Goal: Transaction & Acquisition: Download file/media

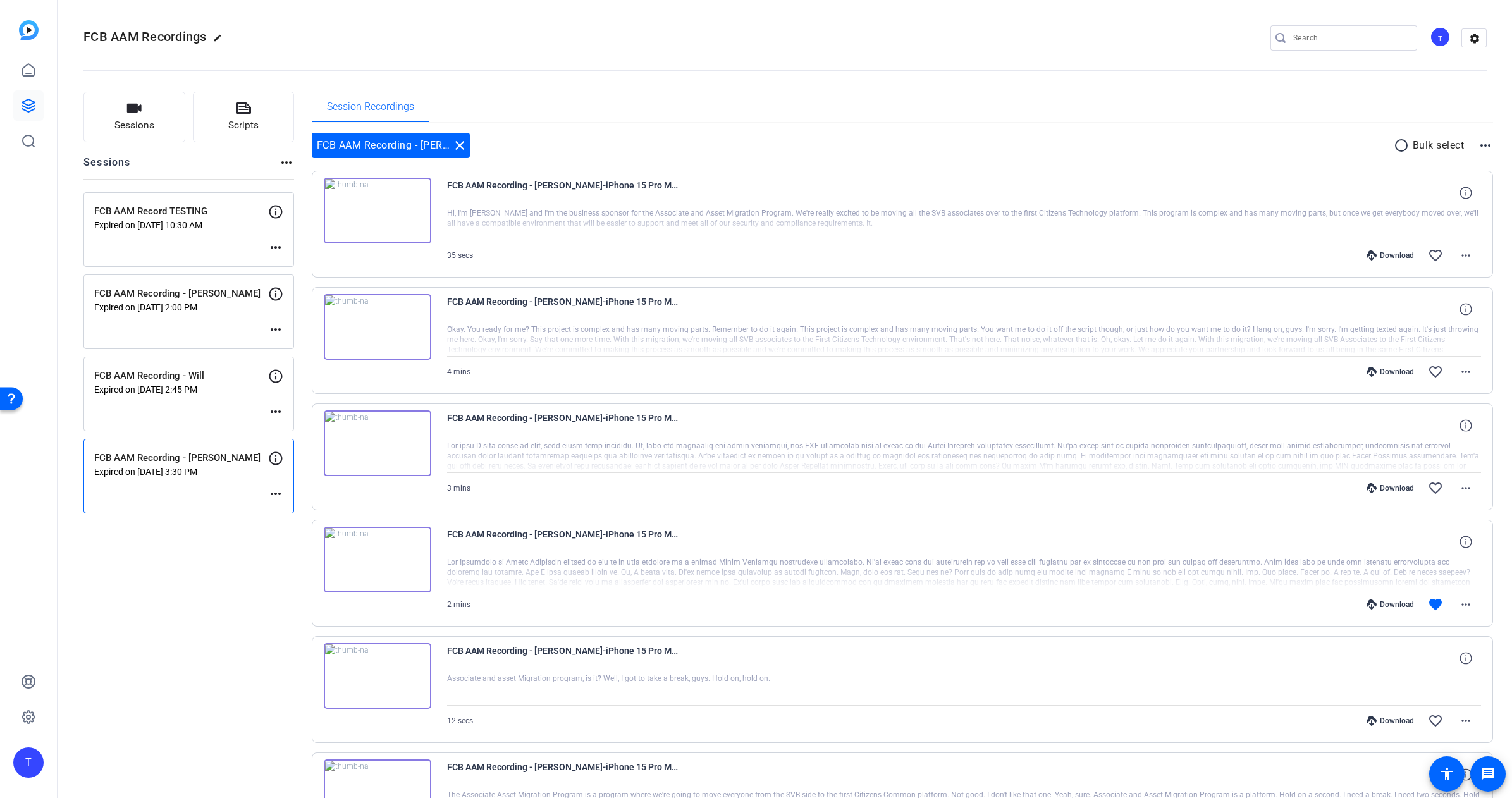
scroll to position [79, 0]
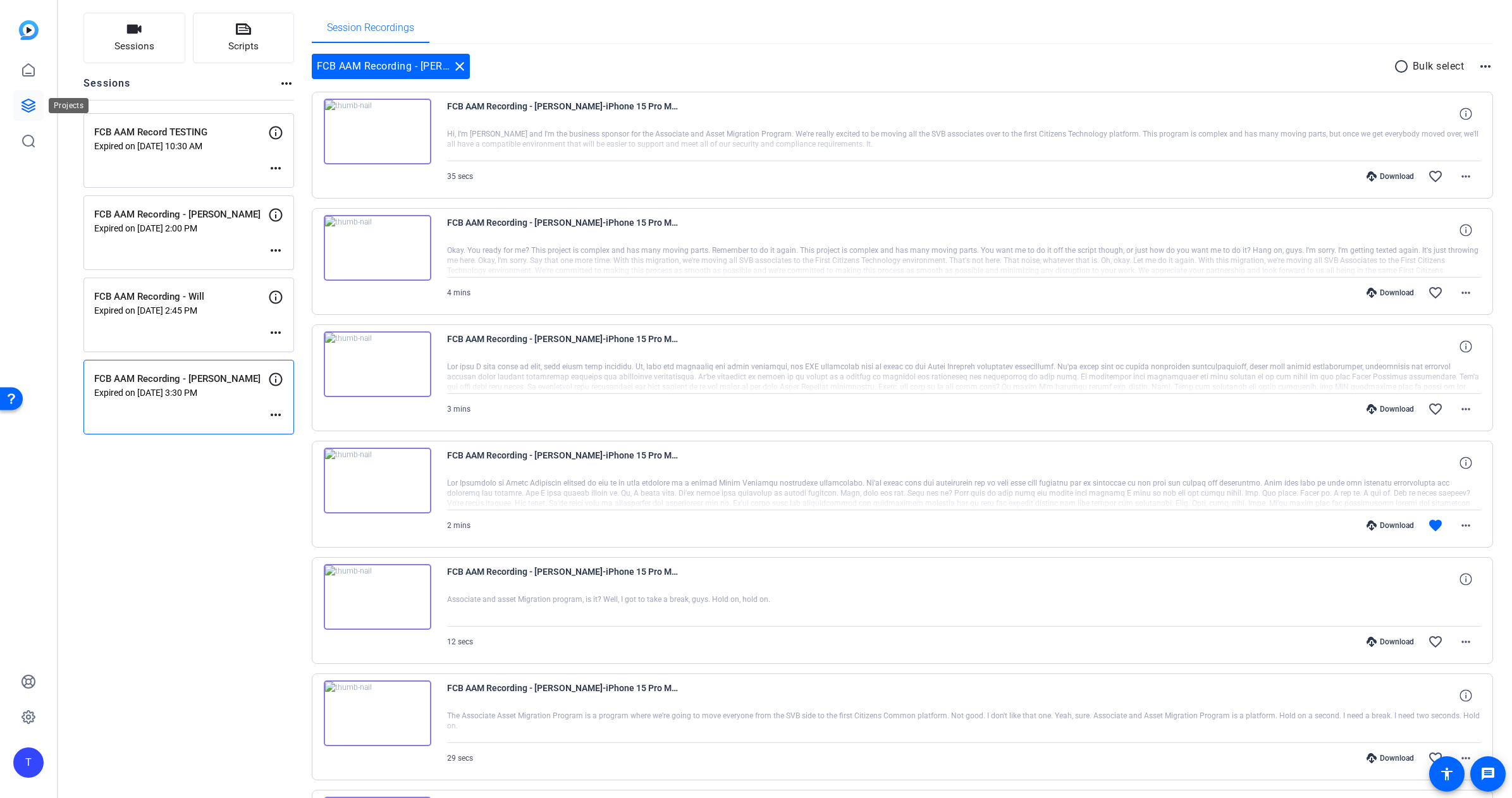
click at [32, 106] on icon at bounding box center [28, 105] width 13 height 13
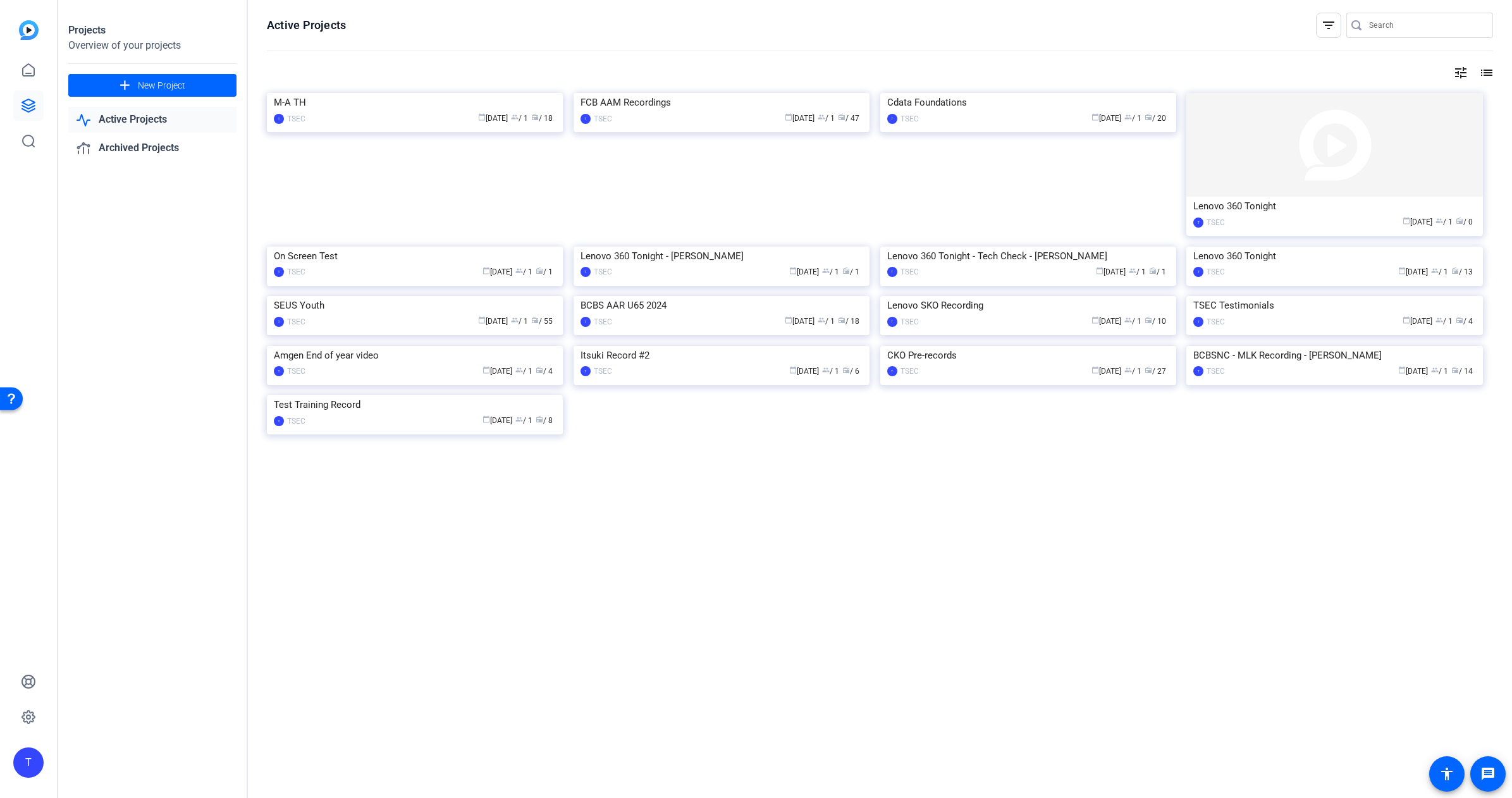
click at [132, 117] on link "Active Projects" at bounding box center [152, 119] width 168 height 26
click at [383, 112] on div "M-A TH" at bounding box center [414, 102] width 282 height 19
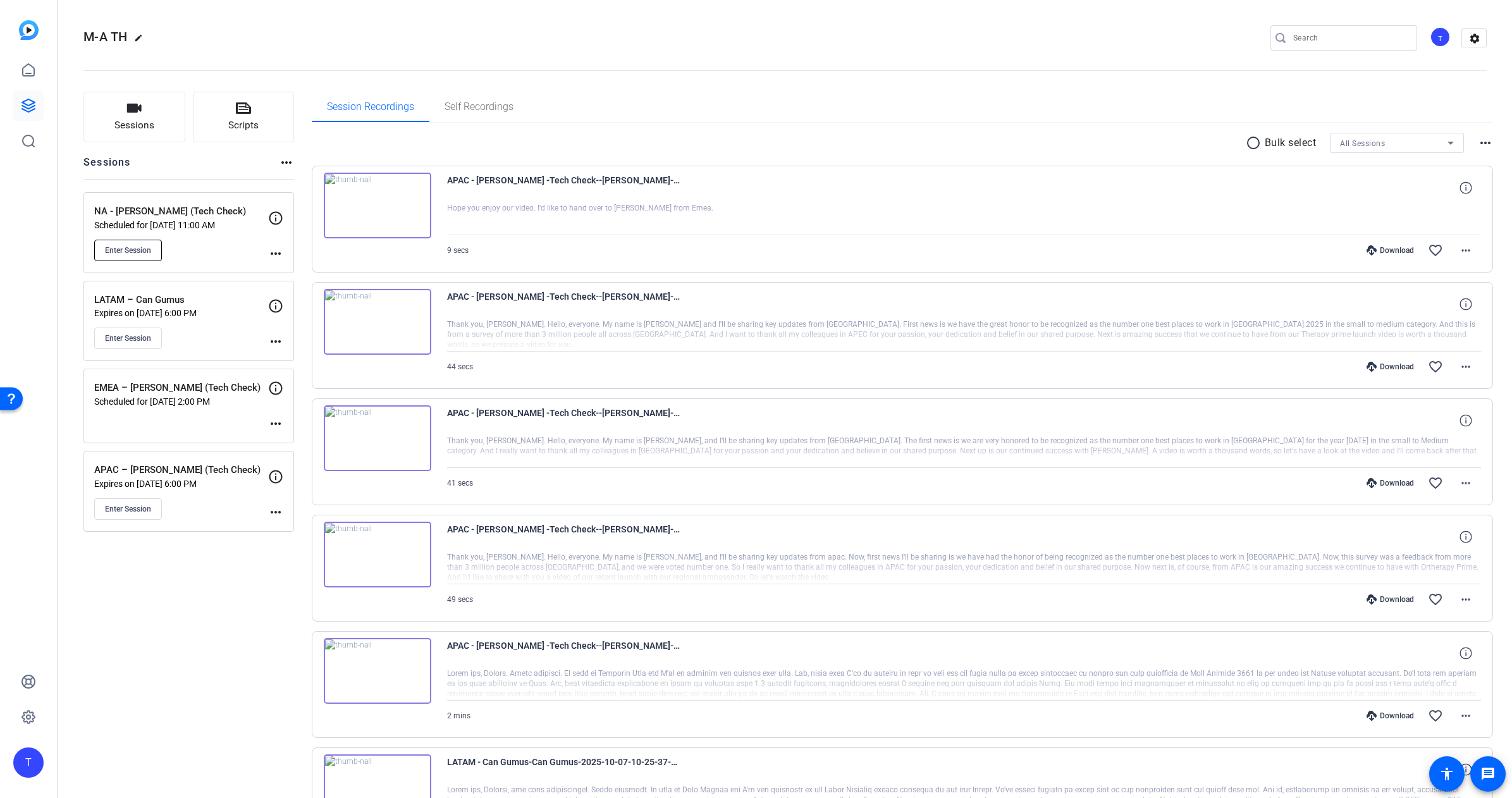
click at [133, 249] on span "Enter Session" at bounding box center [128, 250] width 46 height 10
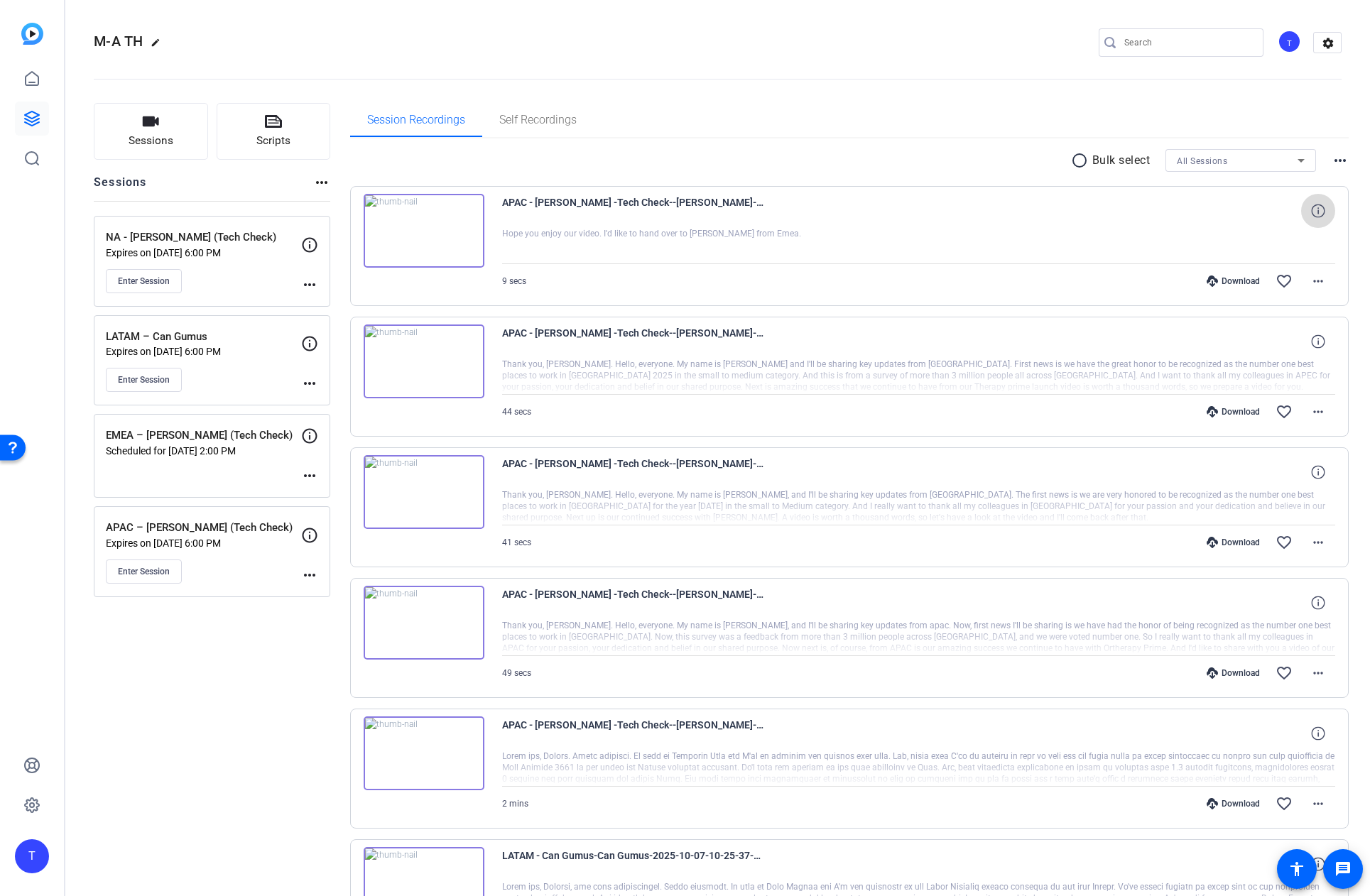
click at [1320, 212] on icon at bounding box center [1317, 210] width 13 height 13
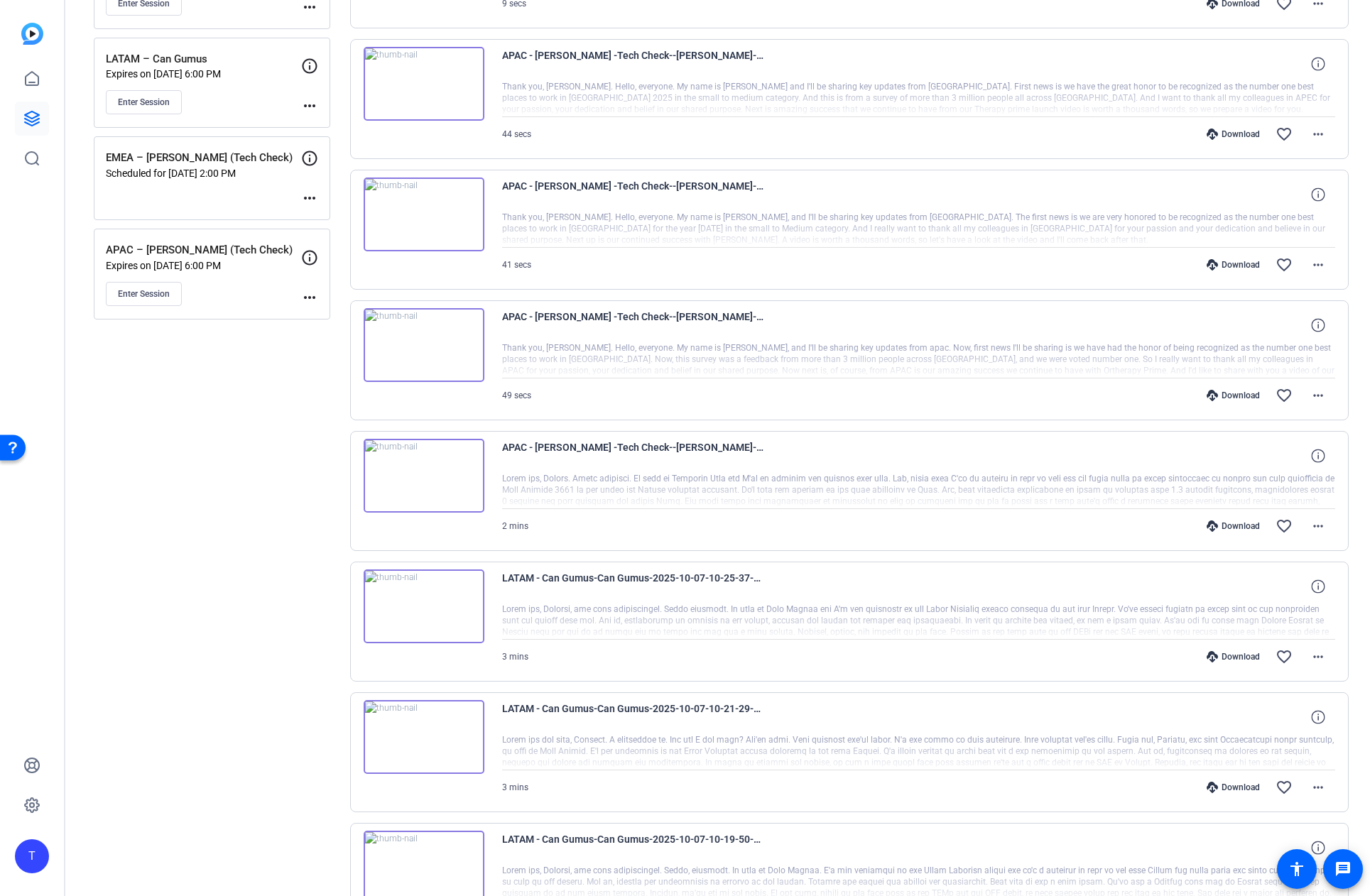
scroll to position [279, 0]
click at [1317, 585] on icon at bounding box center [1317, 585] width 13 height 13
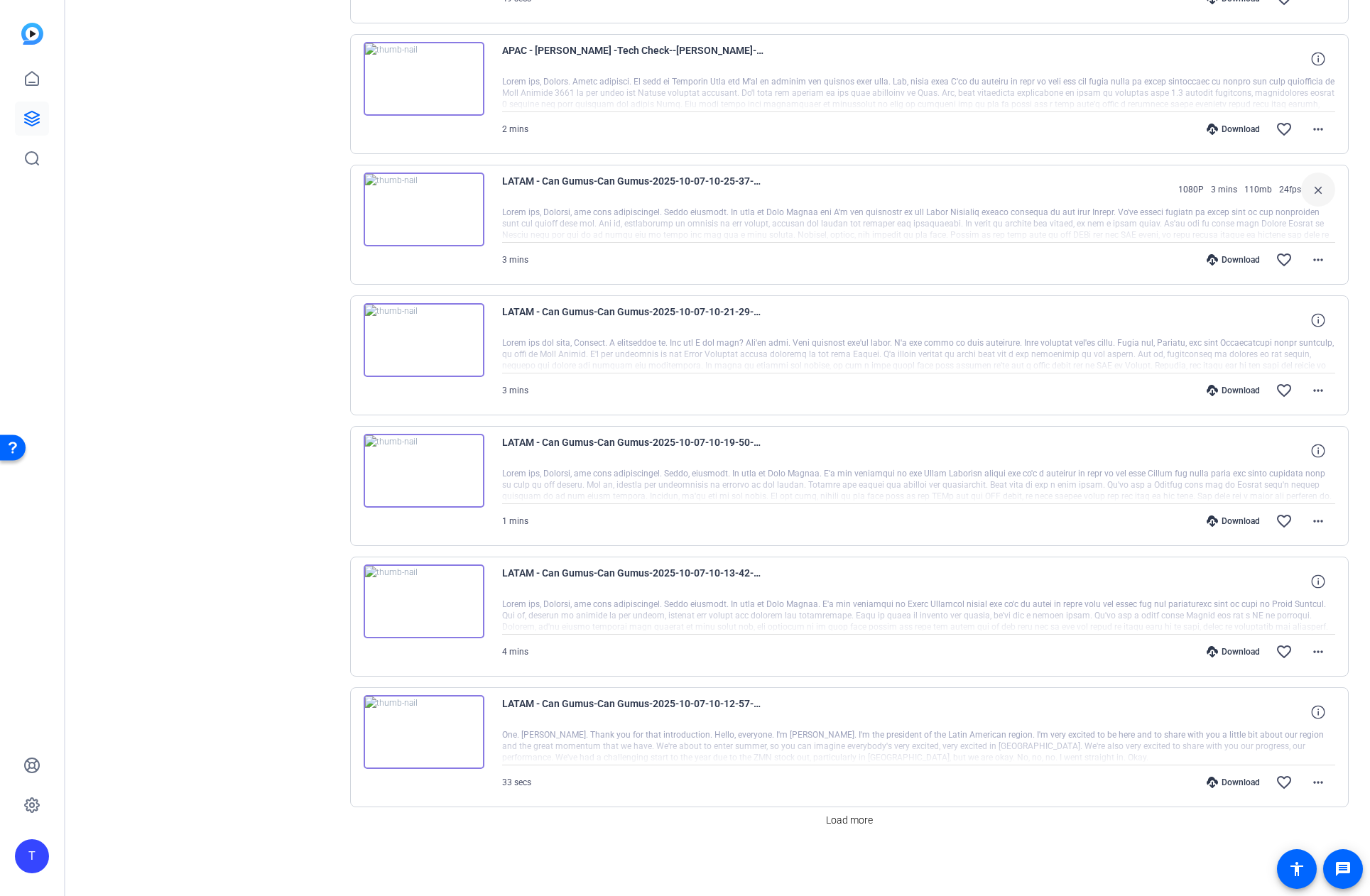
scroll to position [0, 0]
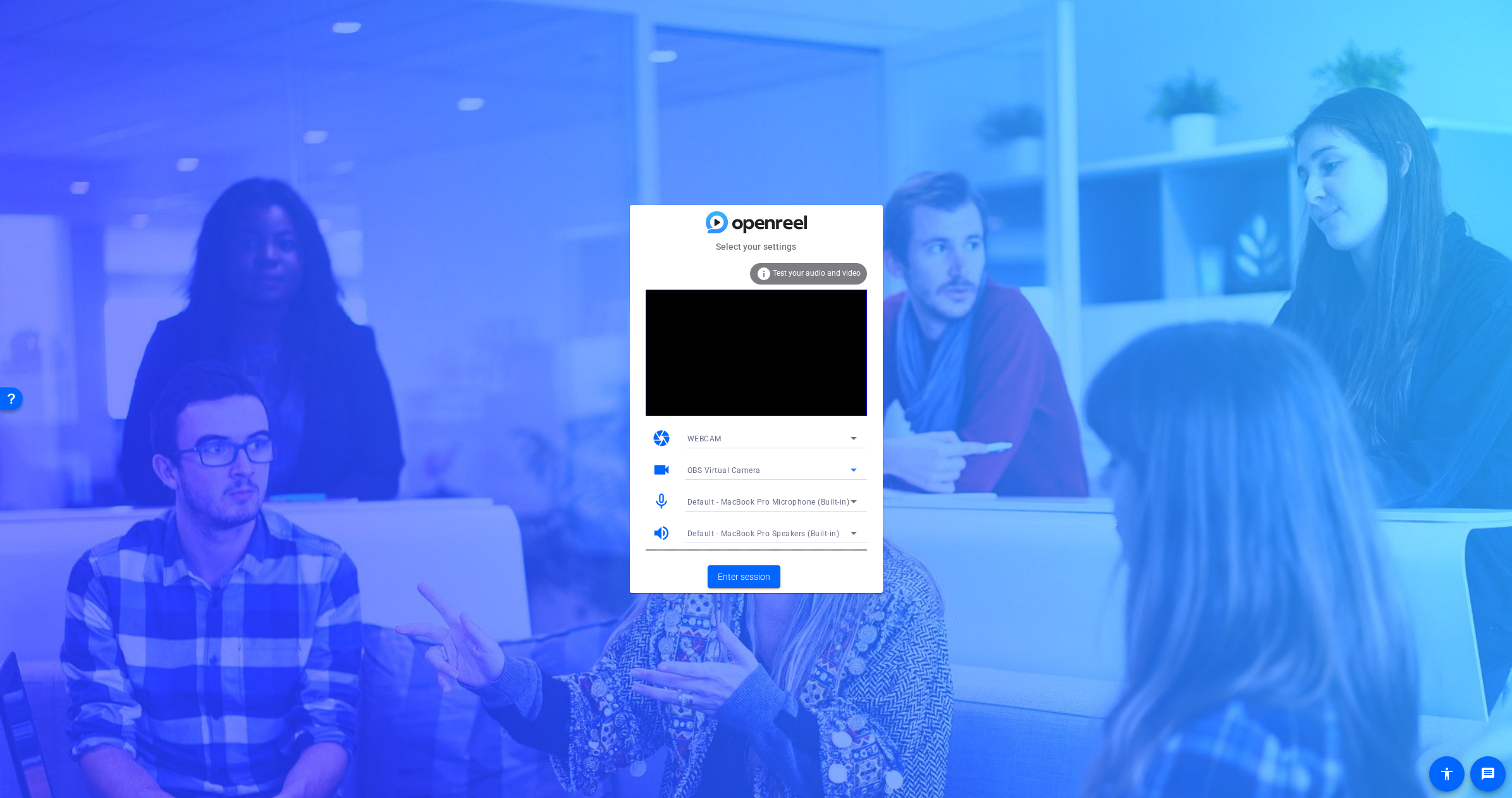
click at [793, 465] on div "OBS Virtual Camera" at bounding box center [768, 470] width 163 height 16
click at [773, 514] on span "FaceTime HD Camera (3A71:F4B5)" at bounding box center [750, 515] width 127 height 15
click at [741, 575] on span "Enter session" at bounding box center [744, 577] width 53 height 13
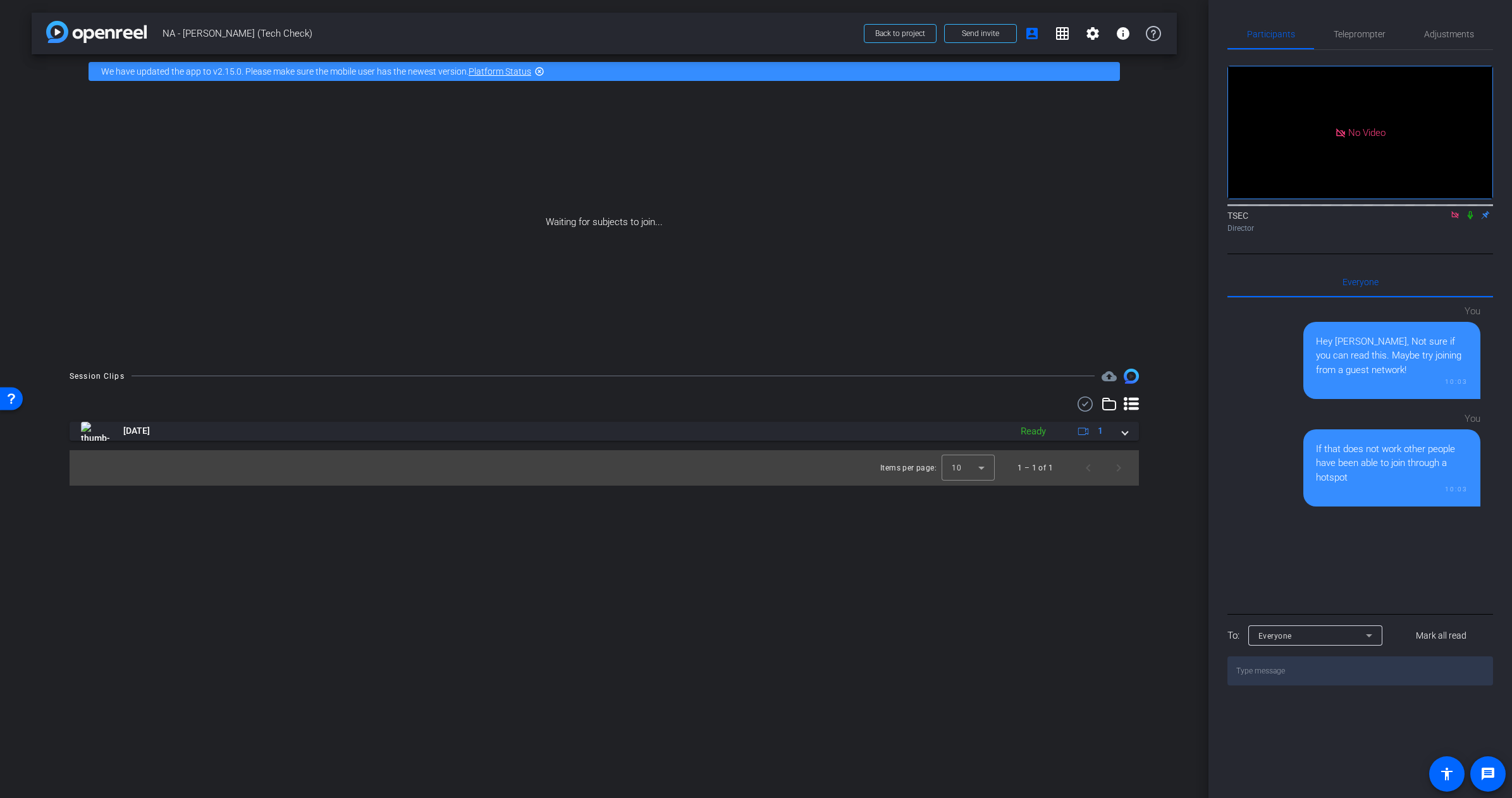
click at [1457, 219] on icon at bounding box center [1455, 215] width 10 height 9
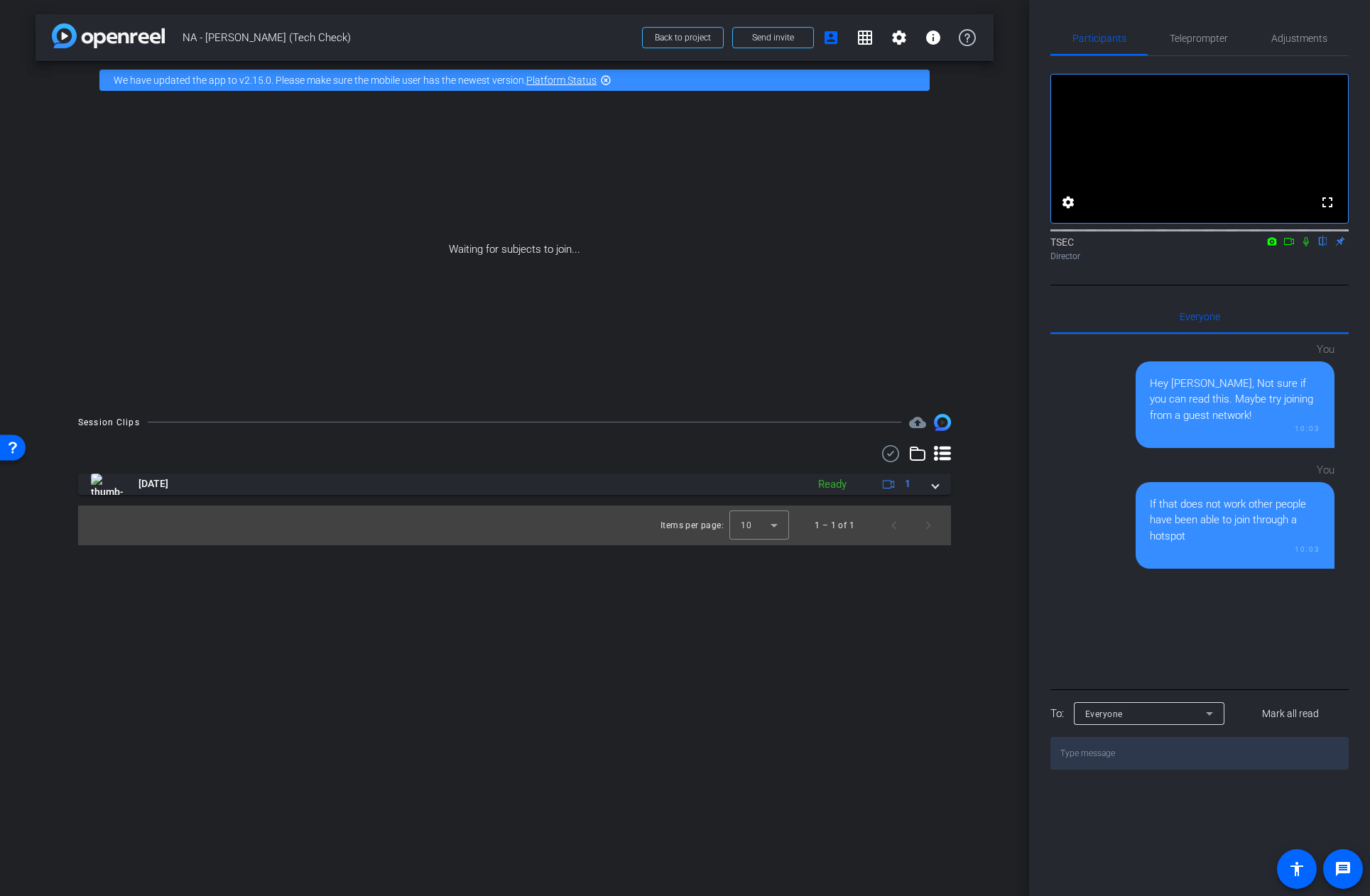
click at [1307, 246] on icon at bounding box center [1306, 241] width 11 height 10
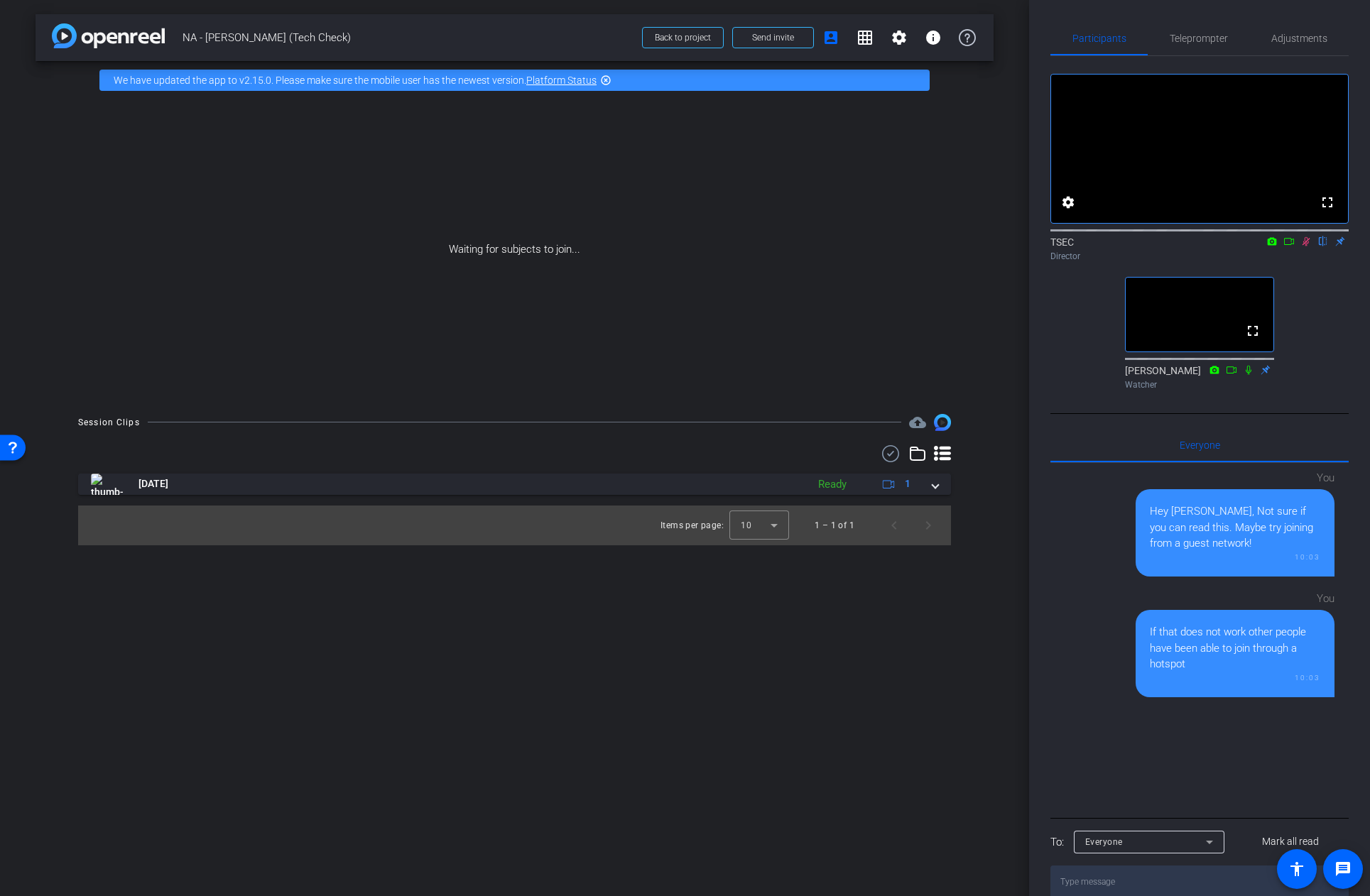
click at [1308, 246] on icon at bounding box center [1306, 242] width 8 height 9
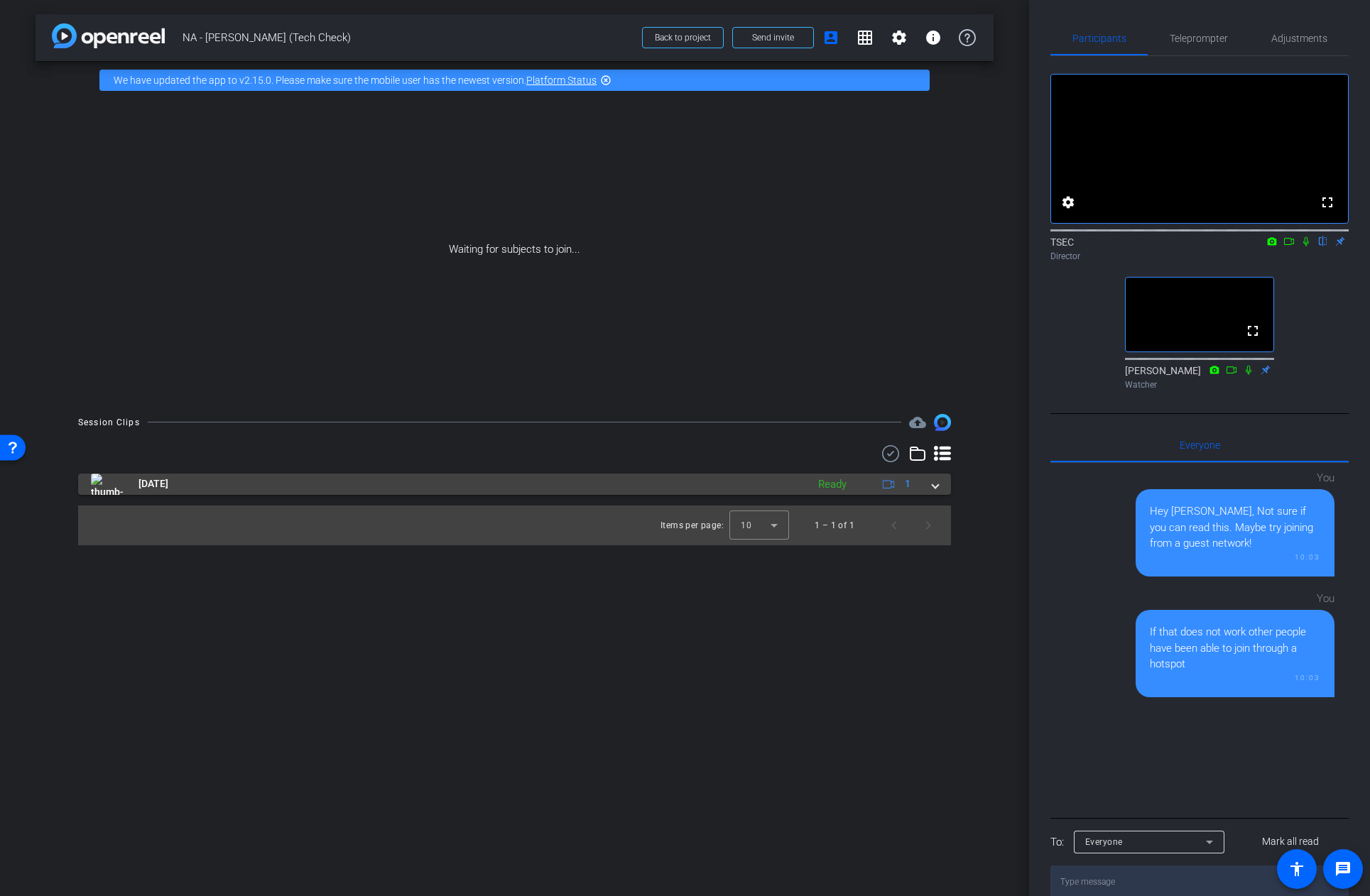
click at [936, 488] on span at bounding box center [936, 484] width 6 height 15
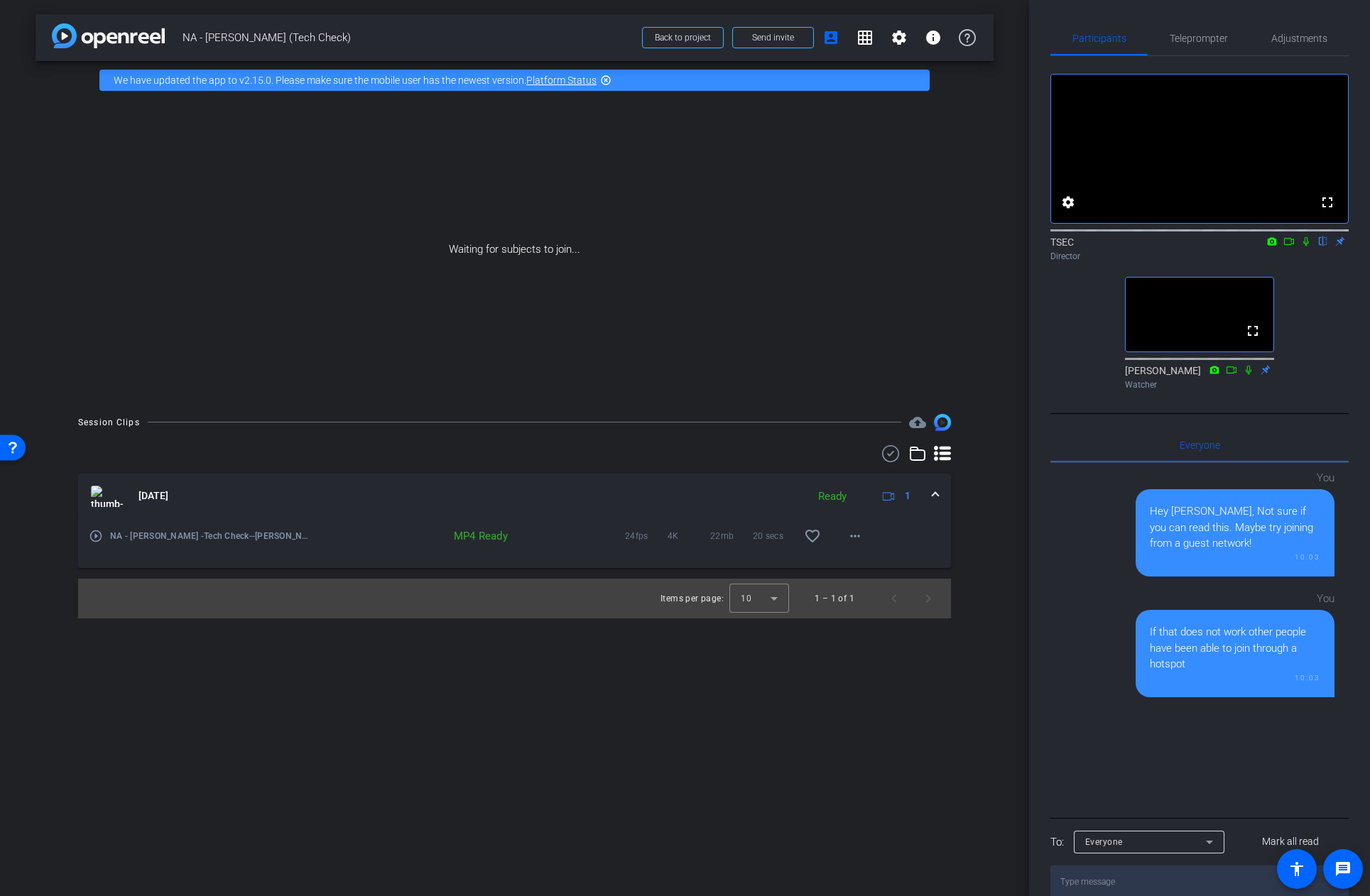
click at [1306, 246] on icon at bounding box center [1306, 241] width 11 height 10
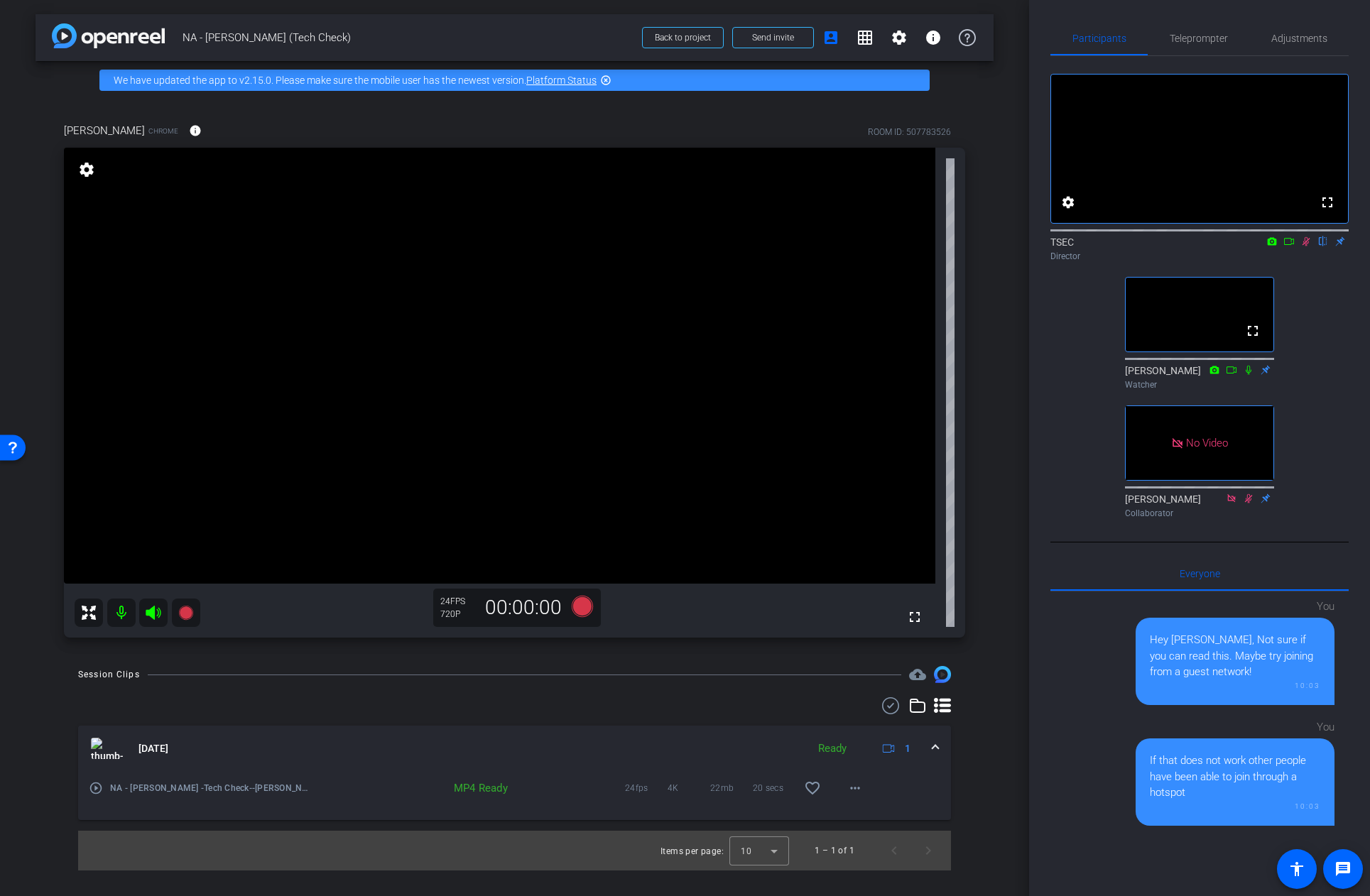
click at [1306, 246] on icon at bounding box center [1306, 241] width 11 height 10
click at [1303, 38] on span "Adjustments" at bounding box center [1300, 38] width 56 height 10
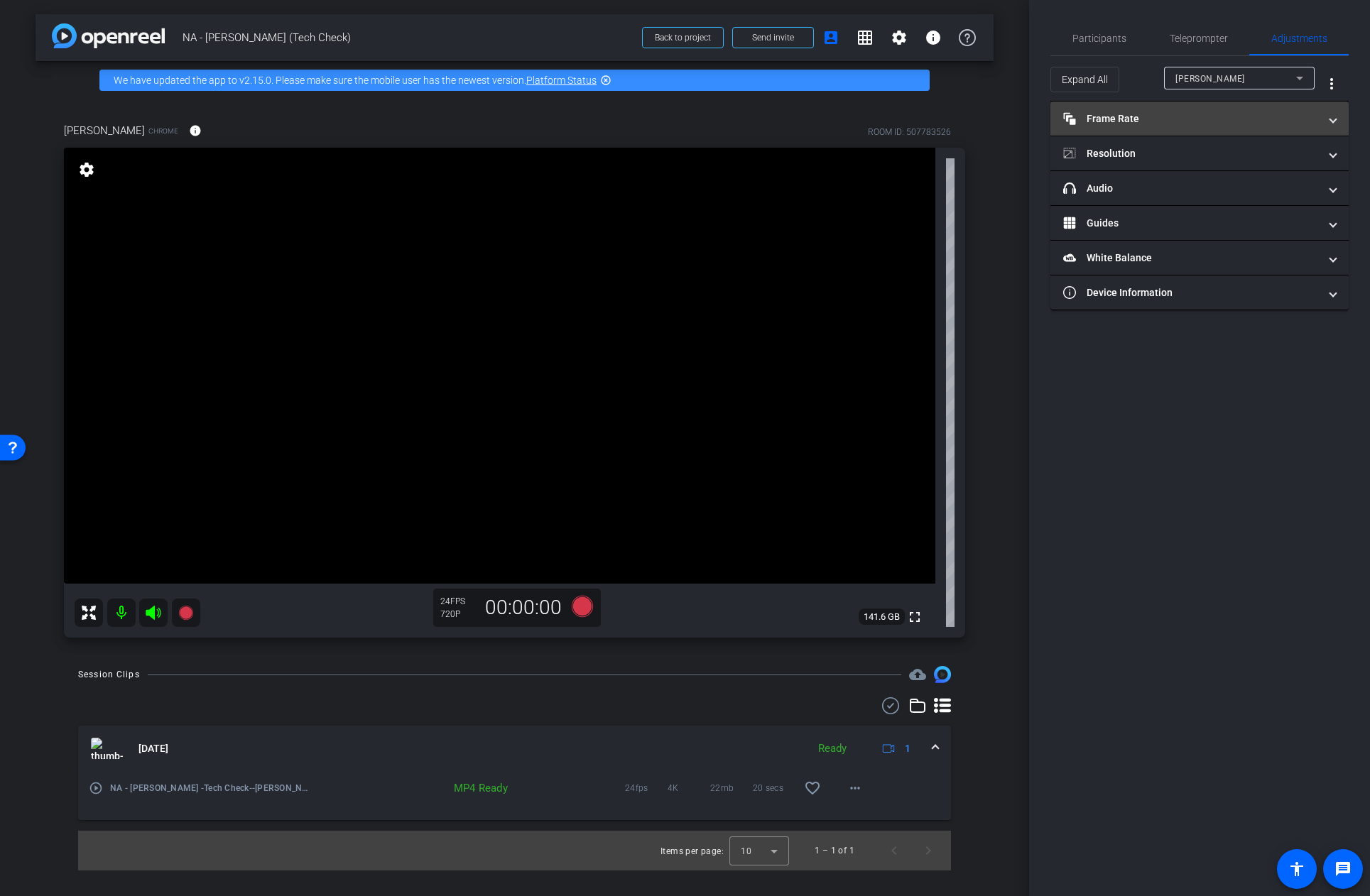
click at [1116, 115] on mat-panel-title "Frame Rate Frame Rate" at bounding box center [1191, 119] width 256 height 15
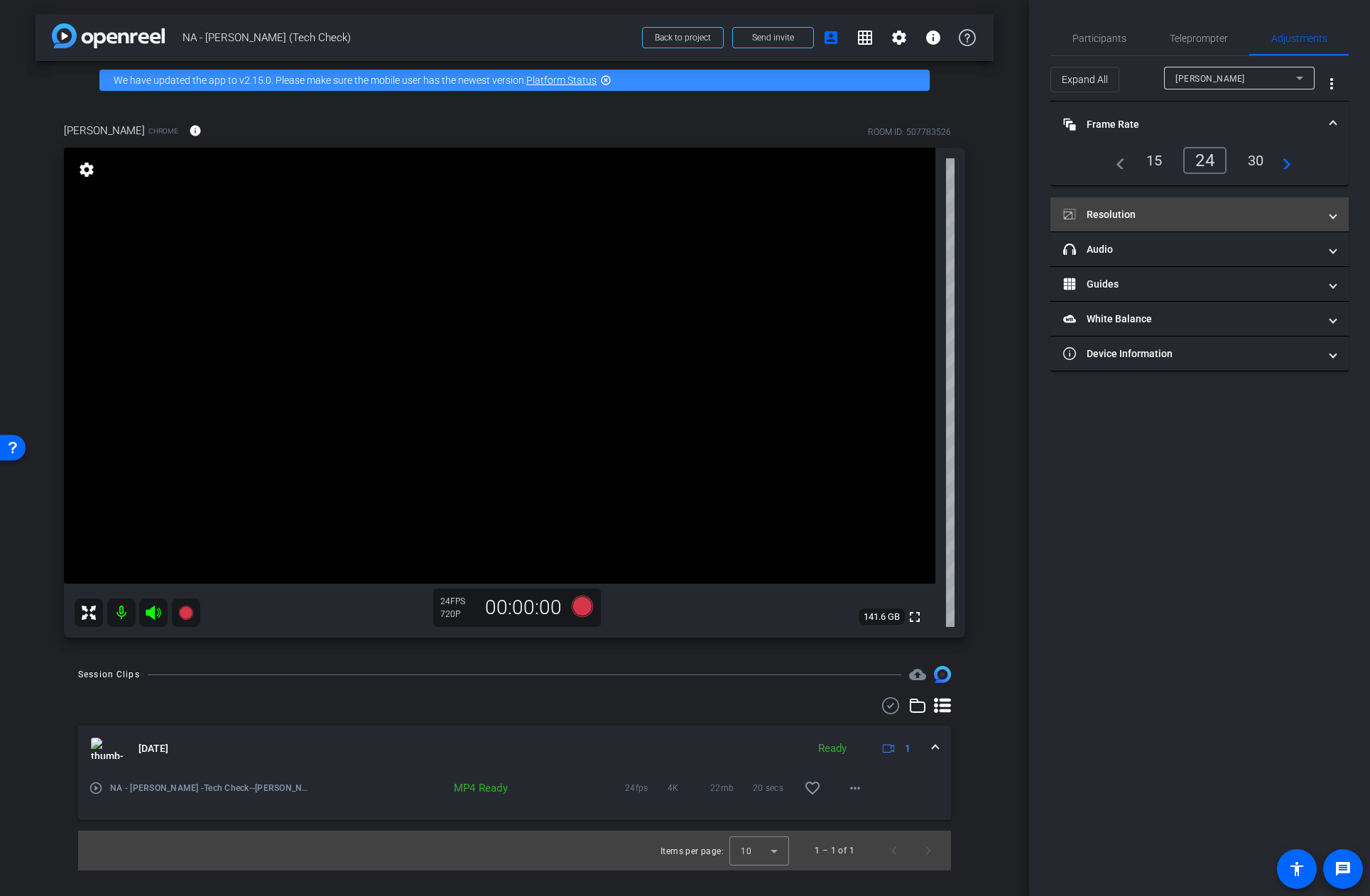
click at [1197, 215] on mat-panel-title "Resolution" at bounding box center [1191, 215] width 256 height 15
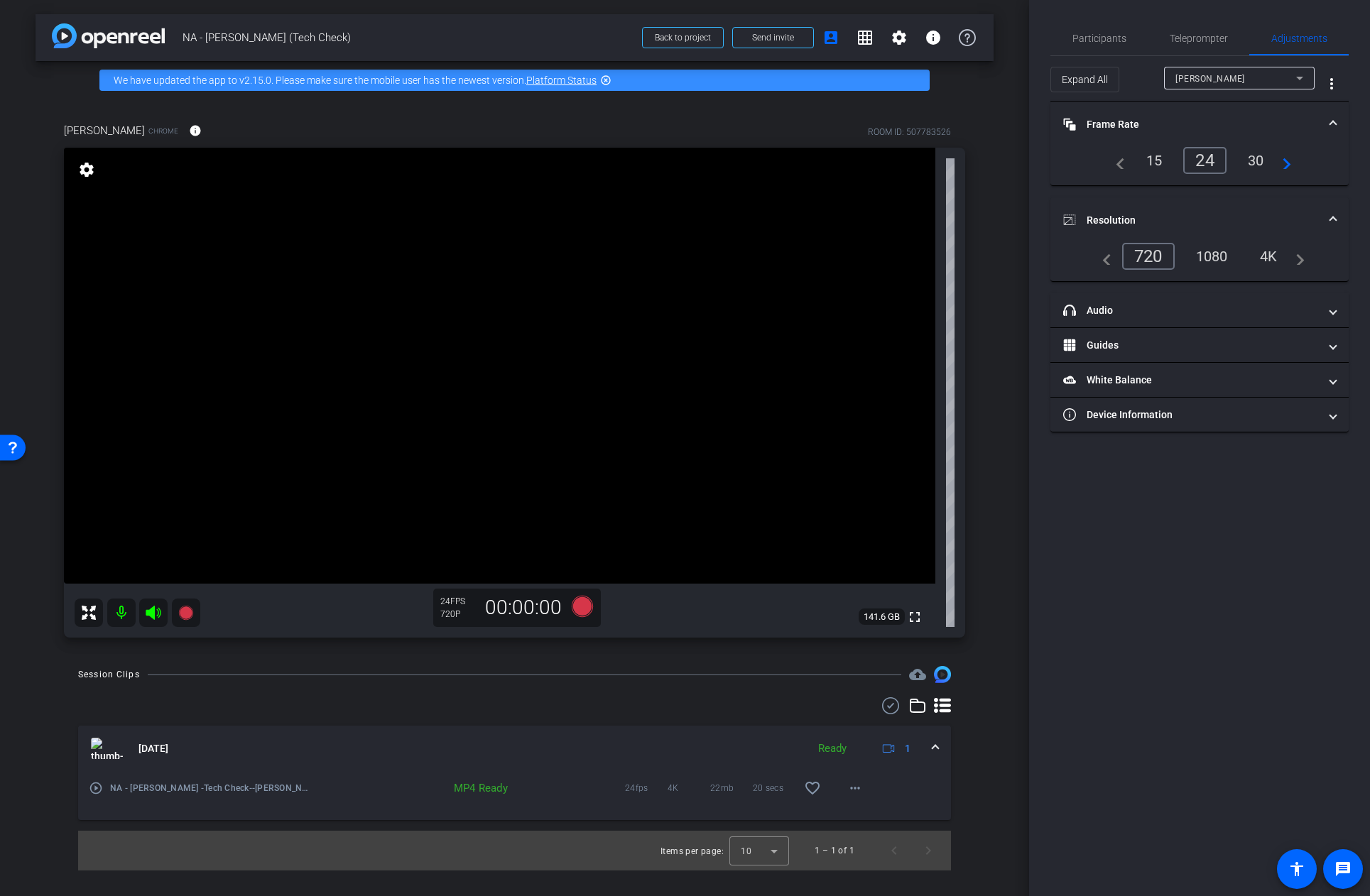
click at [1209, 255] on div "1080" at bounding box center [1212, 256] width 53 height 24
drag, startPoint x: 1271, startPoint y: 256, endPoint x: 1277, endPoint y: 260, distance: 7.2
click at [1271, 256] on div "4K" at bounding box center [1269, 256] width 39 height 24
drag, startPoint x: 1207, startPoint y: 36, endPoint x: 1193, endPoint y: 36, distance: 14.0
click at [1205, 36] on span "Teleprompter" at bounding box center [1199, 38] width 59 height 10
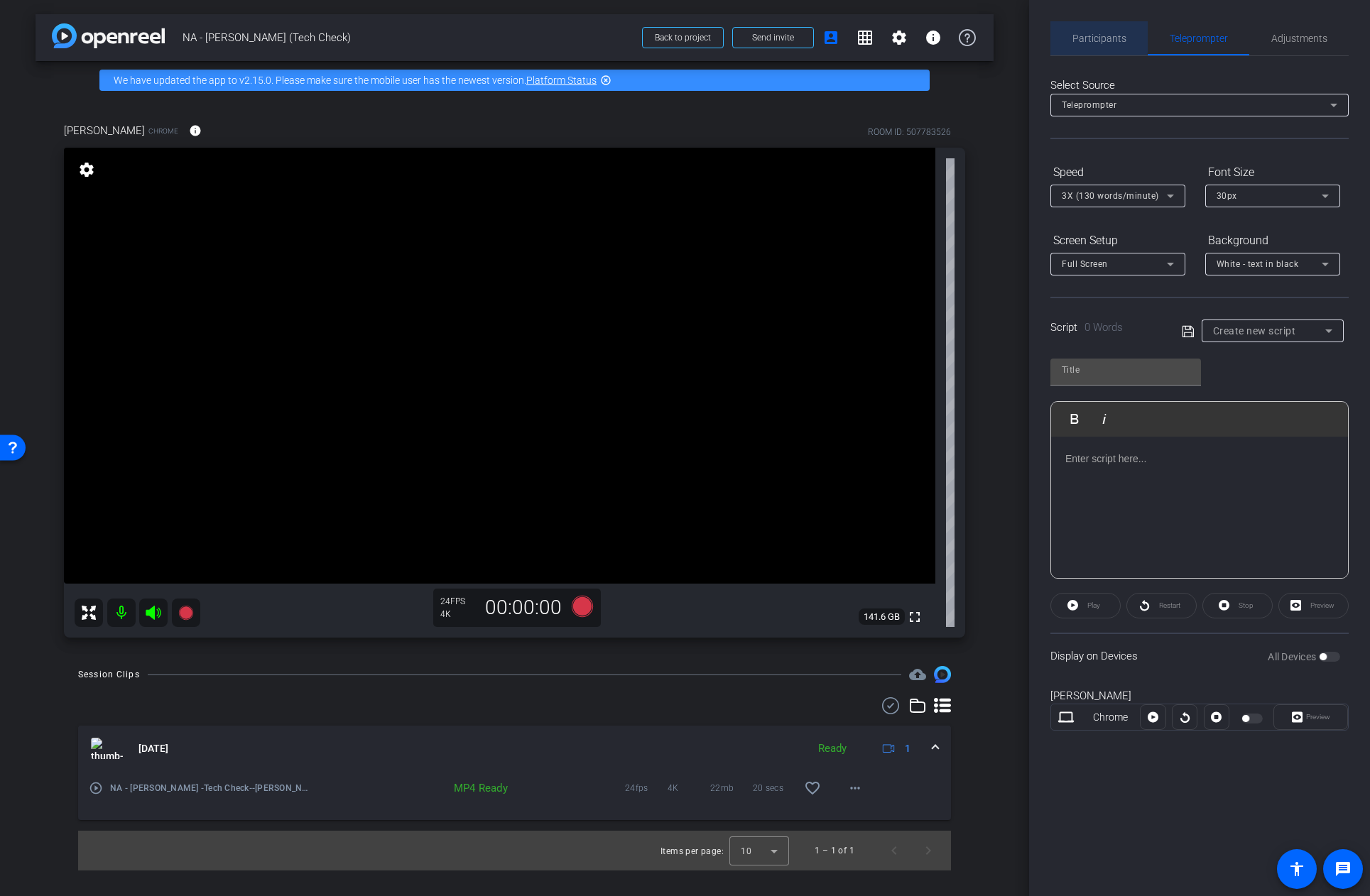
click at [1093, 35] on span "Participants" at bounding box center [1099, 38] width 54 height 10
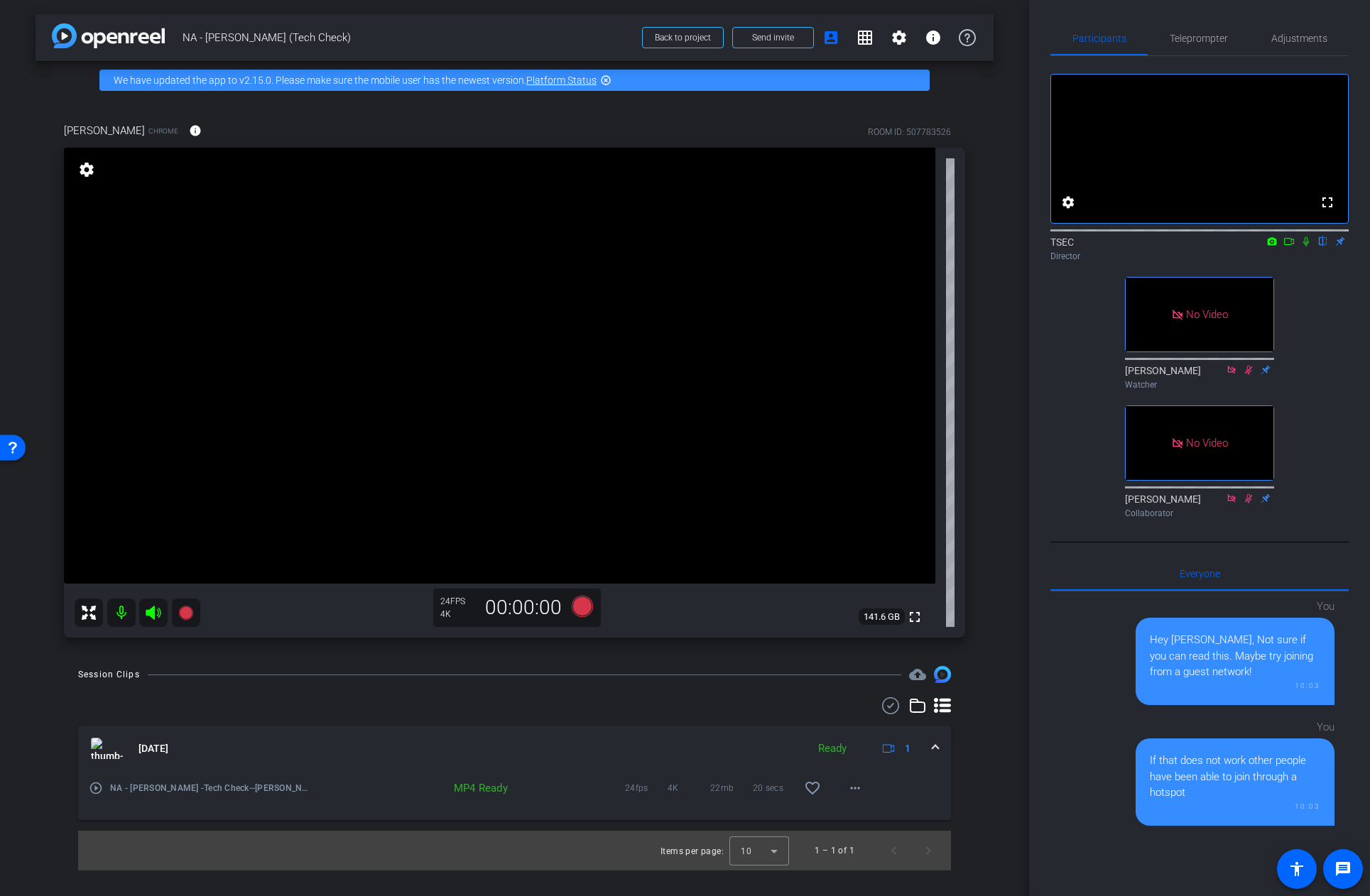
click at [1286, 246] on icon at bounding box center [1288, 241] width 11 height 10
click at [582, 605] on icon at bounding box center [581, 606] width 21 height 21
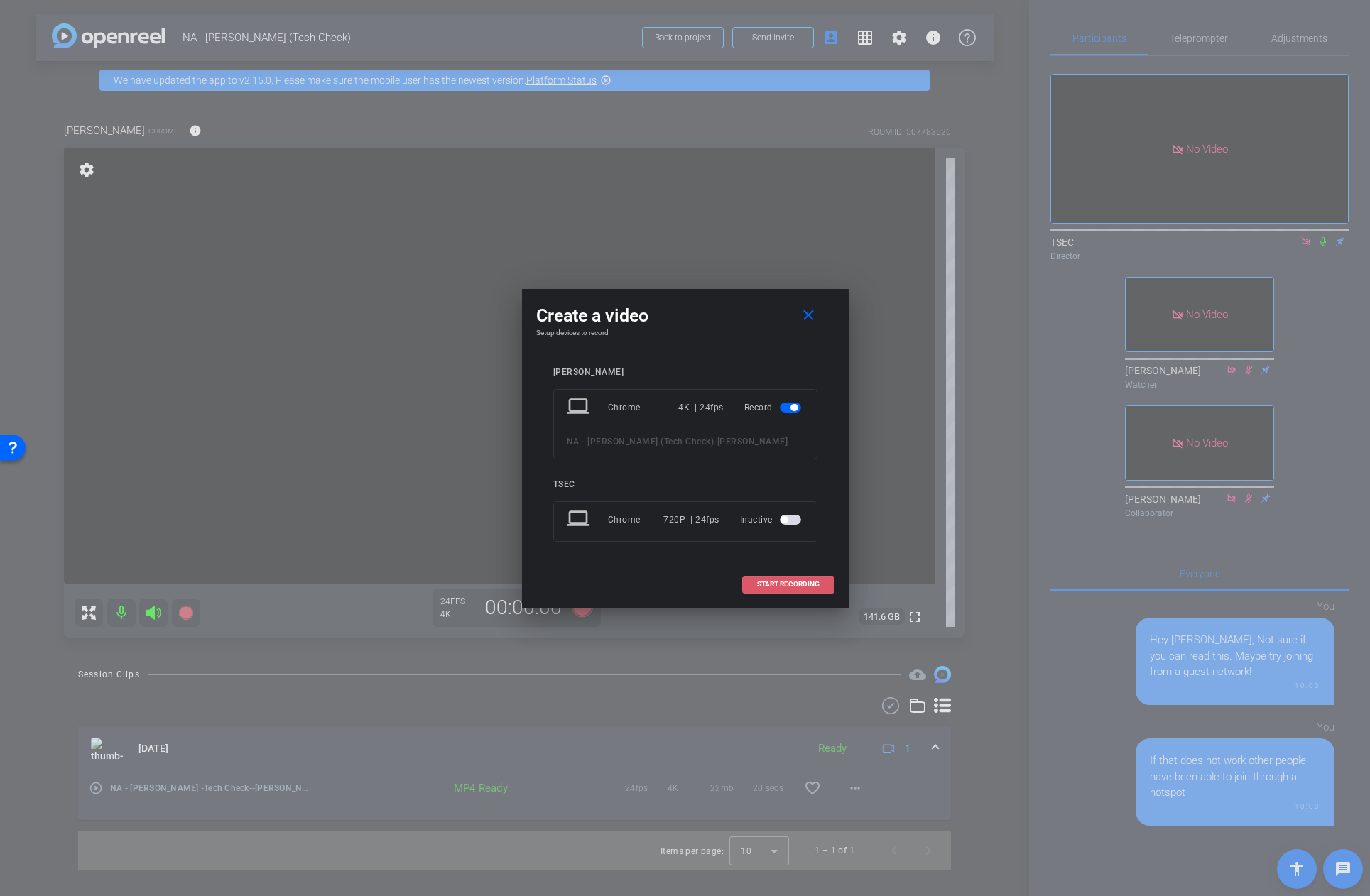
click at [803, 587] on span "START RECORDING" at bounding box center [788, 585] width 62 height 7
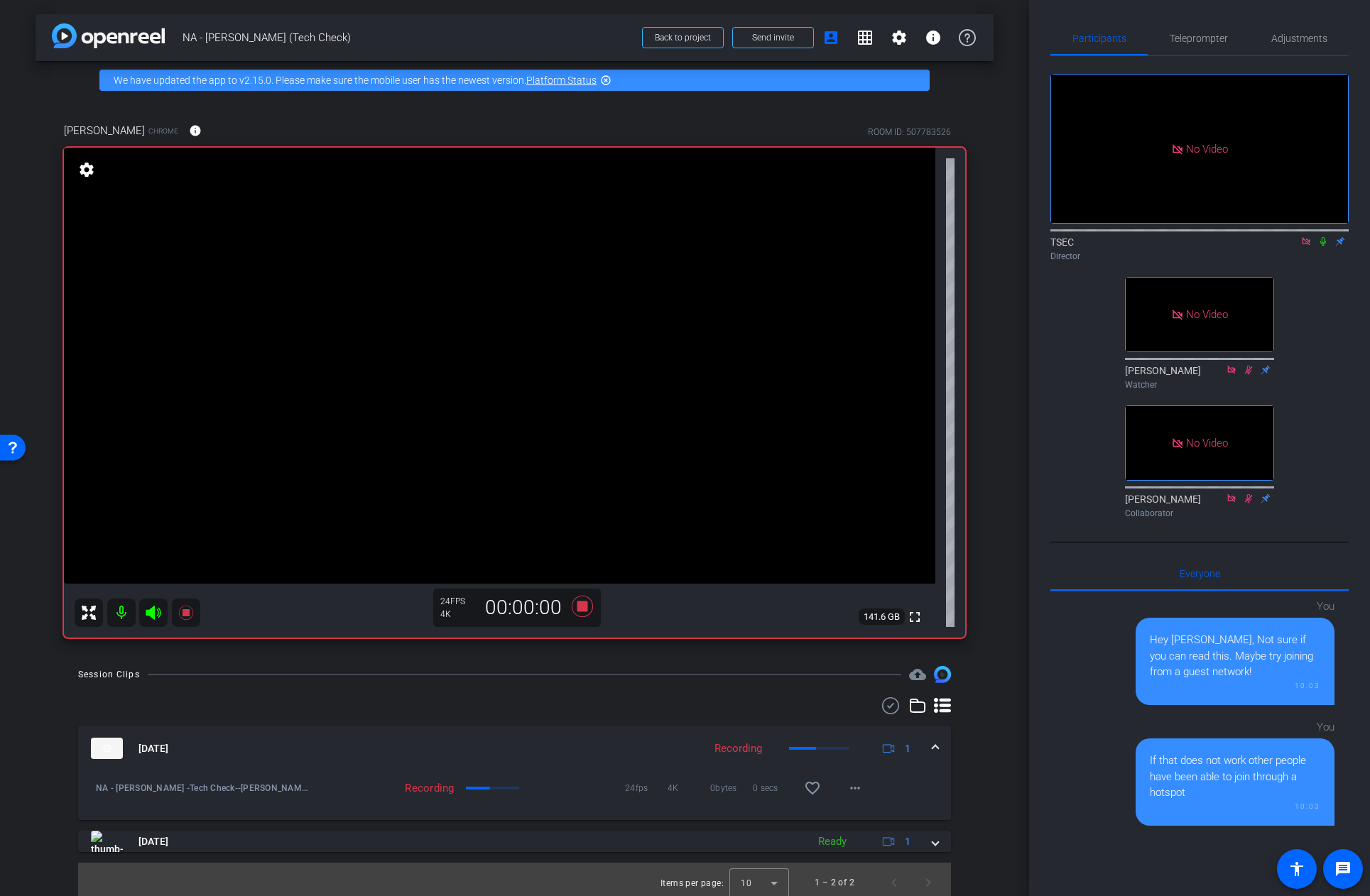
click at [1324, 246] on icon at bounding box center [1323, 241] width 11 height 10
click at [581, 609] on icon at bounding box center [581, 606] width 21 height 21
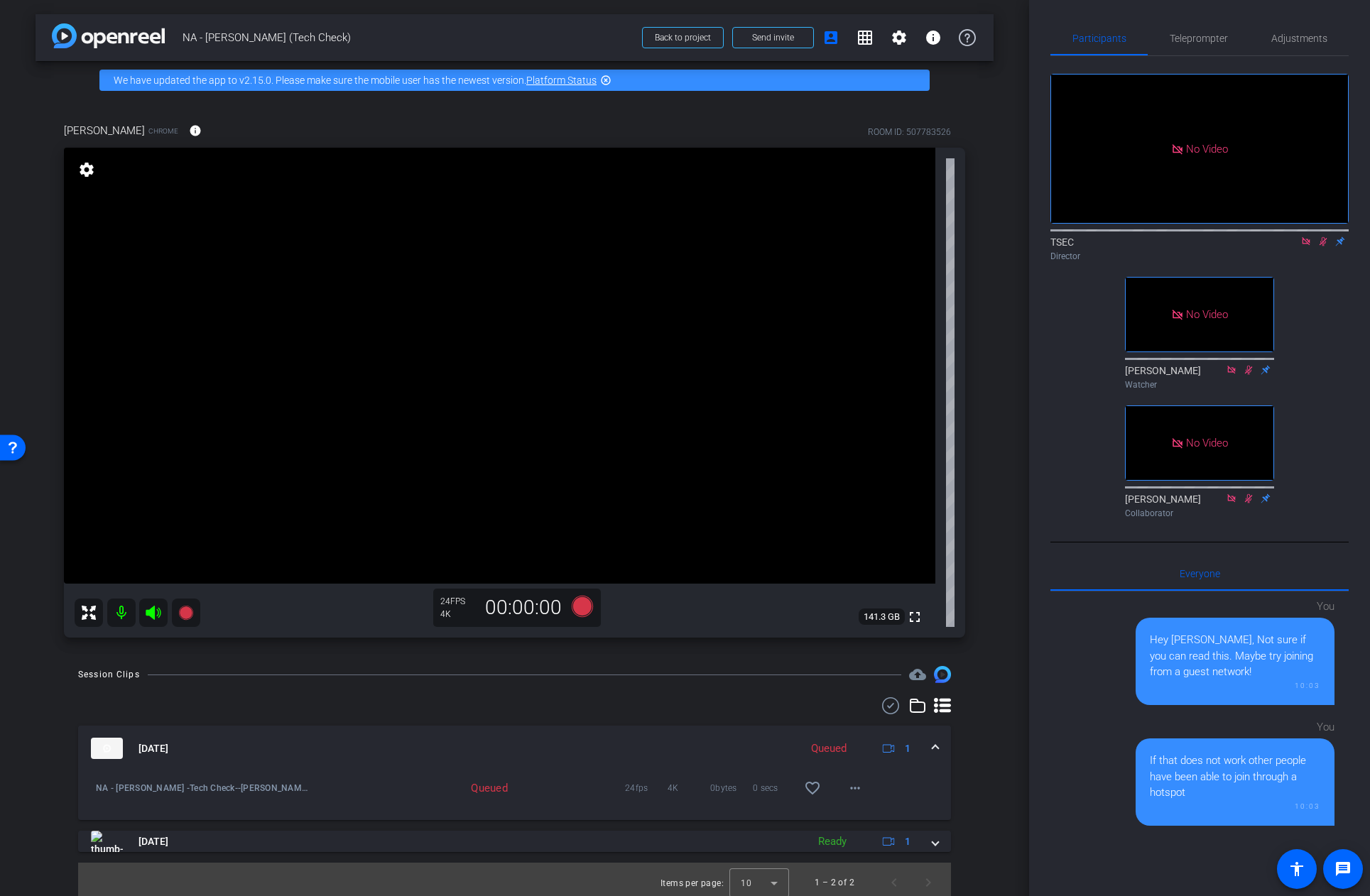
click at [1323, 246] on icon at bounding box center [1323, 242] width 8 height 9
click at [585, 605] on icon at bounding box center [581, 606] width 21 height 21
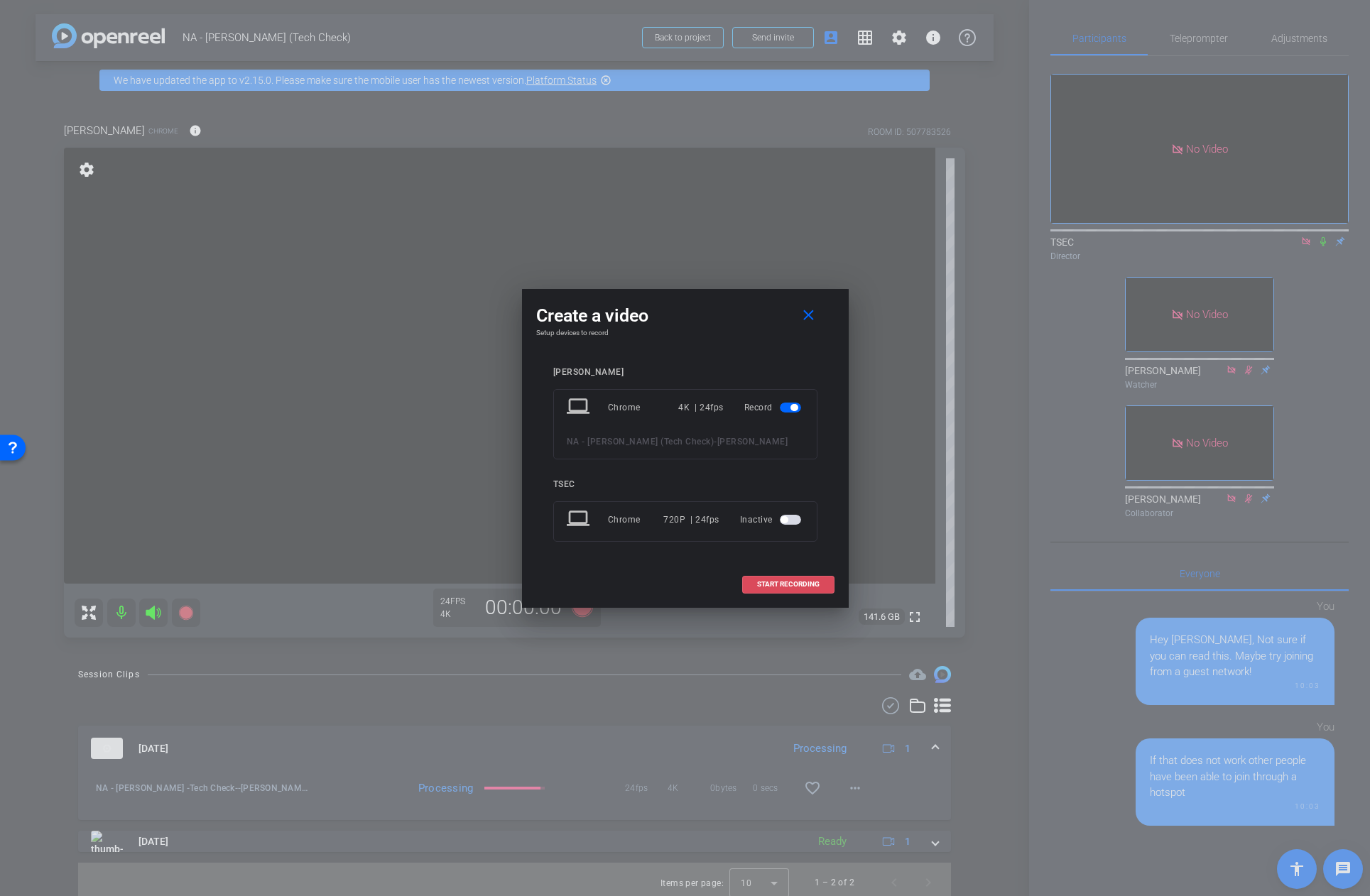
click at [804, 585] on span "START RECORDING" at bounding box center [788, 585] width 62 height 7
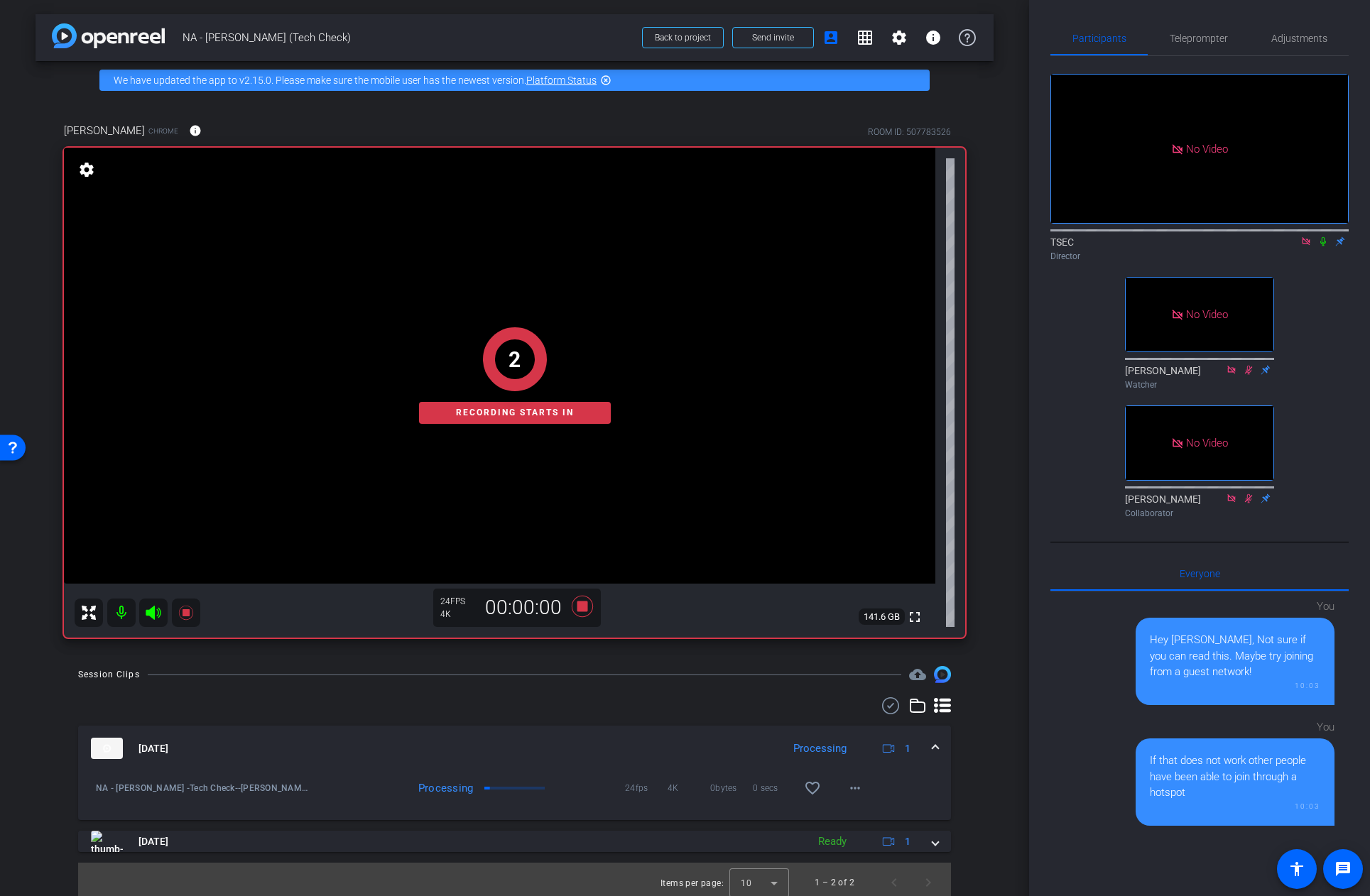
drag, startPoint x: 1326, startPoint y: 259, endPoint x: 1294, endPoint y: 264, distance: 32.4
click at [1326, 246] on icon at bounding box center [1323, 241] width 11 height 10
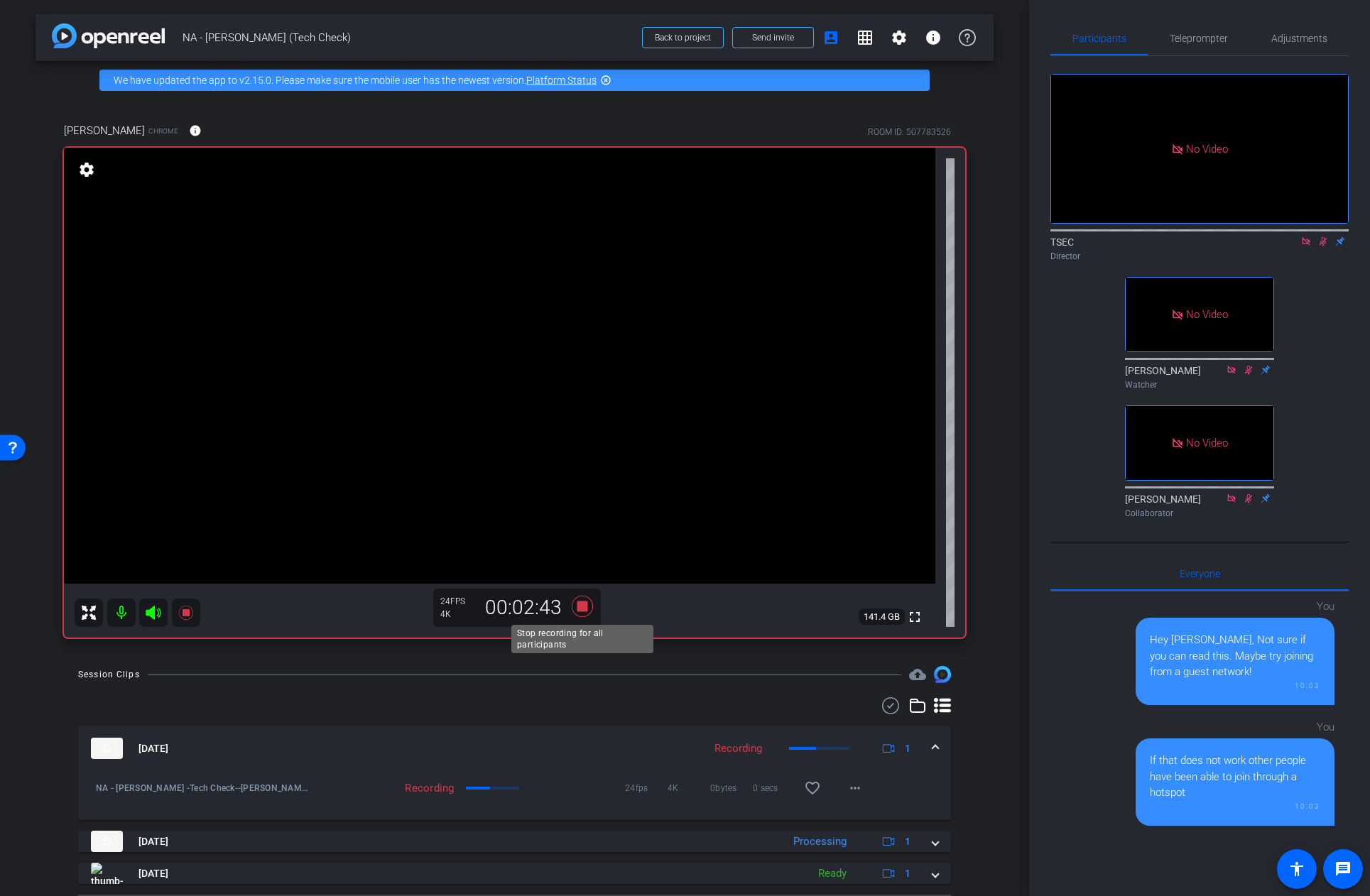
click at [582, 608] on icon at bounding box center [581, 606] width 21 height 21
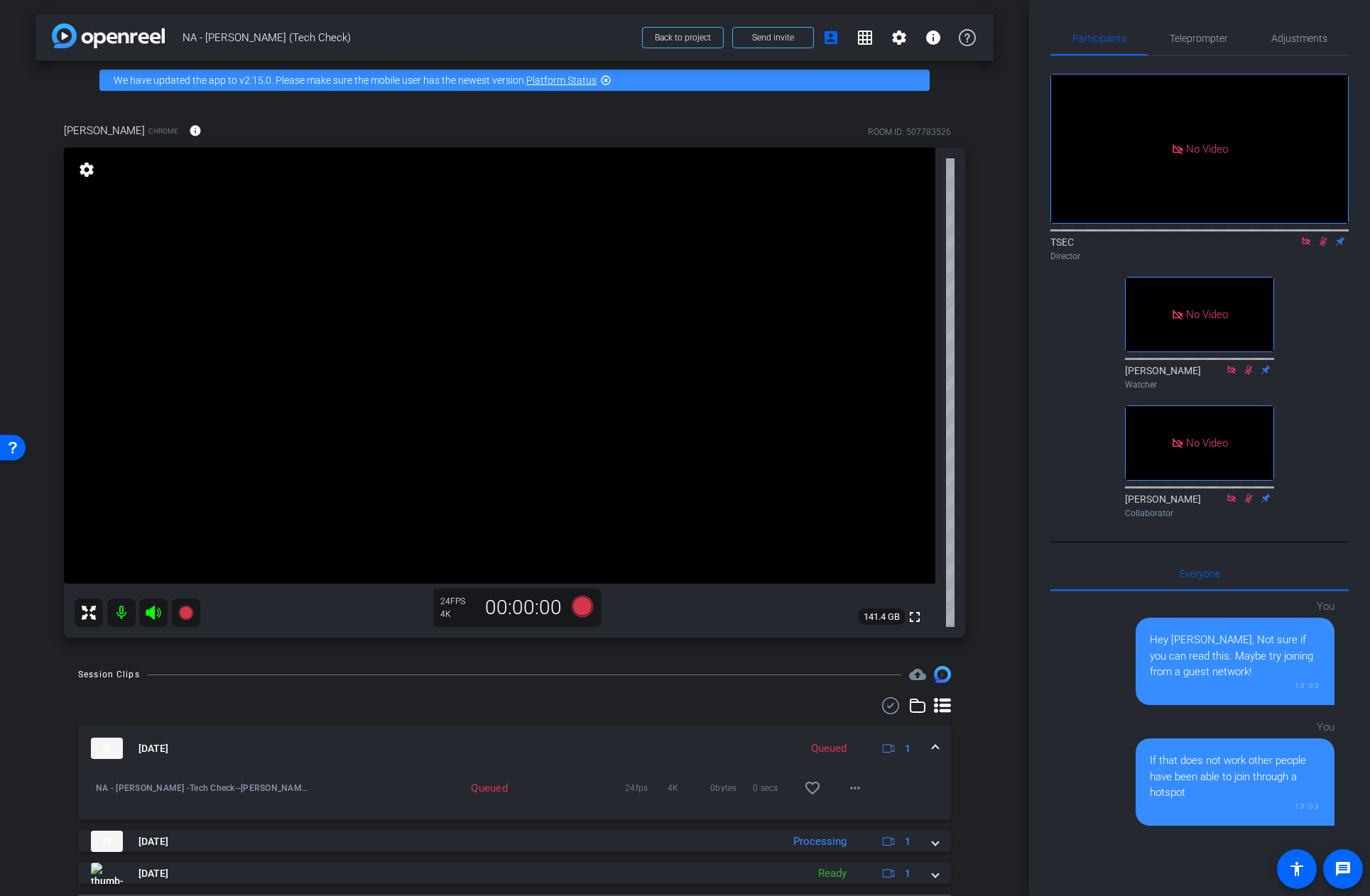
click at [1325, 246] on icon at bounding box center [1323, 241] width 11 height 10
click at [583, 606] on icon at bounding box center [581, 606] width 21 height 21
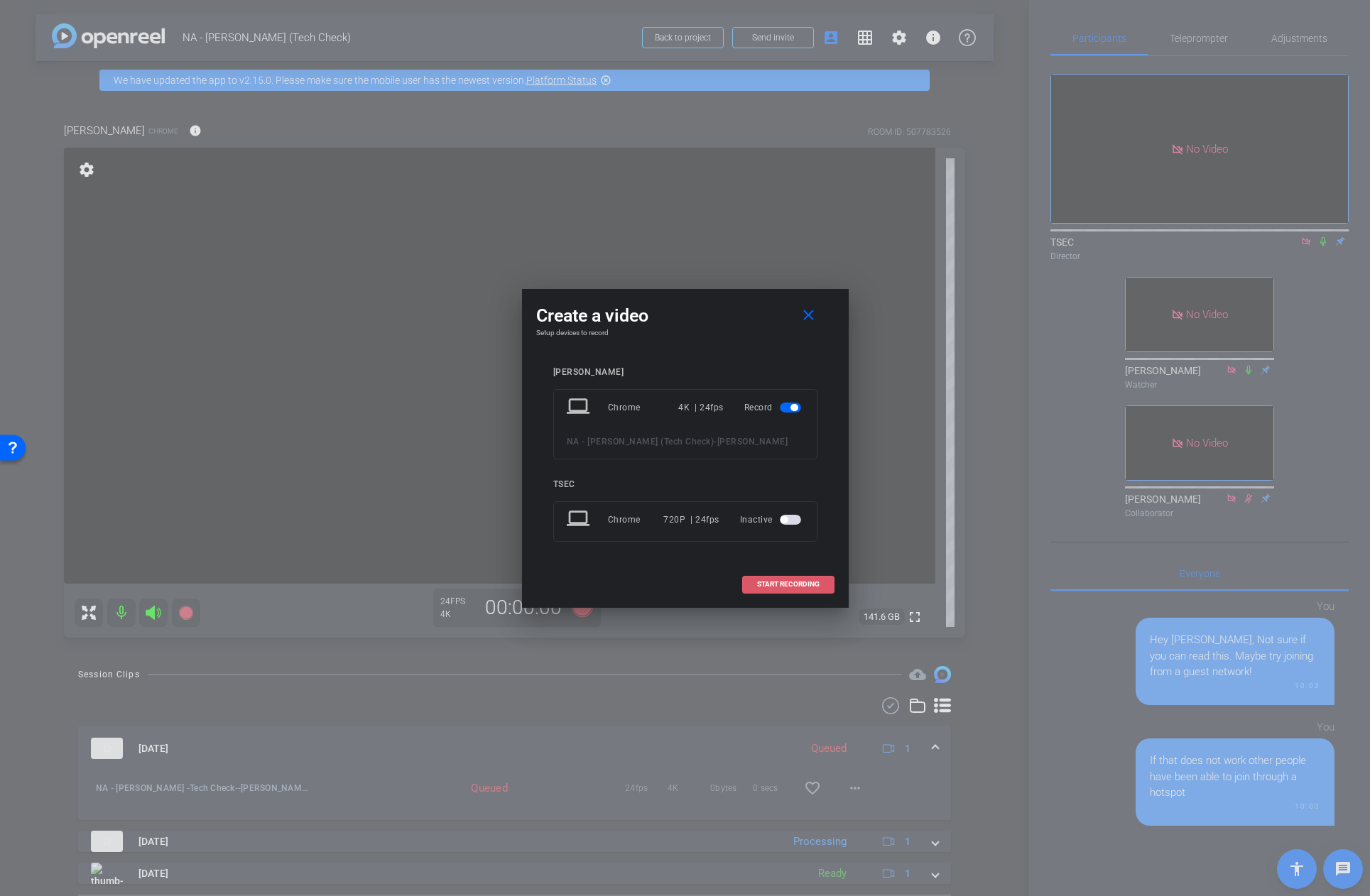
click at [787, 583] on span "START RECORDING" at bounding box center [788, 585] width 62 height 7
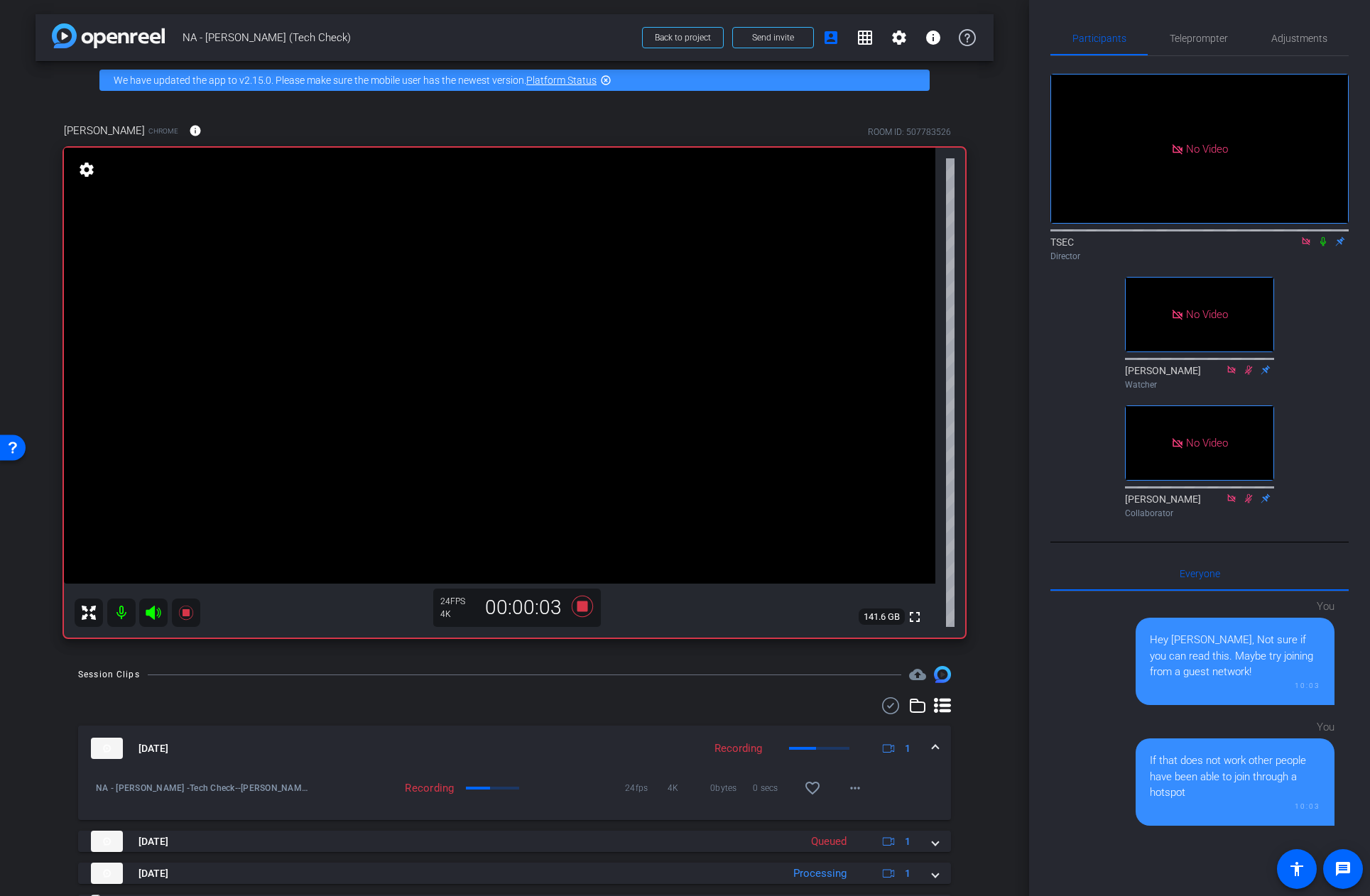
click at [1325, 246] on icon at bounding box center [1323, 241] width 11 height 10
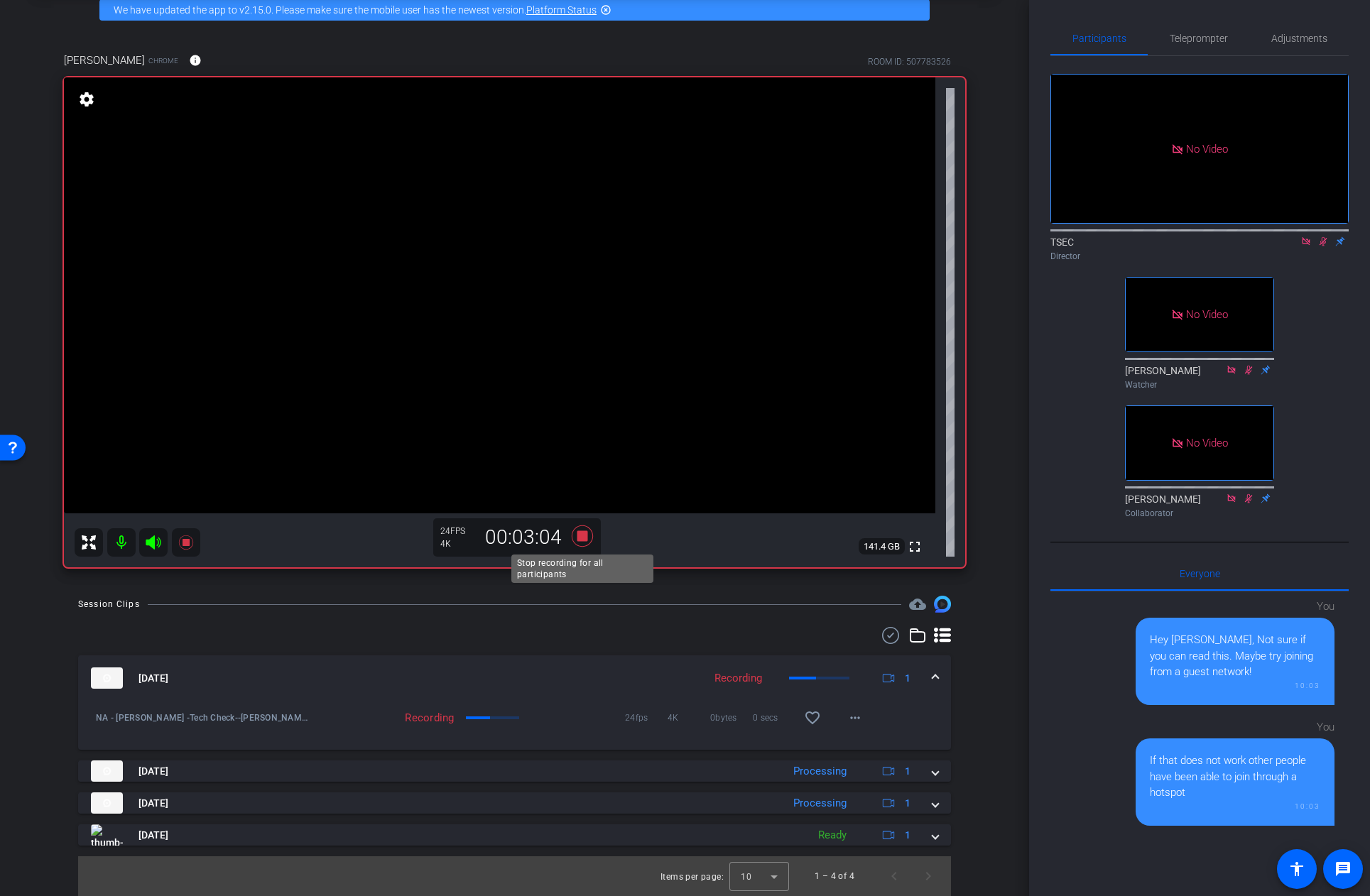
click at [580, 537] on icon at bounding box center [581, 536] width 21 height 21
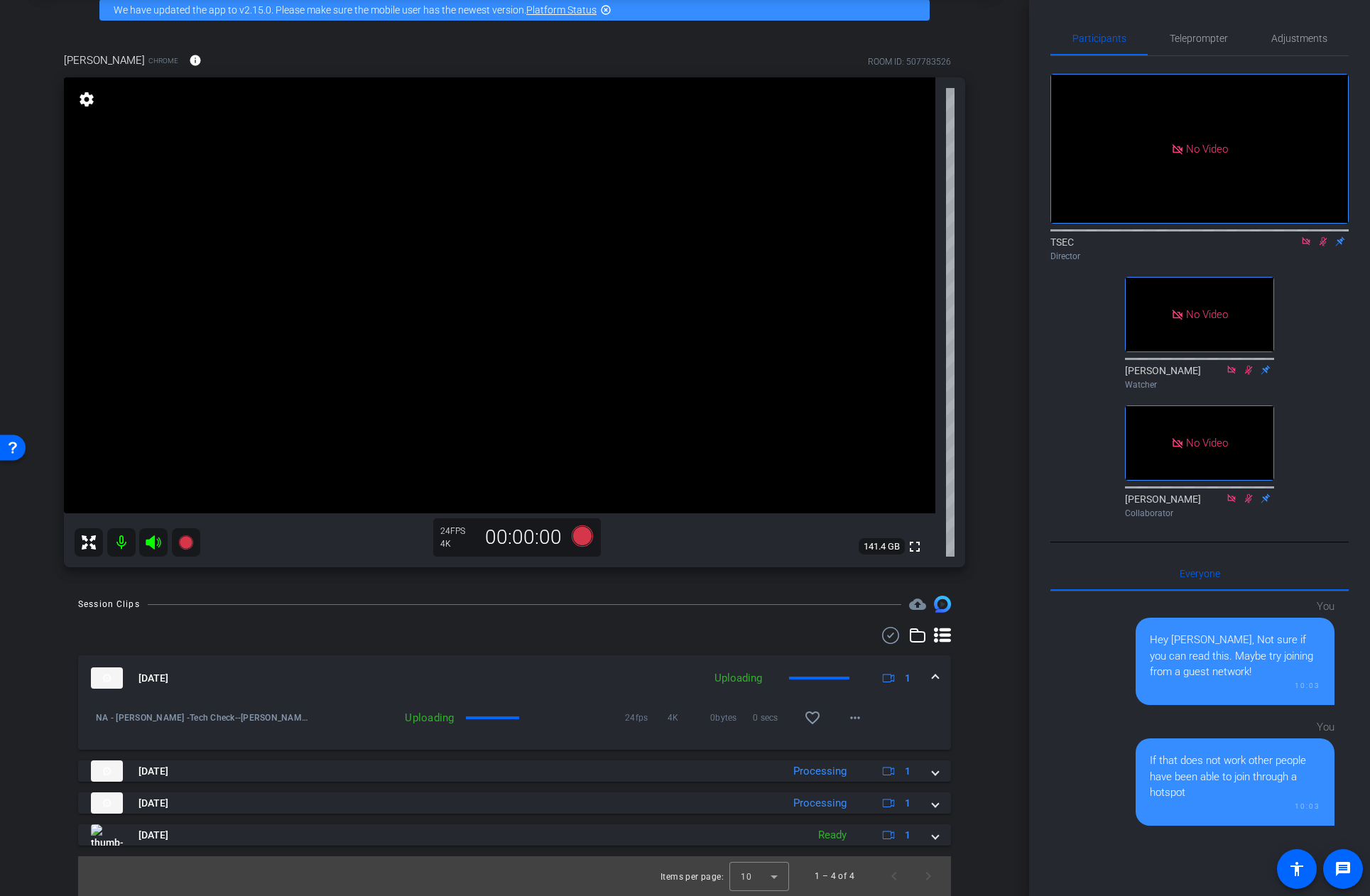
click at [1323, 246] on icon at bounding box center [1323, 242] width 8 height 9
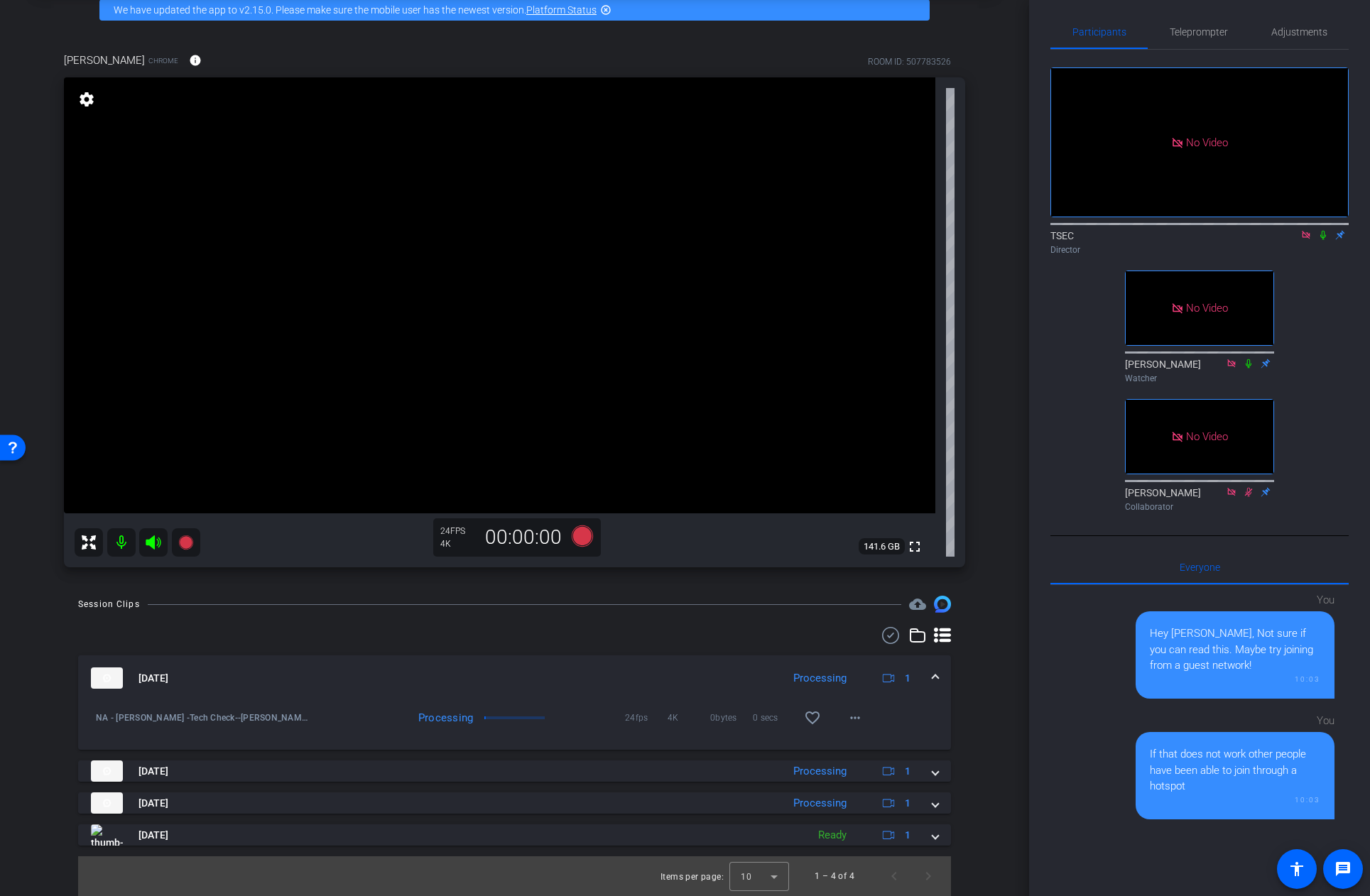
scroll to position [4, 0]
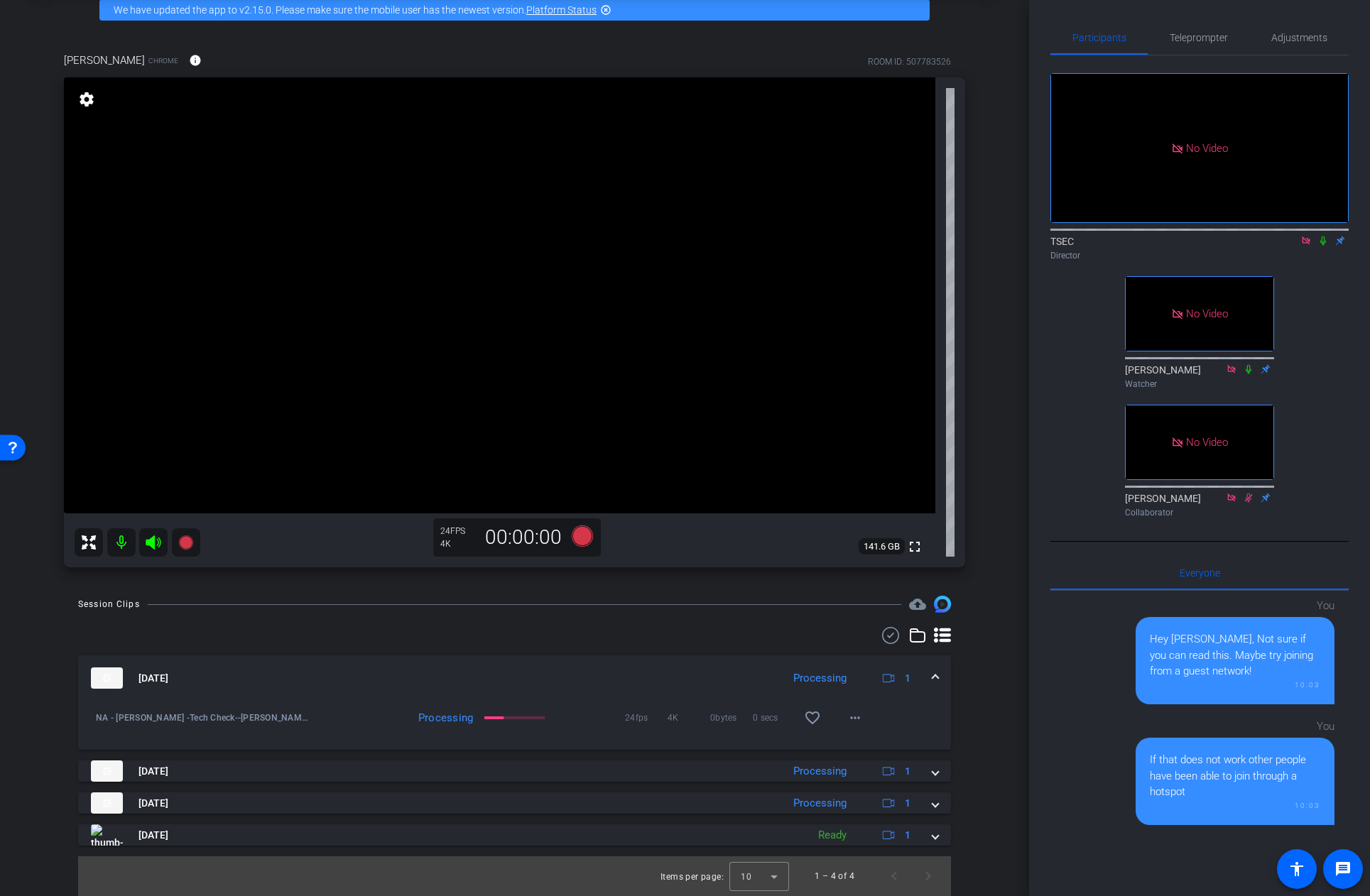
click at [1323, 245] on icon at bounding box center [1323, 240] width 11 height 10
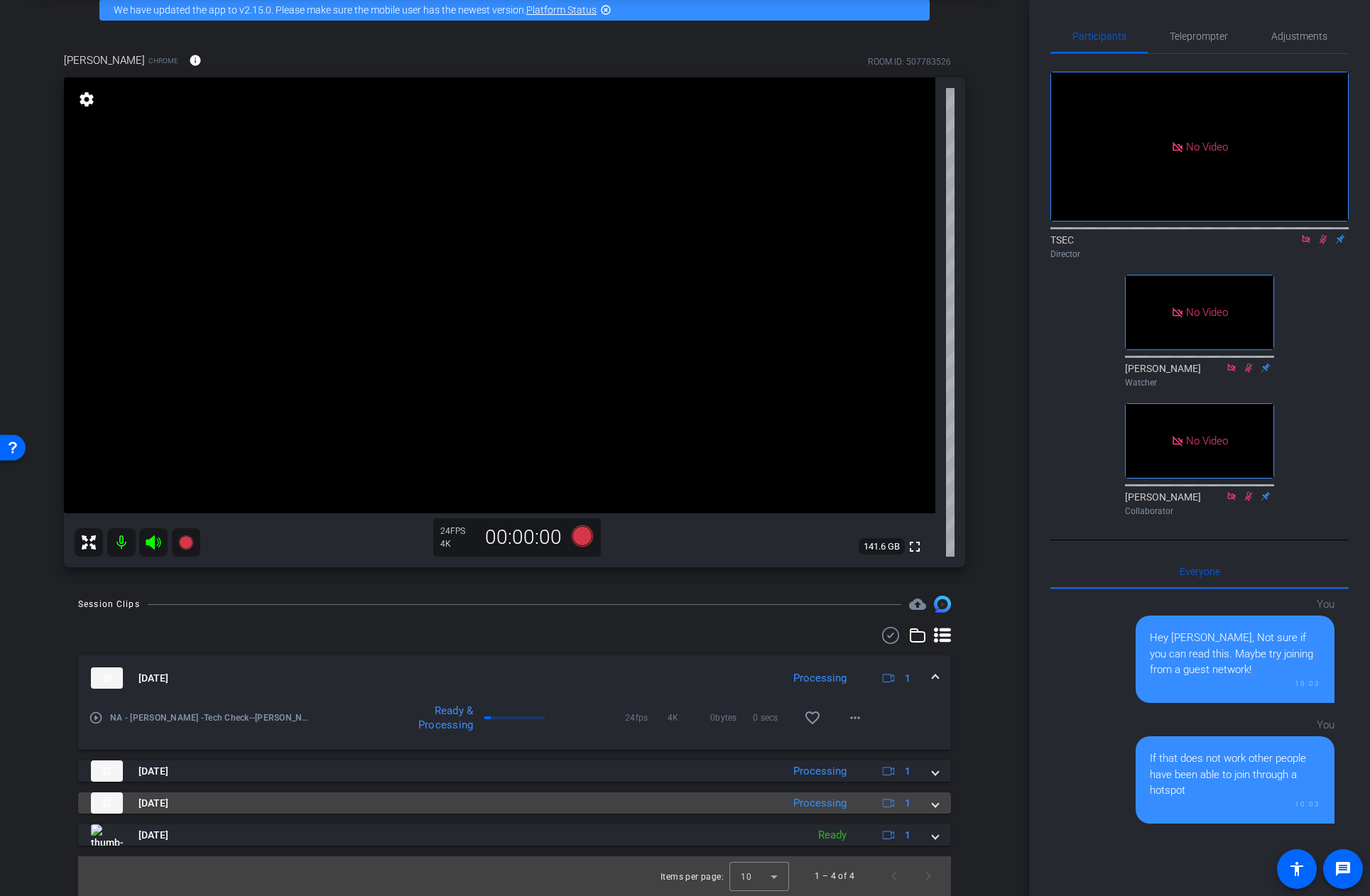
click at [938, 806] on span at bounding box center [936, 803] width 6 height 15
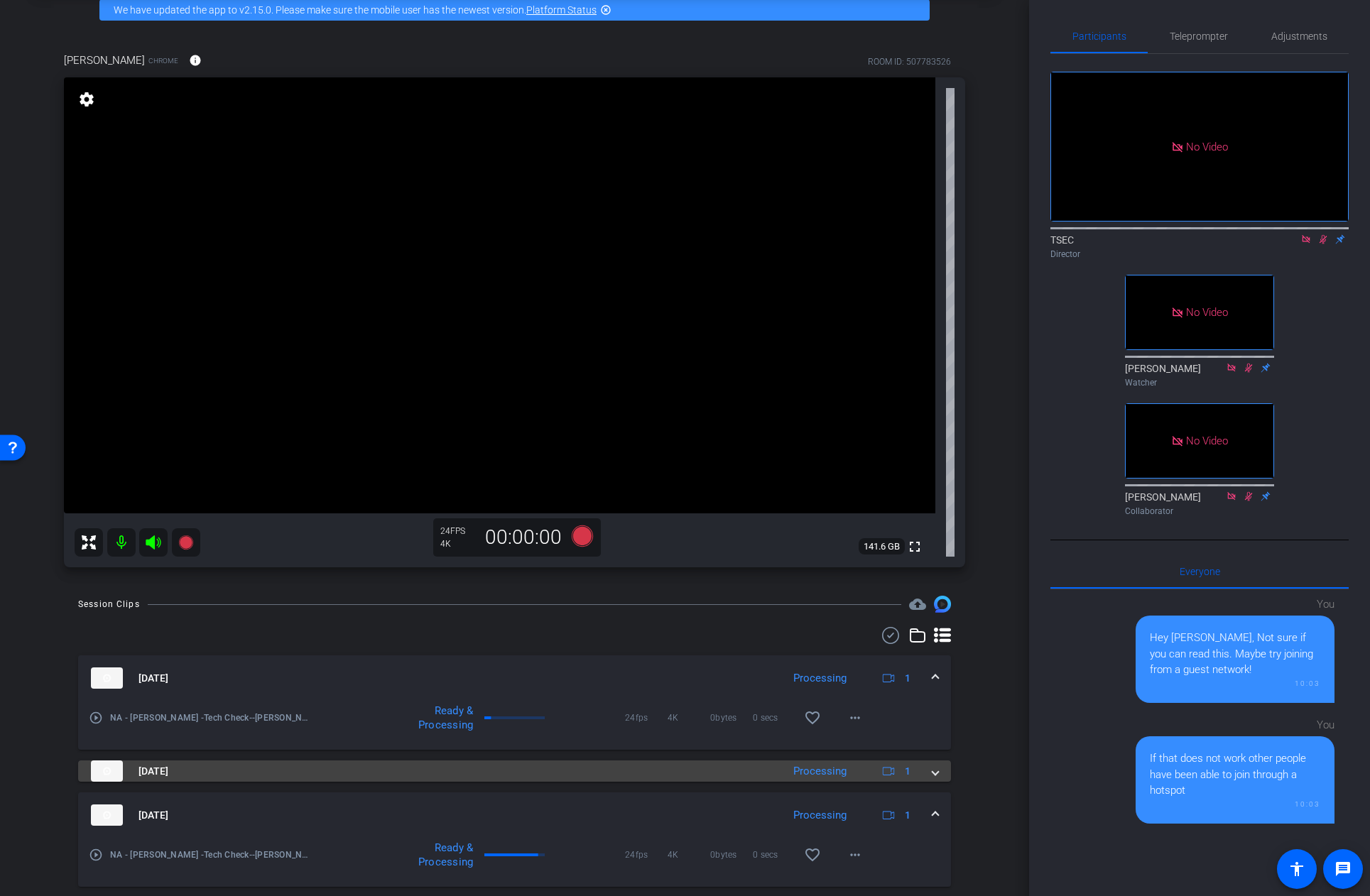
click at [935, 769] on span at bounding box center [936, 771] width 6 height 15
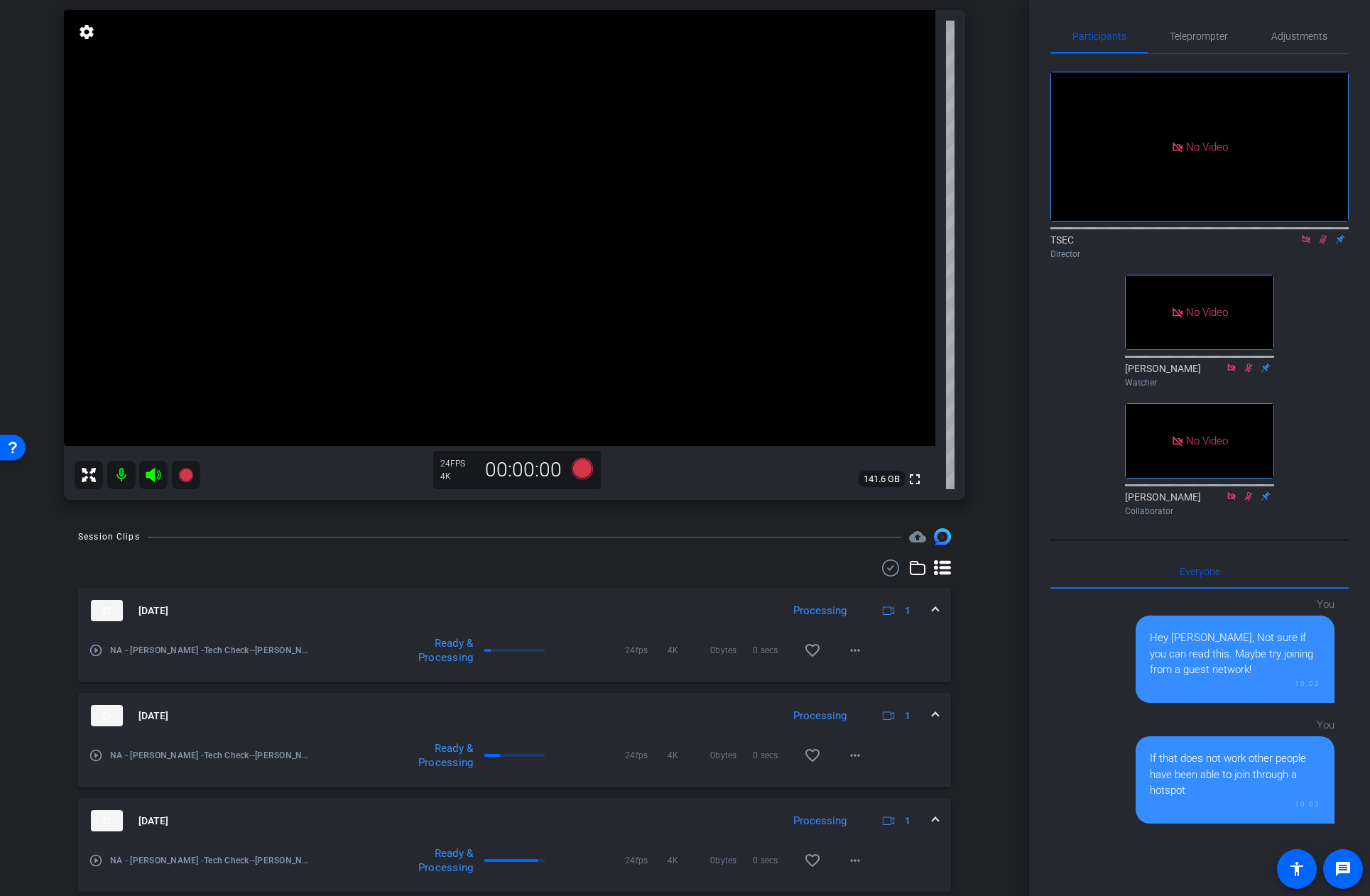
scroll to position [216, 0]
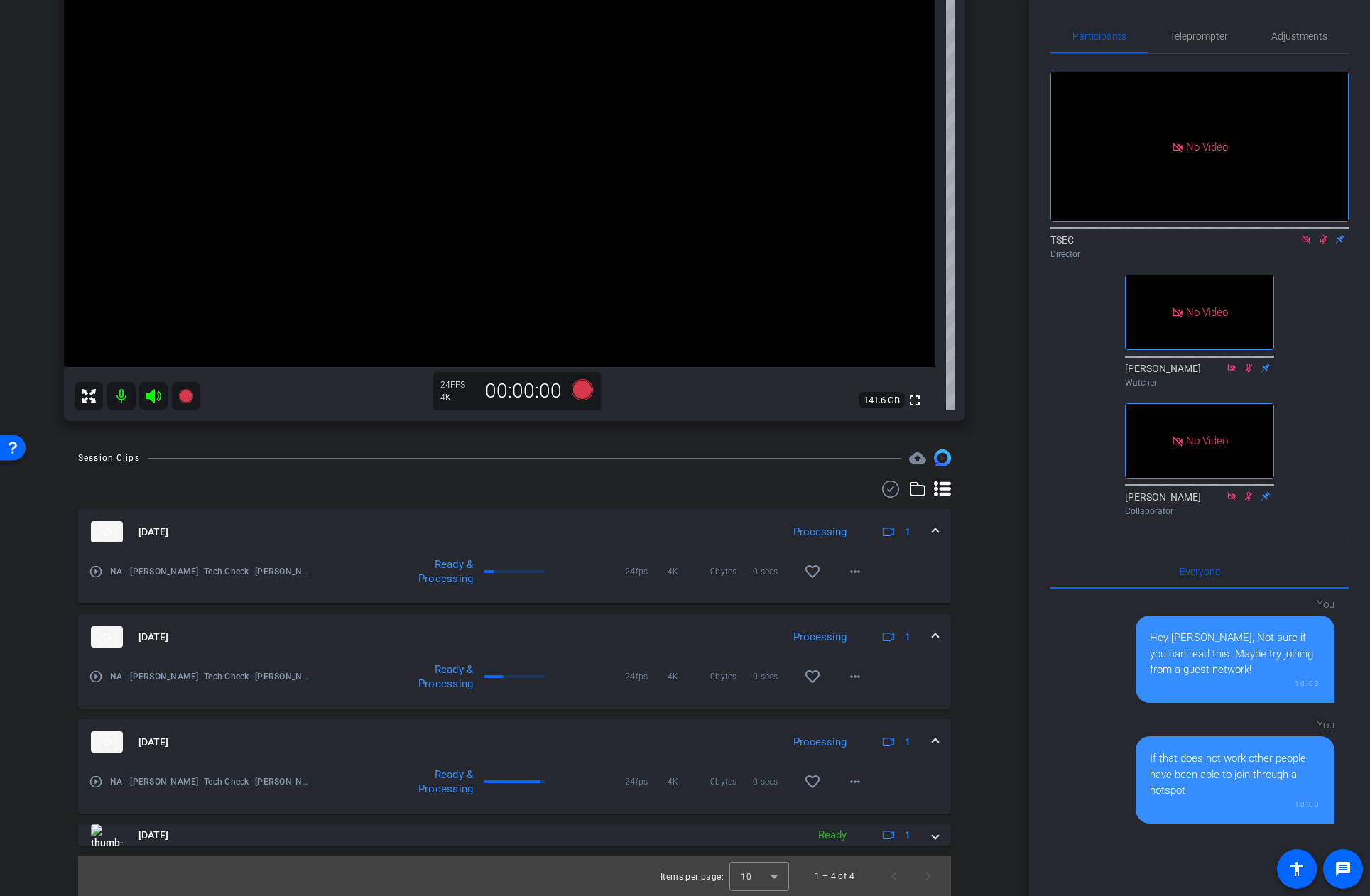
click at [125, 394] on mat-icon at bounding box center [122, 396] width 28 height 28
click at [857, 680] on mat-icon "more_horiz" at bounding box center [855, 676] width 17 height 17
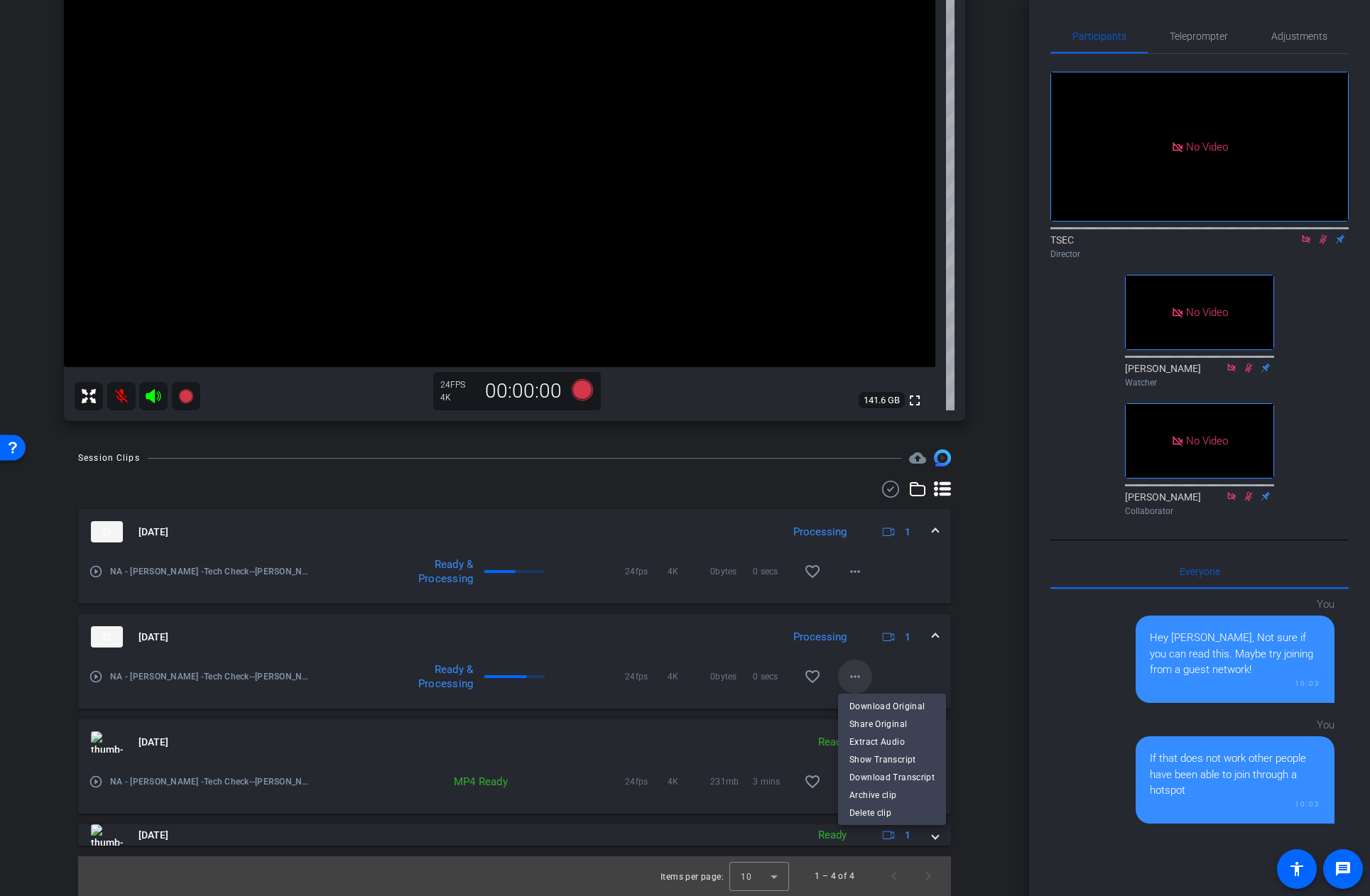
click at [857, 680] on div at bounding box center [685, 448] width 1370 height 896
click at [854, 783] on mat-icon "more_horiz" at bounding box center [855, 781] width 17 height 17
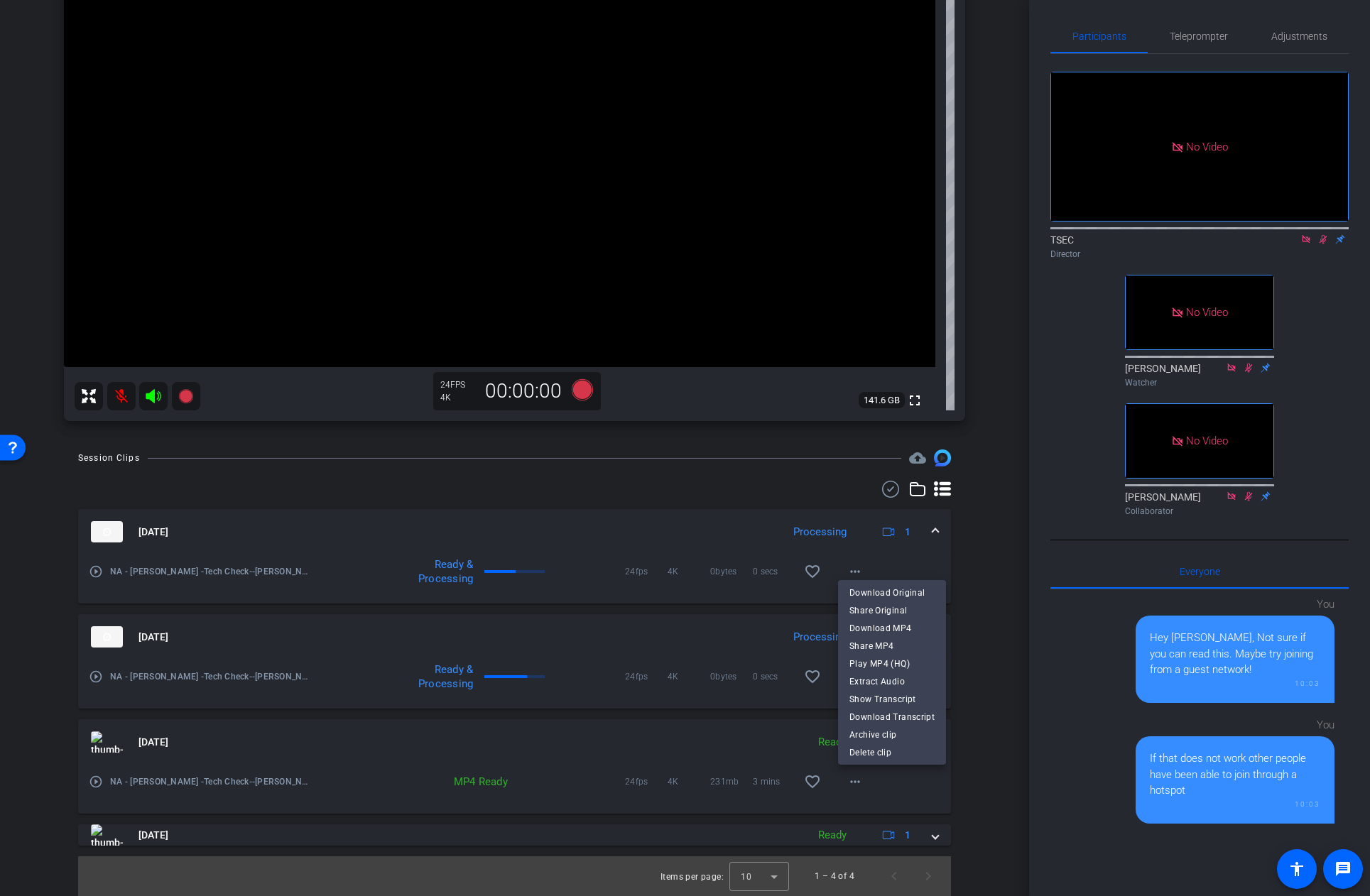
click at [858, 783] on div at bounding box center [685, 448] width 1370 height 896
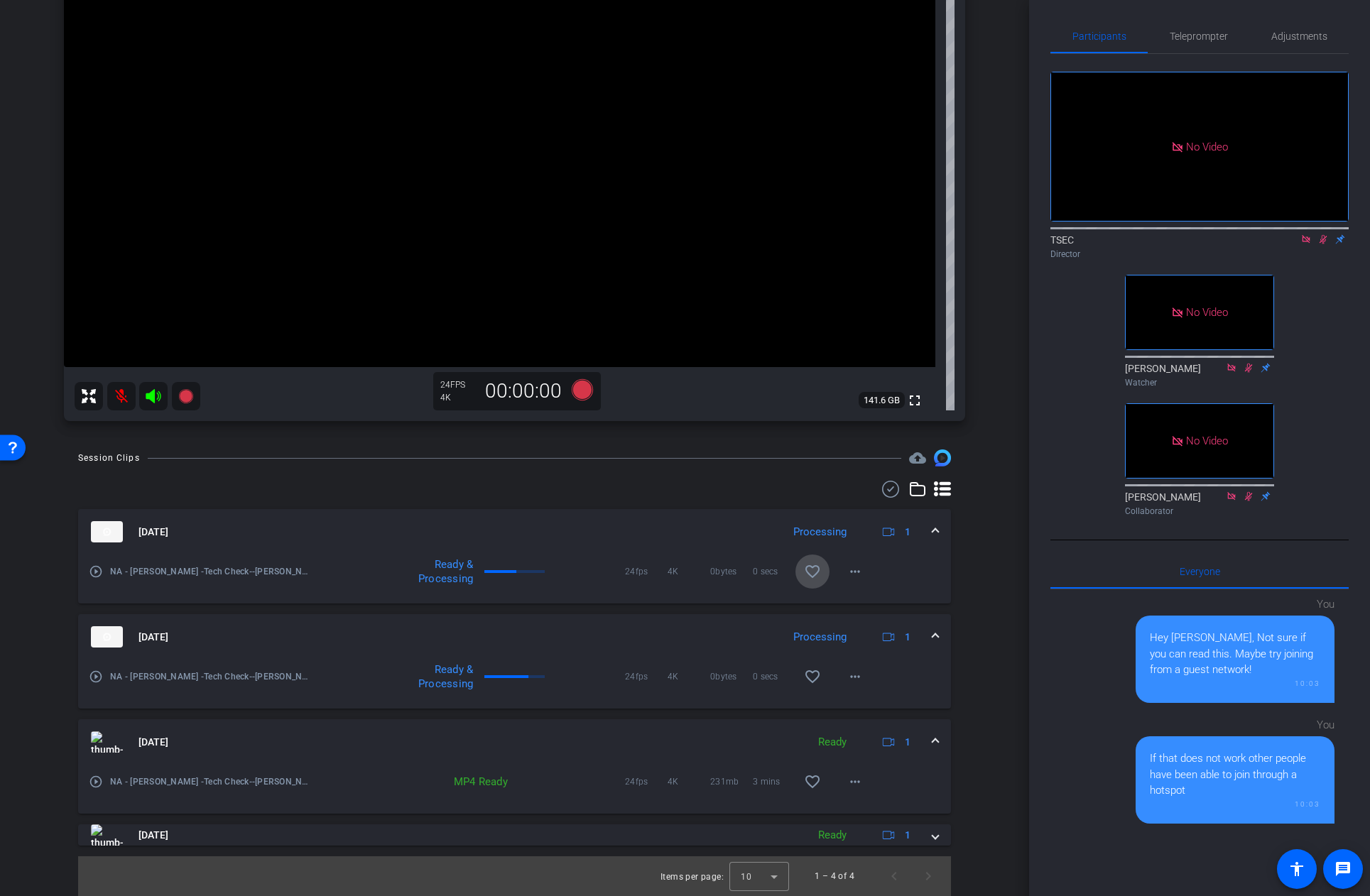
click at [813, 568] on mat-icon "favorite_border" at bounding box center [812, 571] width 17 height 17
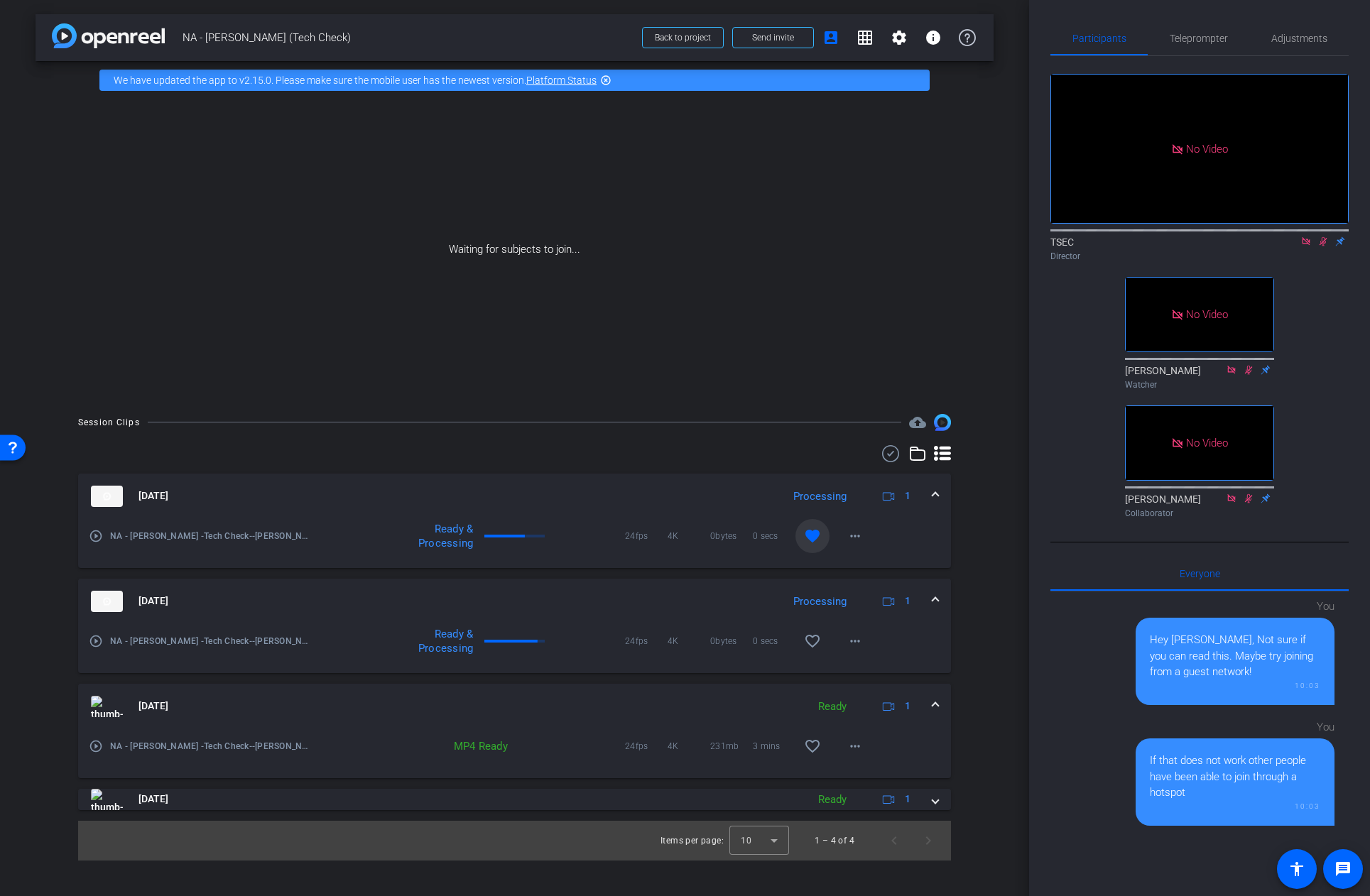
scroll to position [189, 0]
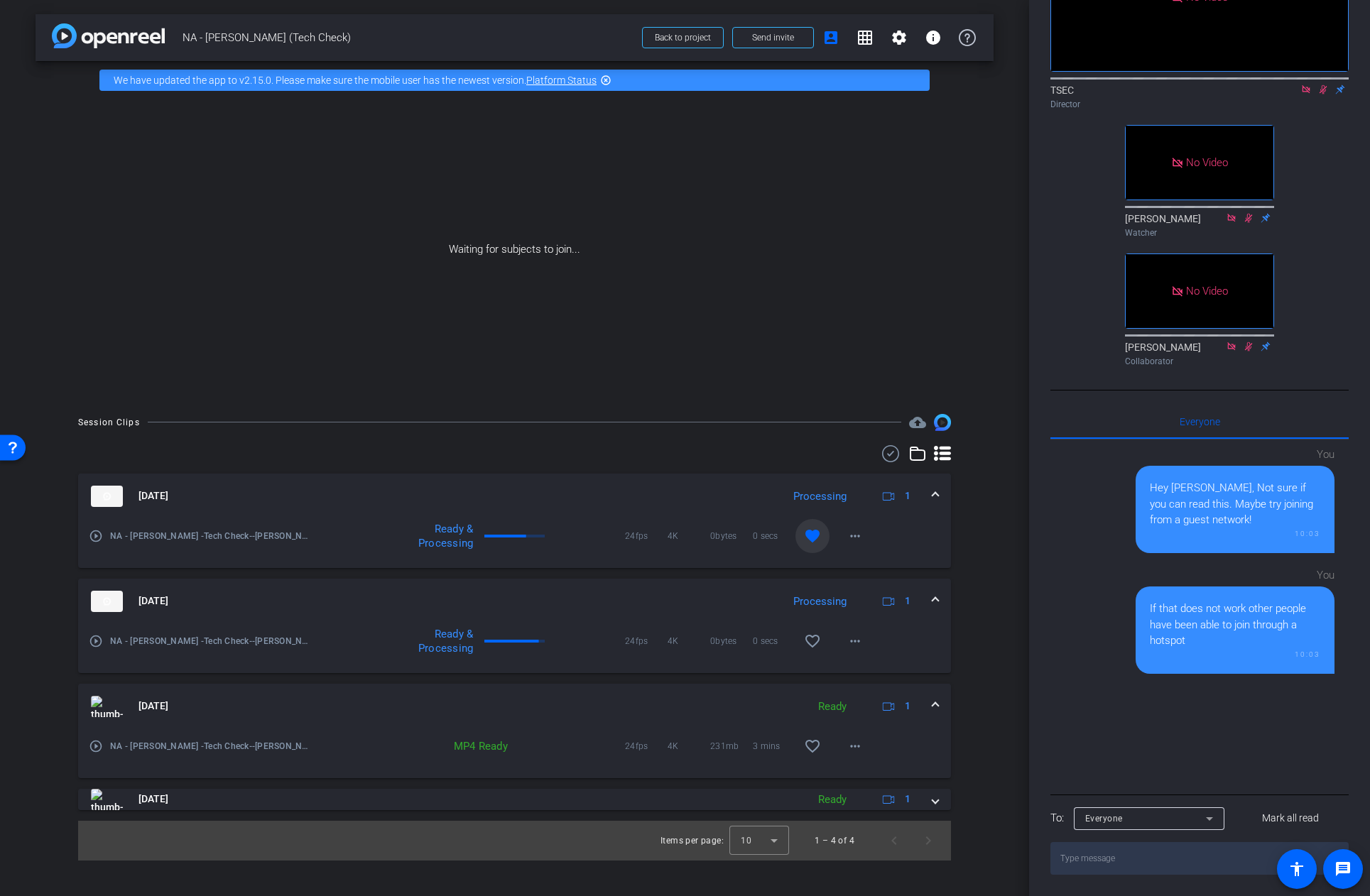
drag, startPoint x: 695, startPoint y: 36, endPoint x: 453, endPoint y: 36, distance: 242.0
click at [453, 36] on div "arrow_back NA - Patrick Urban (Tech Check) Back to project Send invite account_…" at bounding box center [514, 37] width 958 height 47
click at [1014, 130] on div "arrow_back NA - Patrick Urban (Tech Check) Back to project Send invite account_…" at bounding box center [514, 448] width 1029 height 896
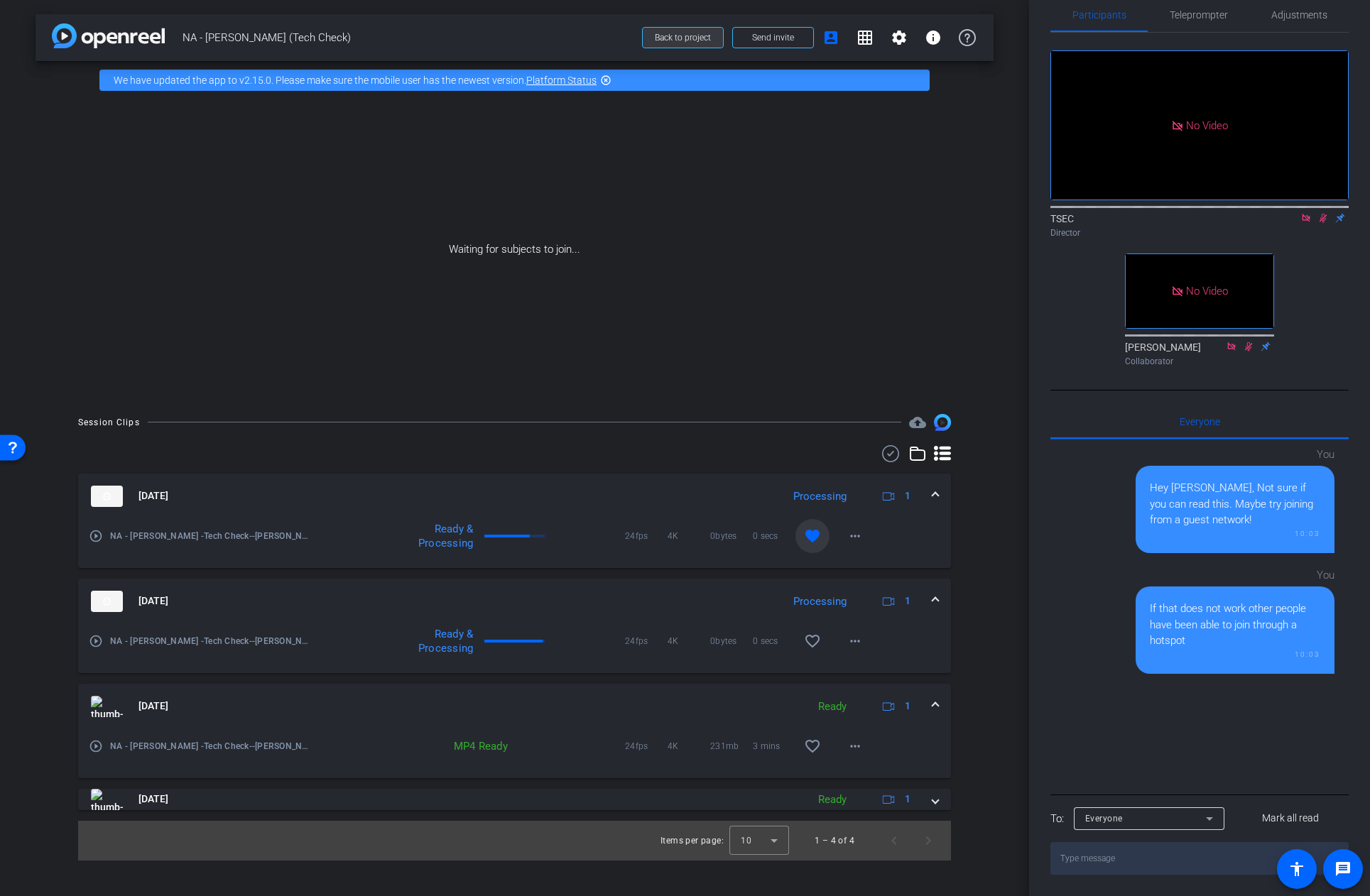
click at [697, 30] on span at bounding box center [683, 38] width 80 height 34
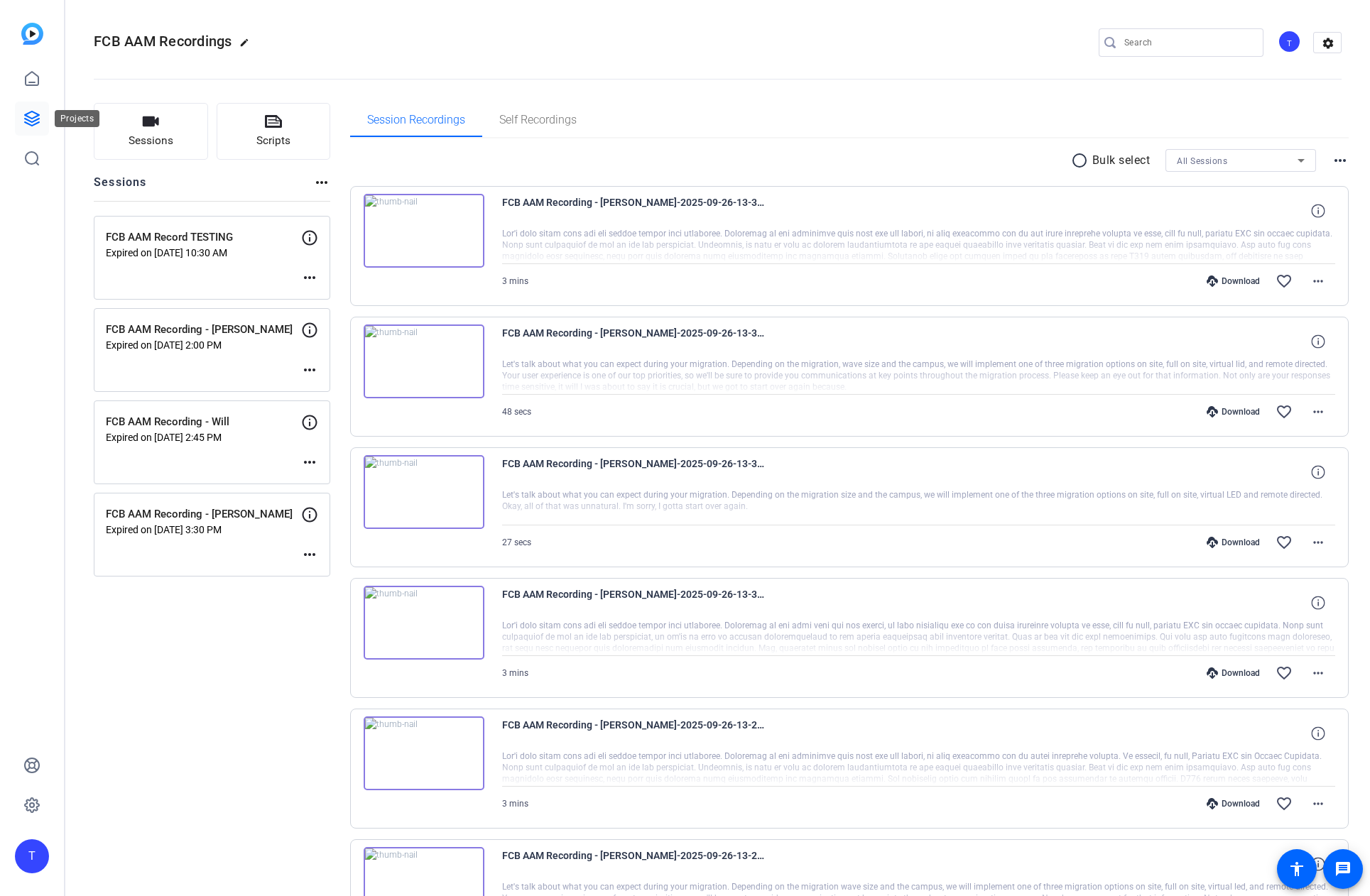
click at [31, 116] on icon at bounding box center [32, 118] width 17 height 17
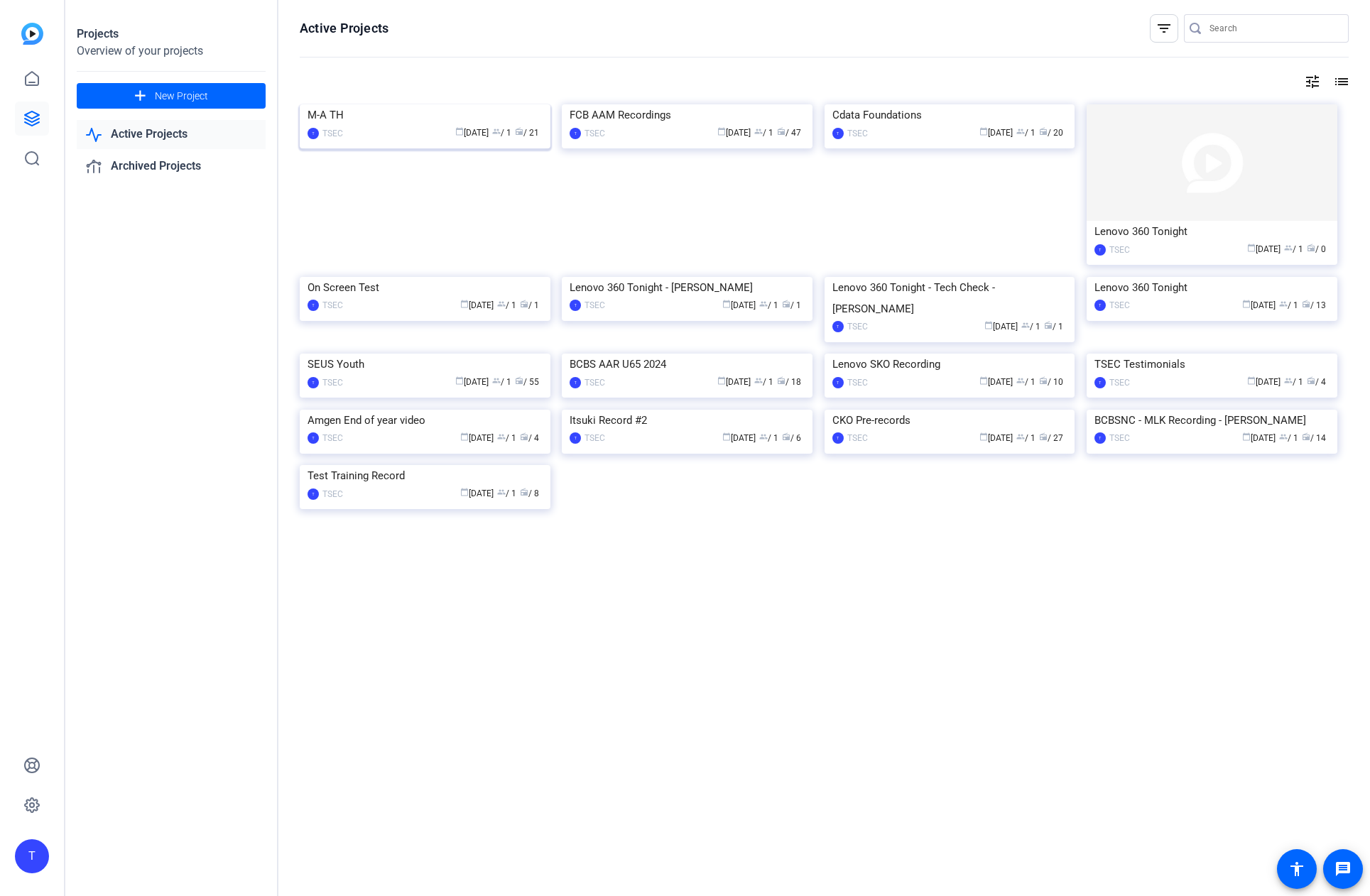
click at [400, 126] on div "M-A TH" at bounding box center [425, 115] width 235 height 21
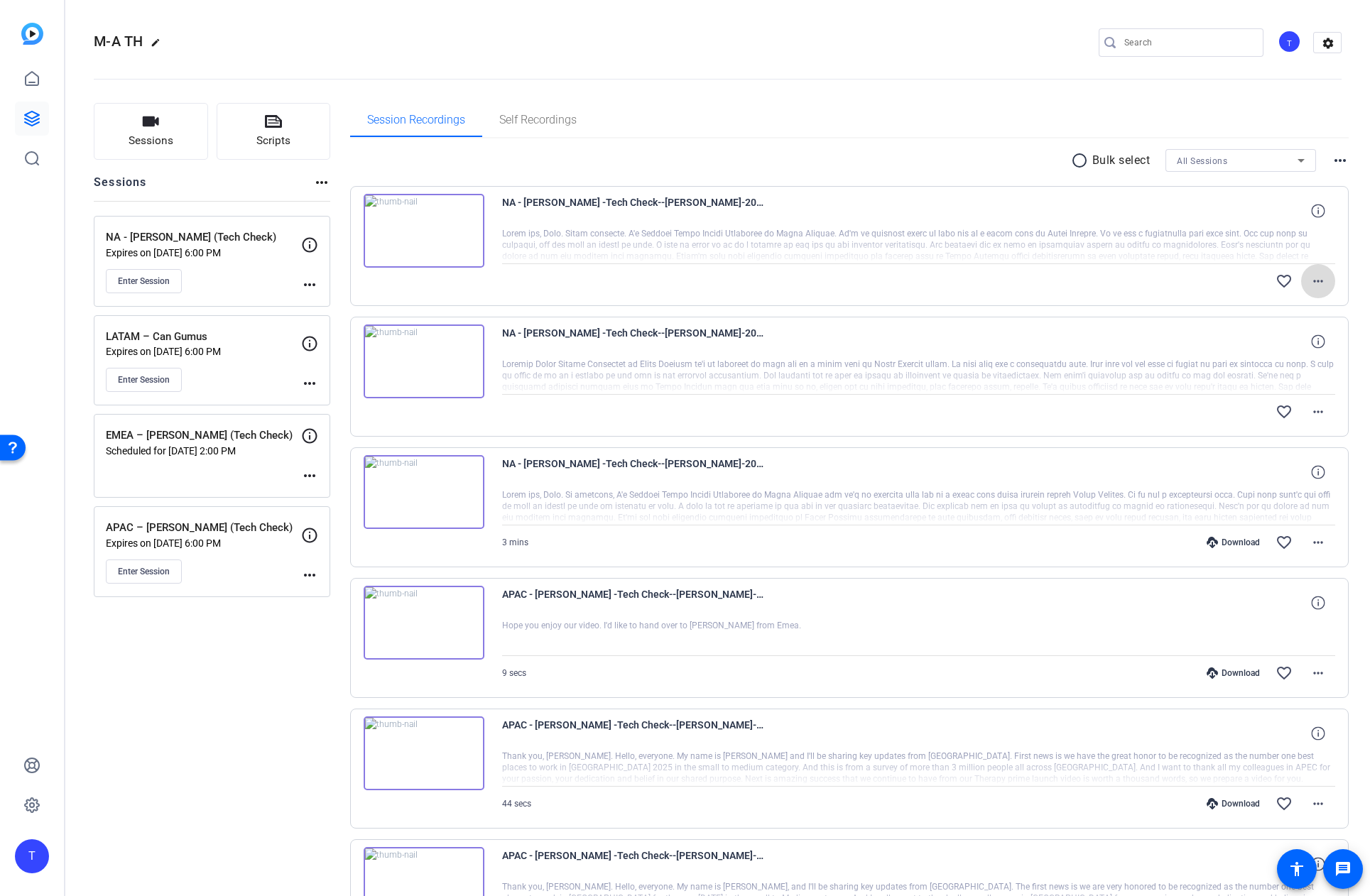
click at [1323, 280] on mat-icon "more_horiz" at bounding box center [1318, 281] width 17 height 17
click at [1322, 277] on div at bounding box center [685, 448] width 1370 height 896
click at [1318, 413] on mat-icon "more_horiz" at bounding box center [1318, 411] width 17 height 17
click at [853, 96] on div at bounding box center [685, 448] width 1370 height 896
click at [1325, 541] on mat-icon "more_horiz" at bounding box center [1318, 542] width 17 height 17
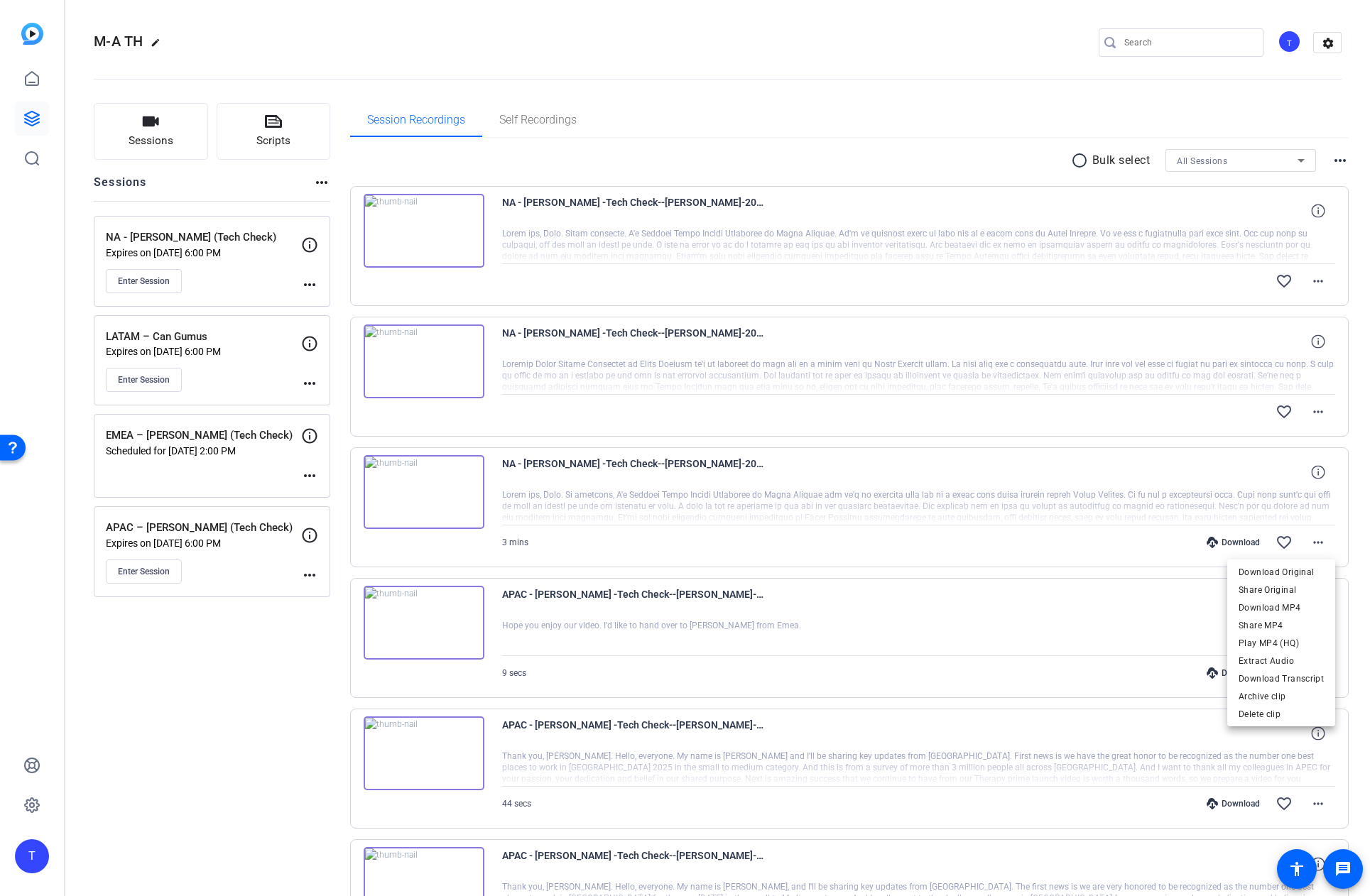
click at [838, 123] on div at bounding box center [685, 448] width 1370 height 896
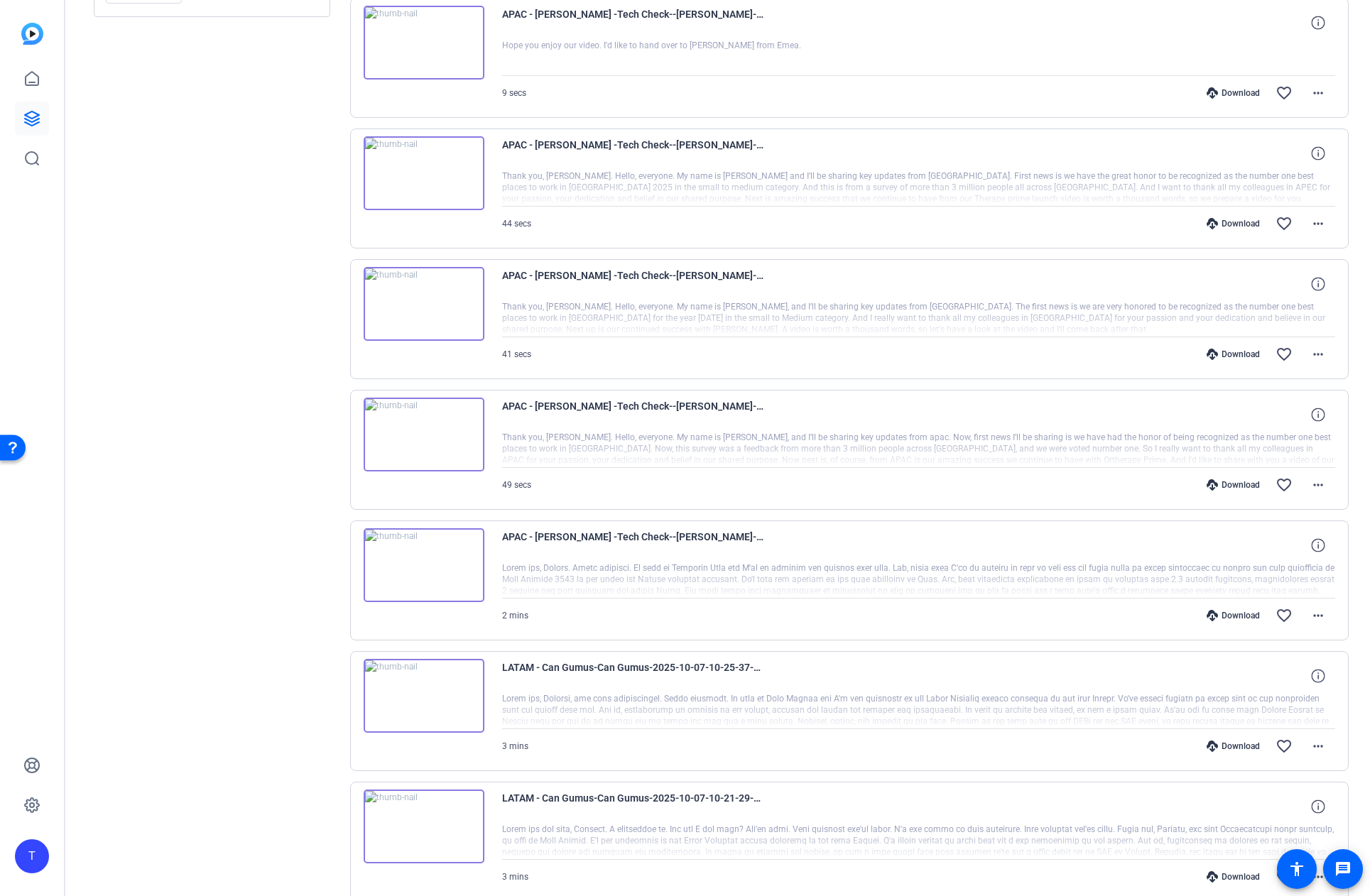
scroll to position [674, 0]
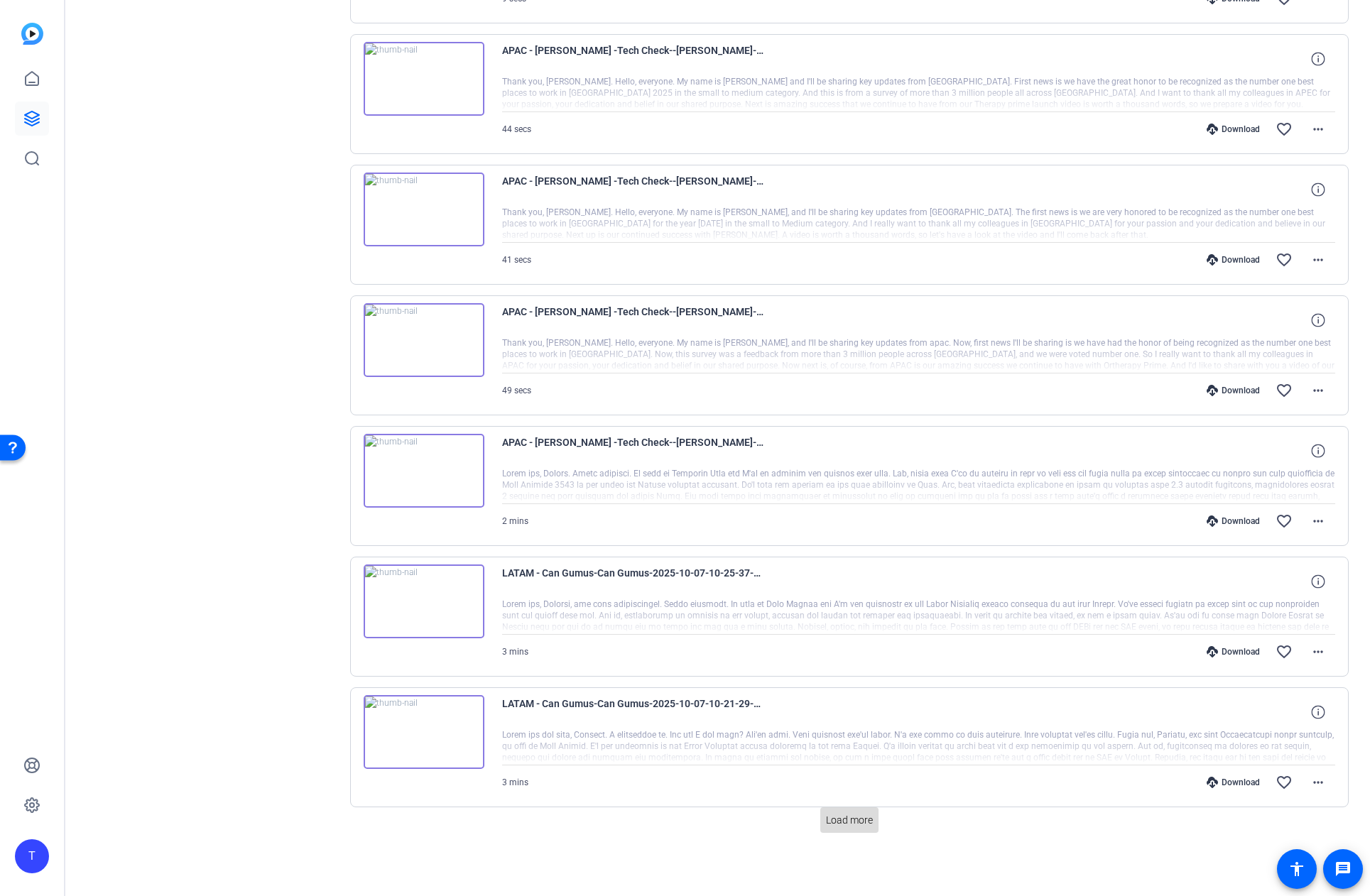
click at [863, 817] on span "Load more" at bounding box center [849, 820] width 47 height 15
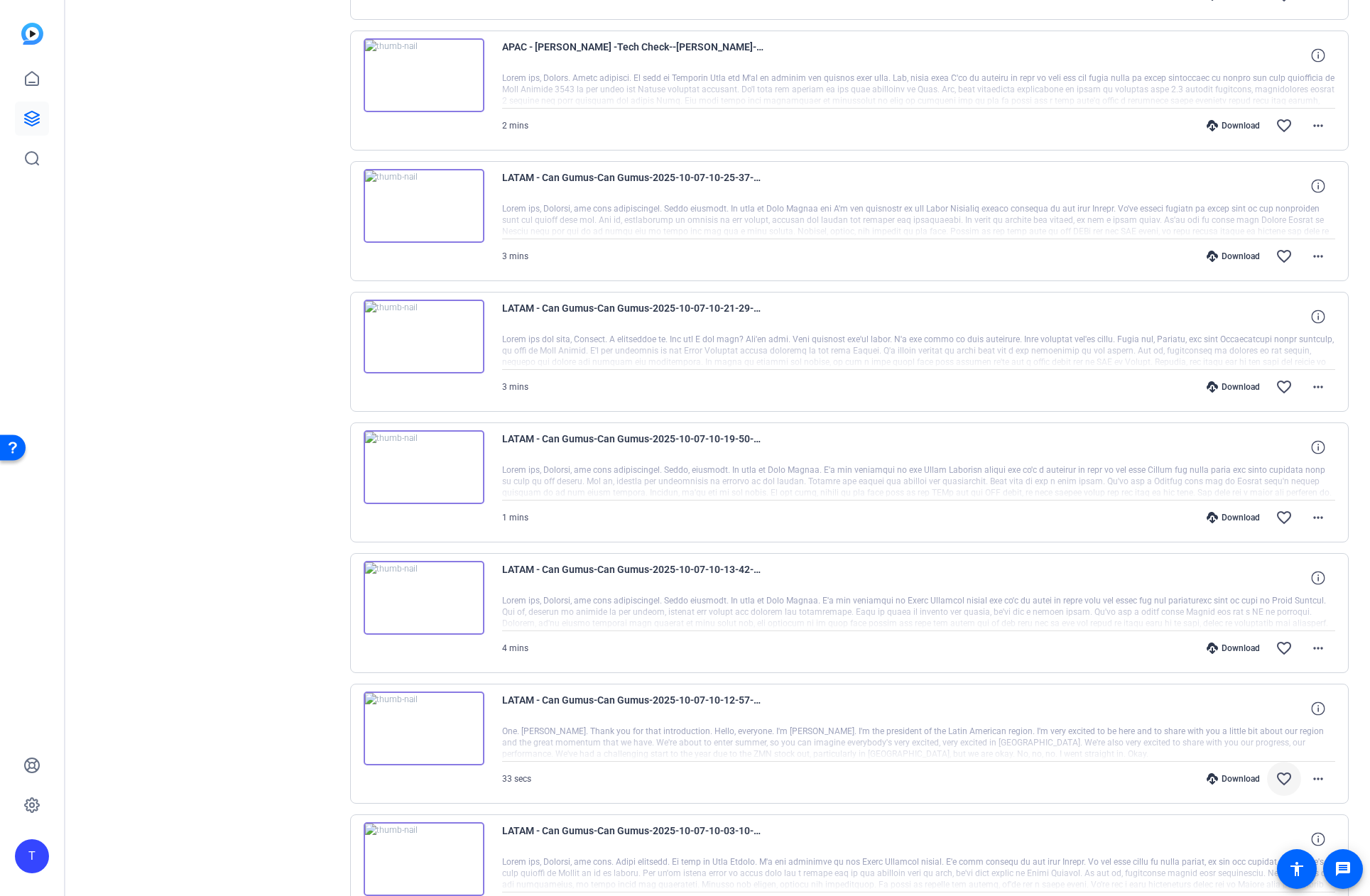
scroll to position [1051, 0]
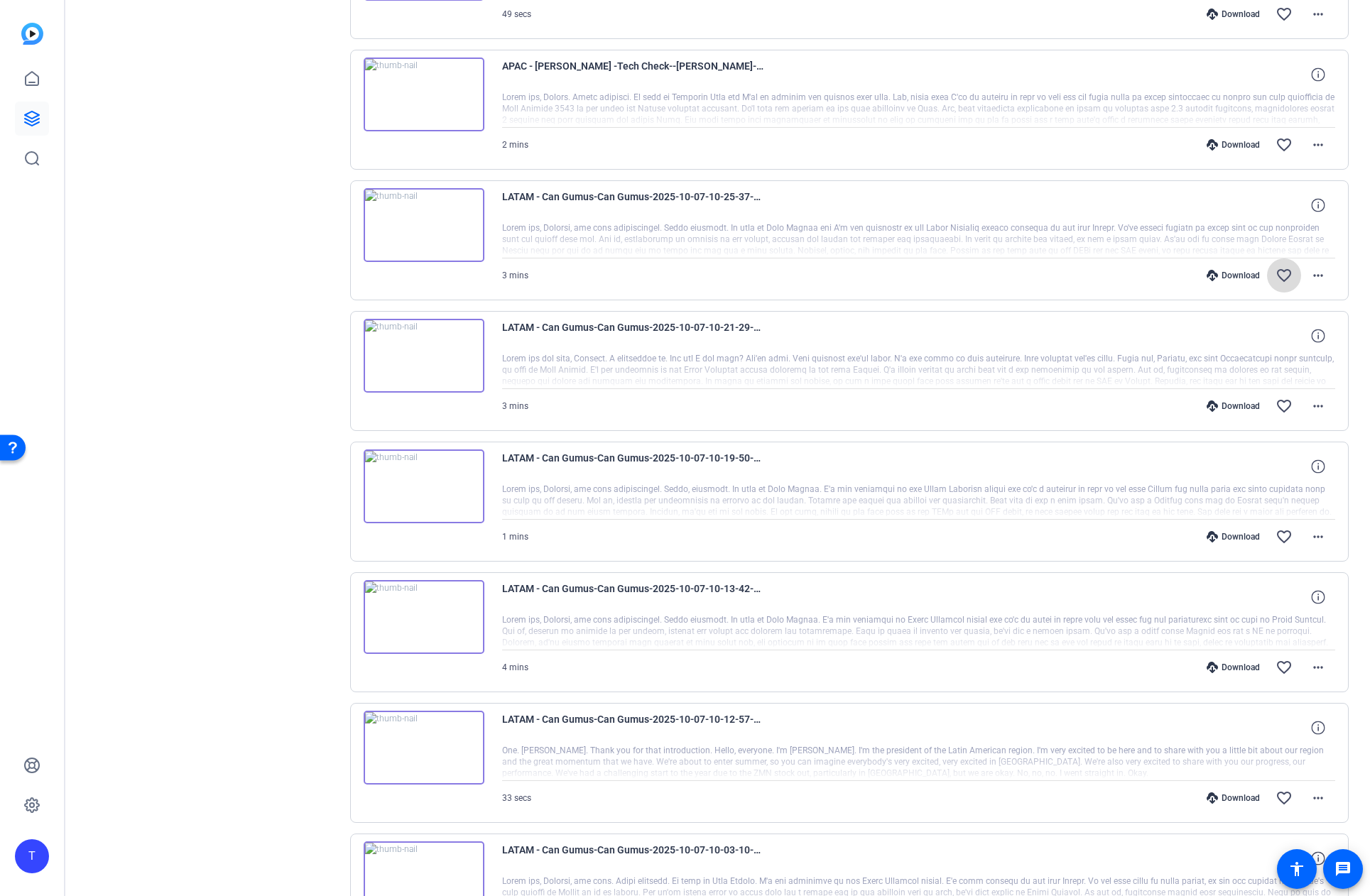
click at [1284, 275] on mat-icon "favorite_border" at bounding box center [1284, 275] width 17 height 17
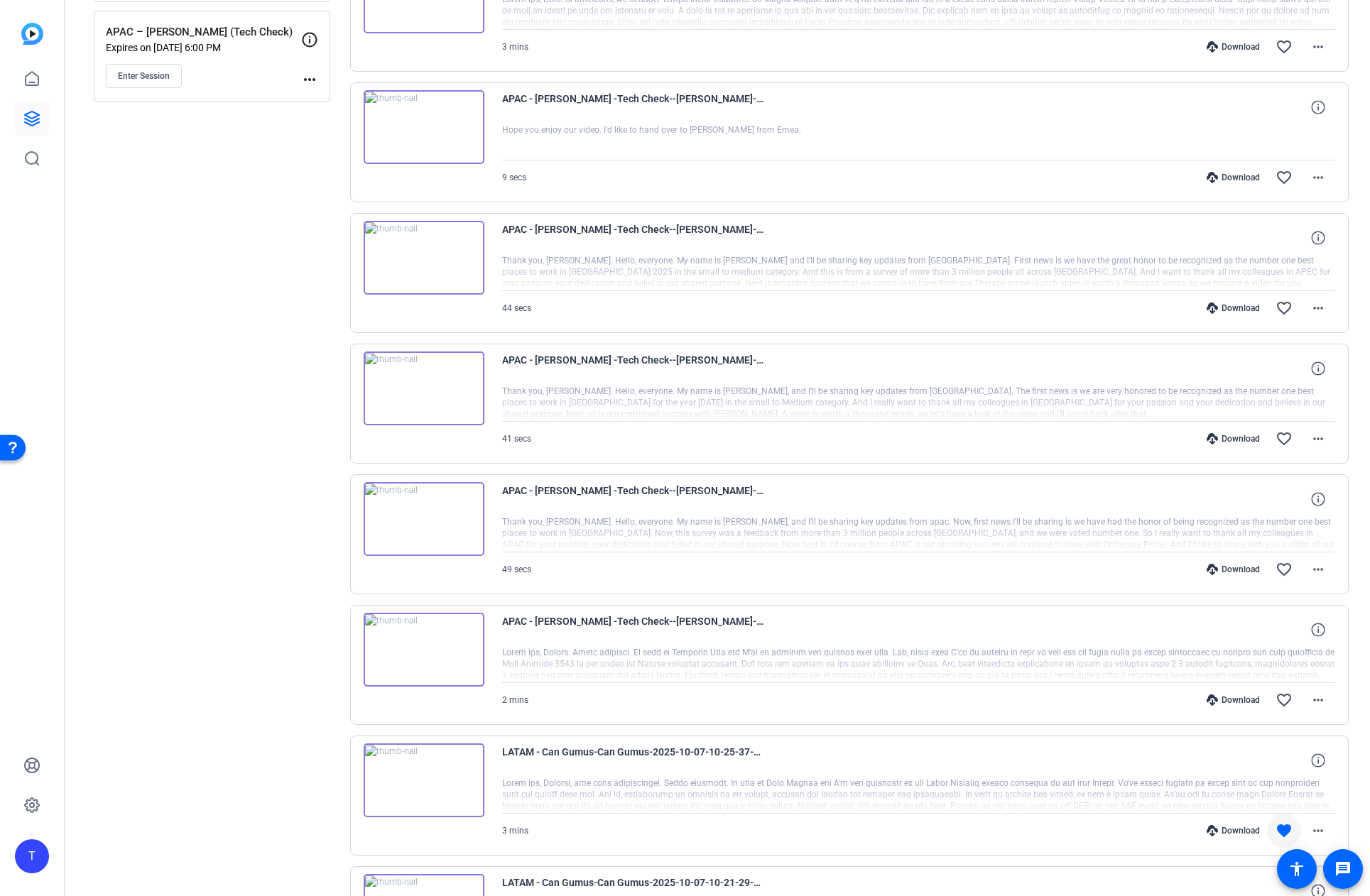
scroll to position [484, 0]
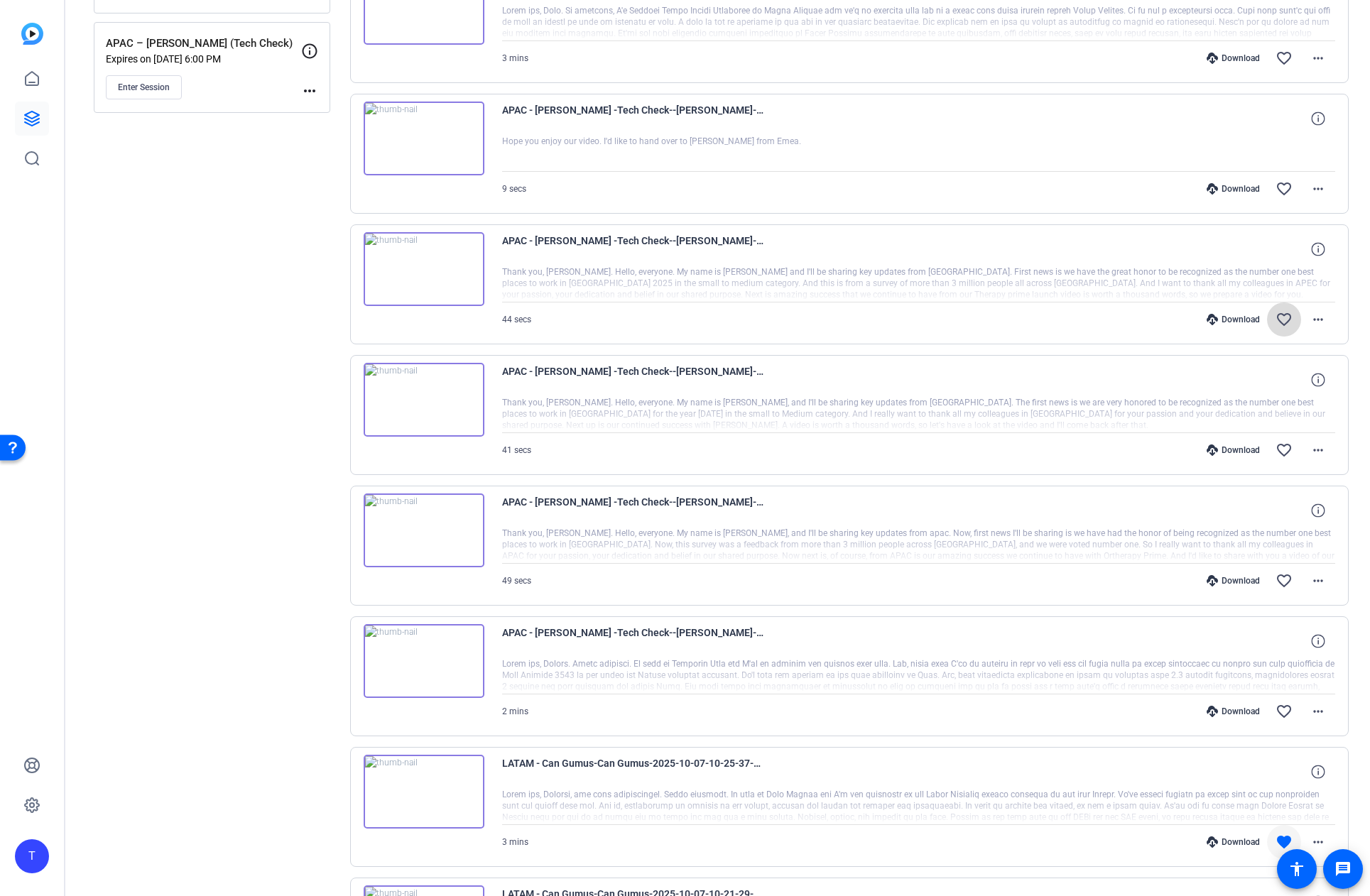
click at [1282, 319] on mat-icon "favorite_border" at bounding box center [1284, 319] width 17 height 17
click at [1285, 188] on mat-icon "favorite_border" at bounding box center [1284, 188] width 17 height 17
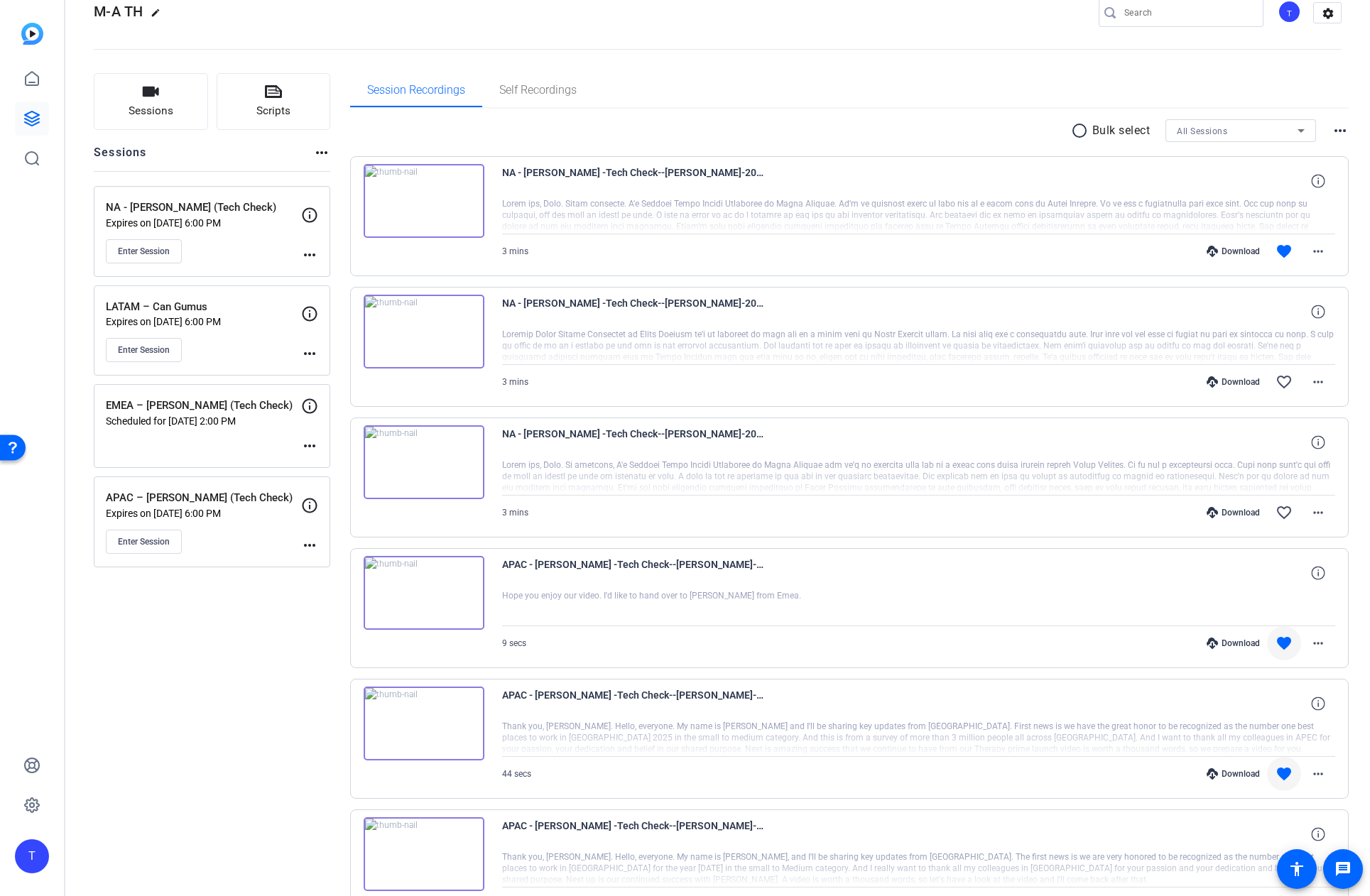
scroll to position [30, 0]
click at [31, 116] on icon at bounding box center [32, 118] width 17 height 17
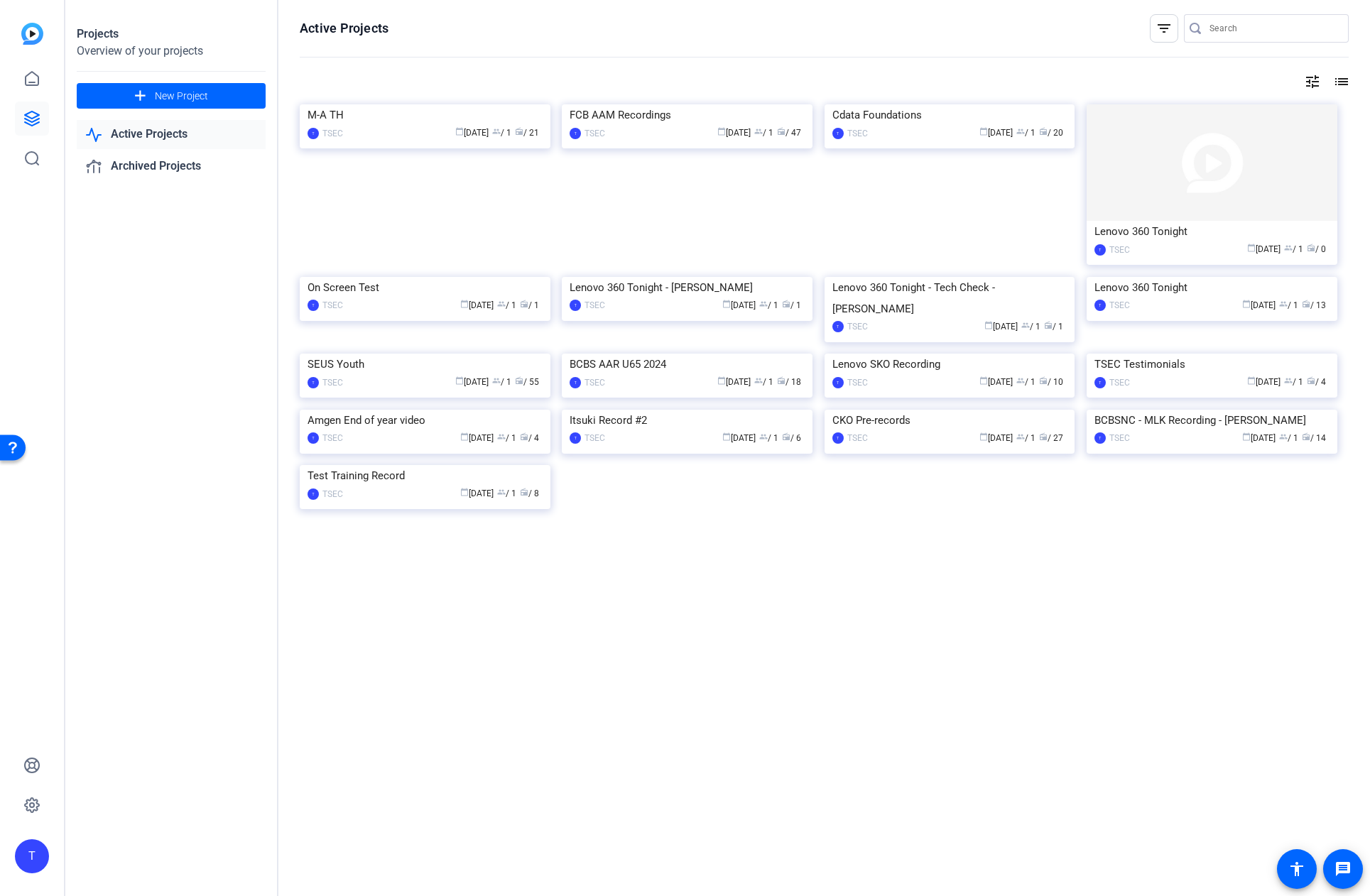
click at [130, 120] on link "Active Projects" at bounding box center [171, 134] width 189 height 29
click at [188, 132] on link "Active Projects" at bounding box center [171, 134] width 189 height 29
click at [400, 126] on div "M-A TH" at bounding box center [425, 115] width 235 height 21
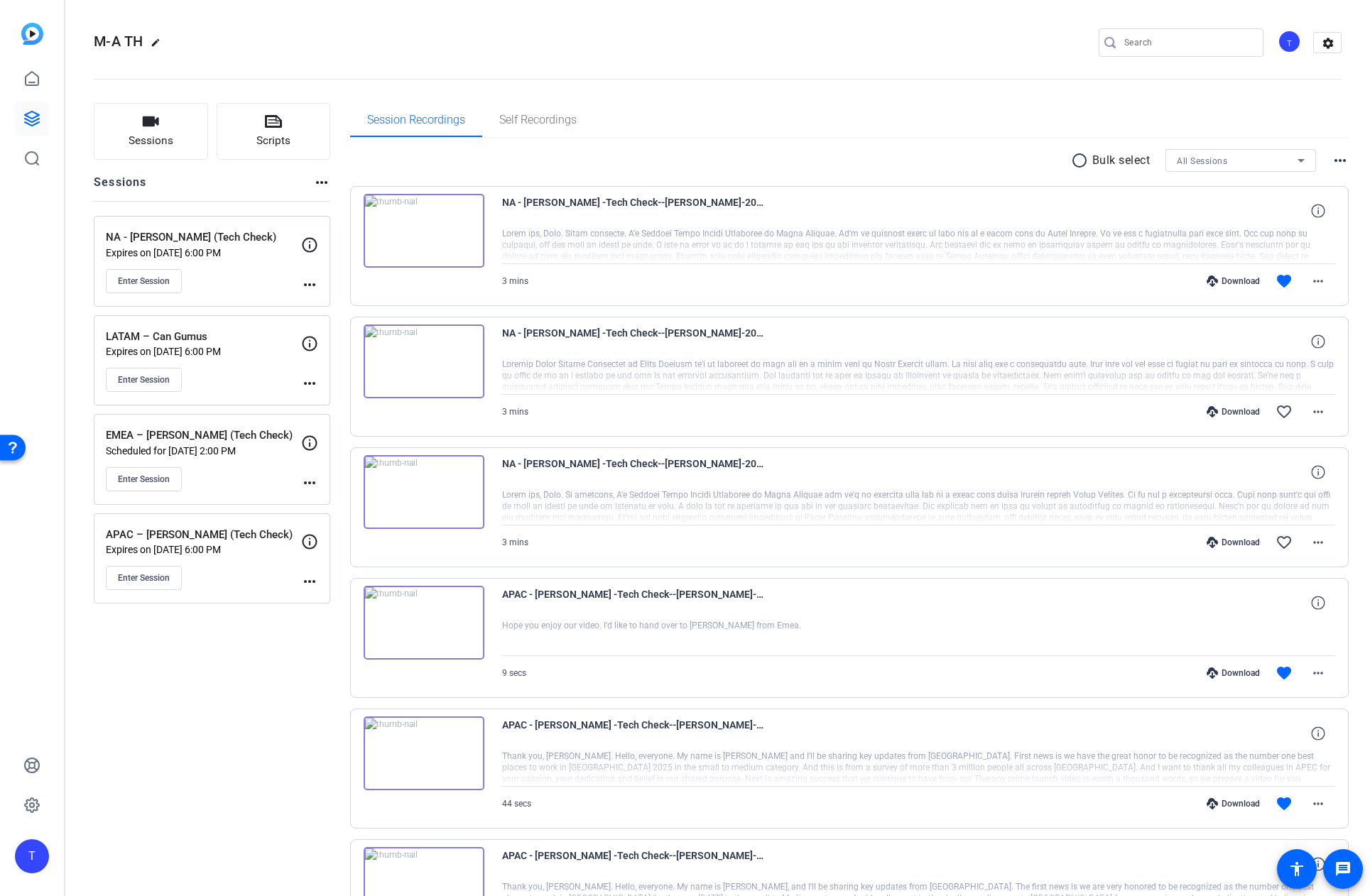
click at [248, 471] on div "Enter Session" at bounding box center [203, 479] width 195 height 24
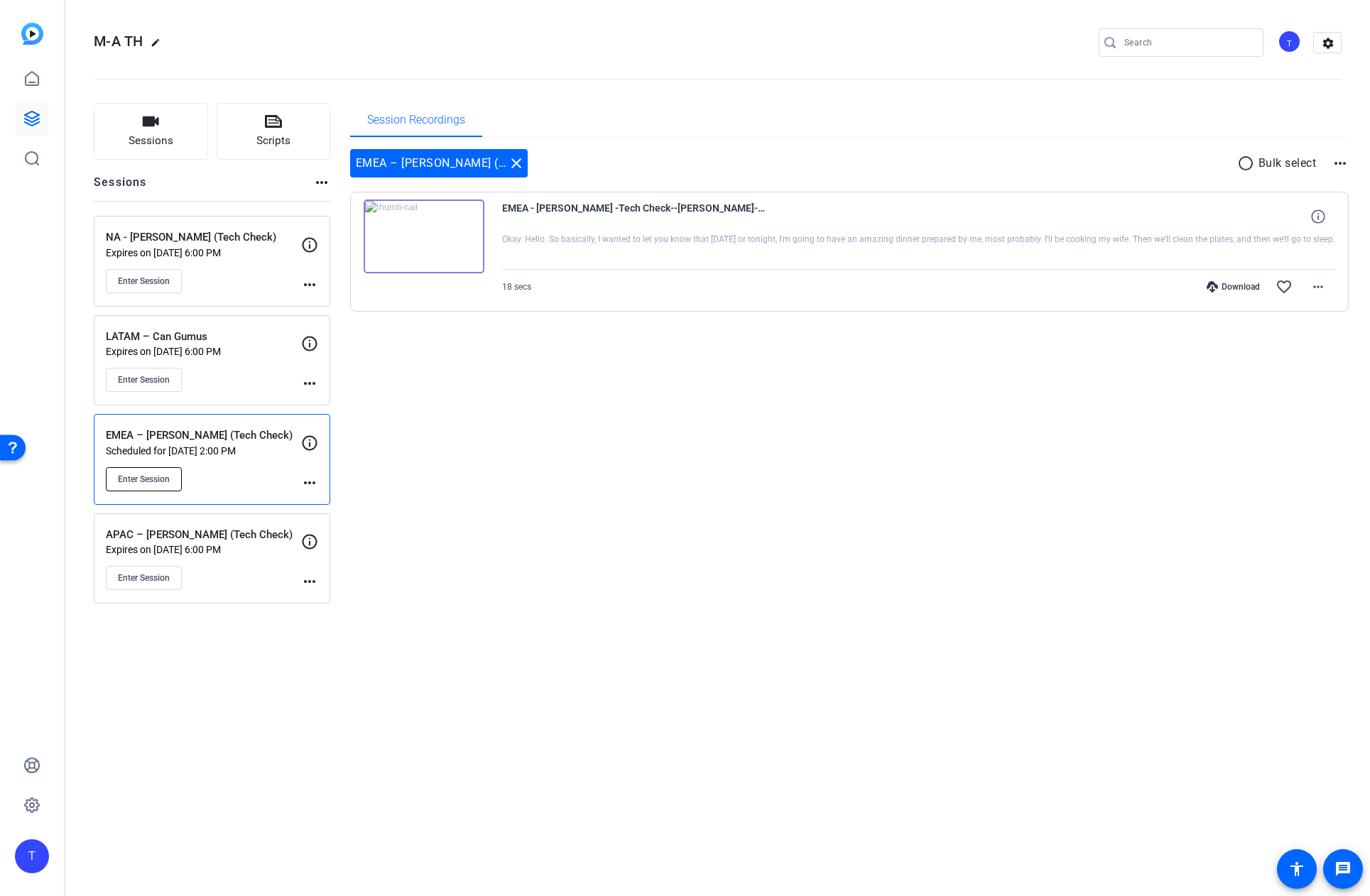
click at [158, 480] on span "Enter Session" at bounding box center [144, 479] width 52 height 11
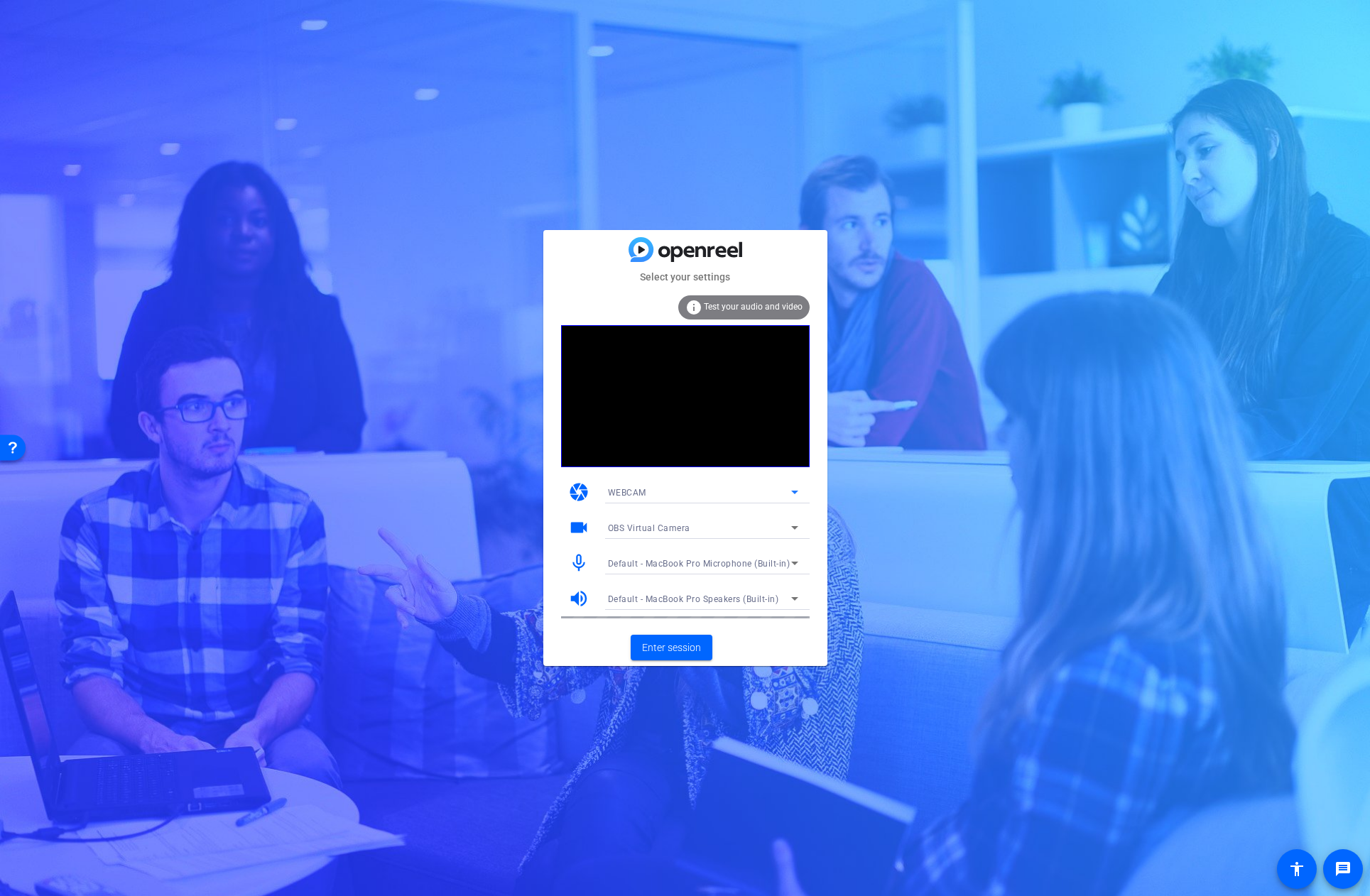
click at [692, 490] on div "WEBCAM" at bounding box center [699, 492] width 183 height 18
drag, startPoint x: 911, startPoint y: 491, endPoint x: 798, endPoint y: 520, distance: 116.7
click at [911, 491] on div at bounding box center [685, 448] width 1370 height 896
click at [689, 531] on div "OBS Virtual Camera" at bounding box center [699, 528] width 183 height 18
click at [702, 582] on span "FaceTime HD Camera (3A71:F4B5)" at bounding box center [679, 578] width 143 height 17
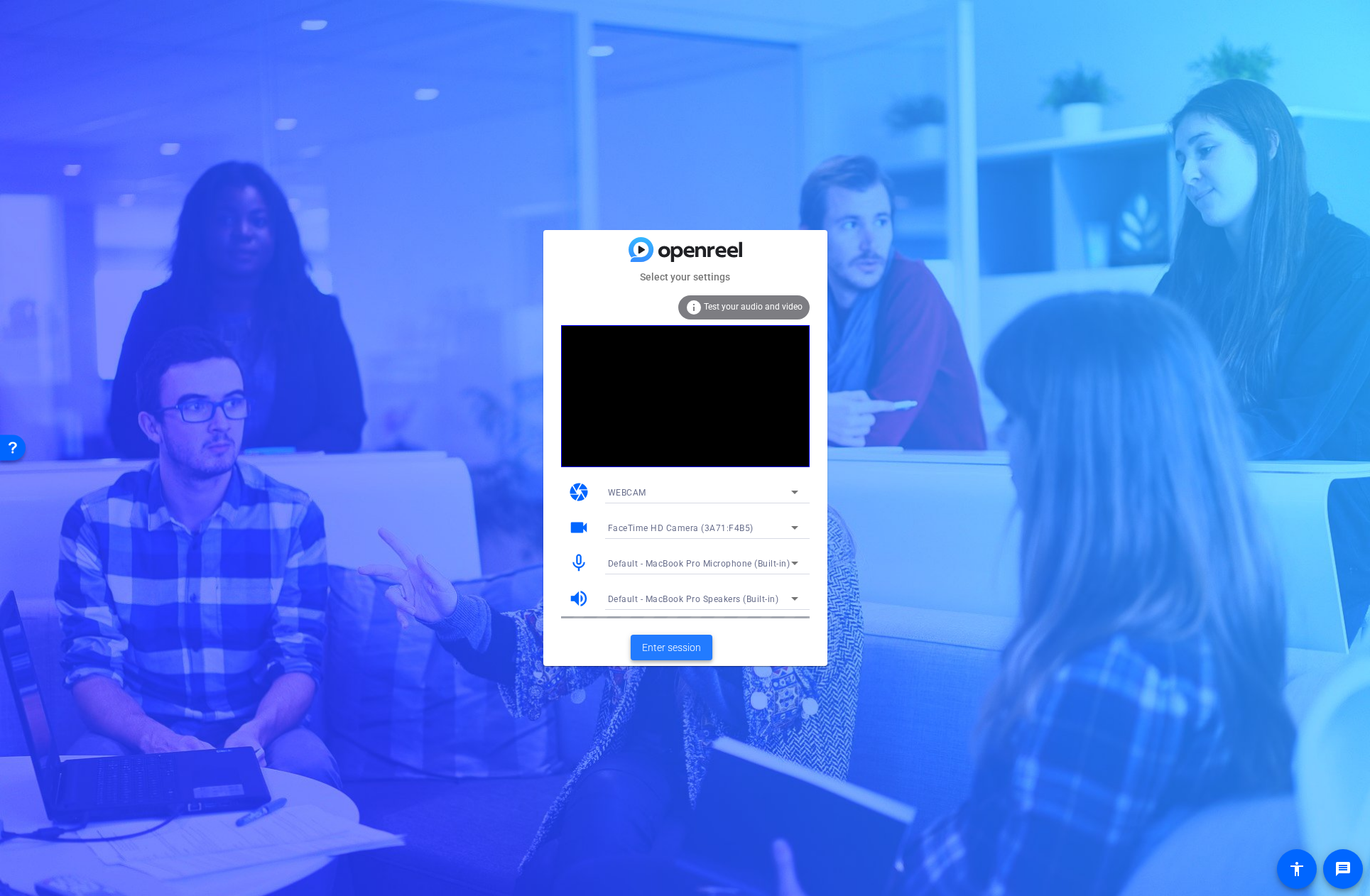
click at [676, 651] on span "Enter session" at bounding box center [672, 648] width 59 height 15
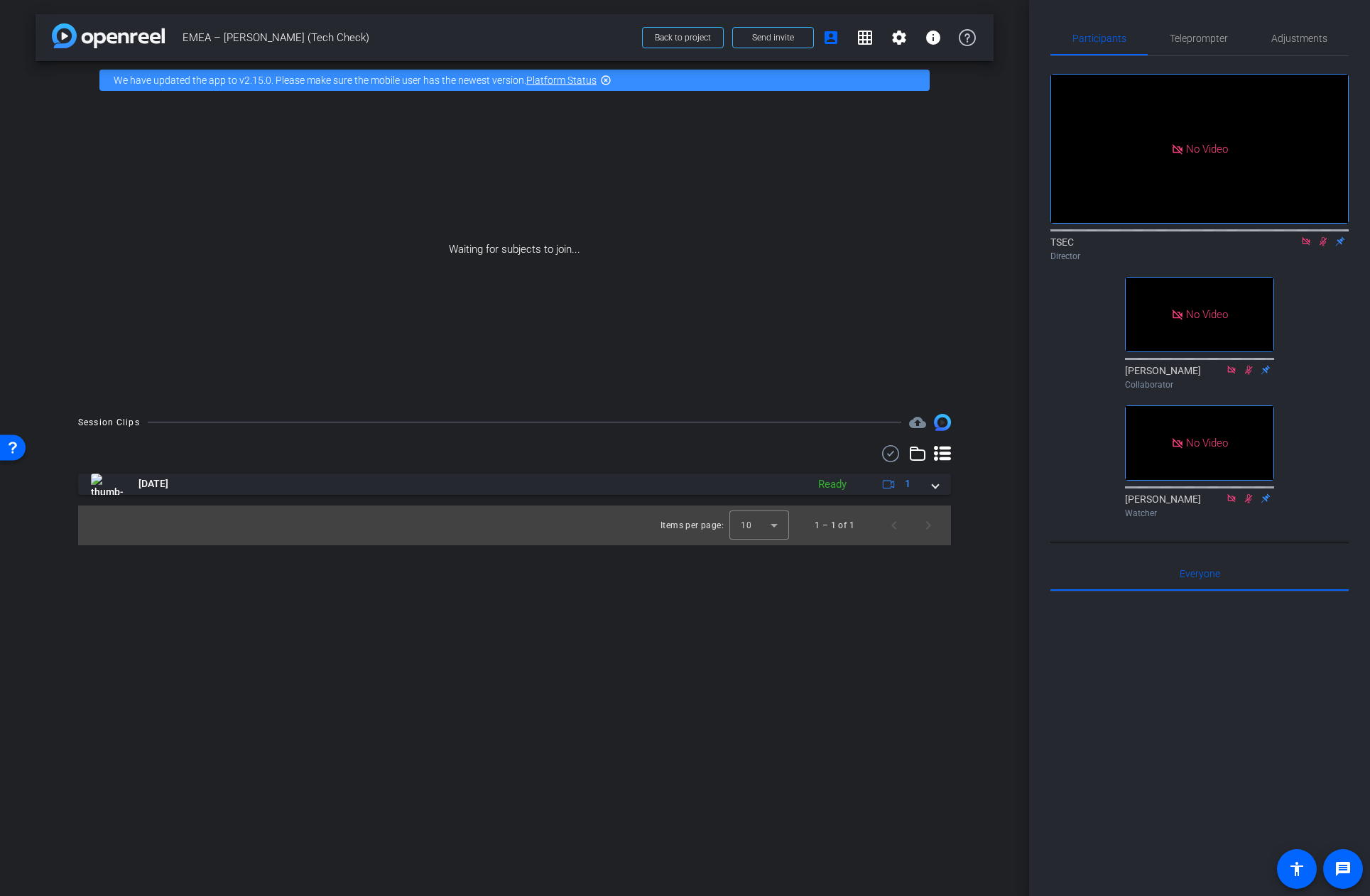
click at [1308, 245] on icon at bounding box center [1306, 241] width 8 height 8
click at [1205, 42] on span "Teleprompter" at bounding box center [1199, 38] width 59 height 10
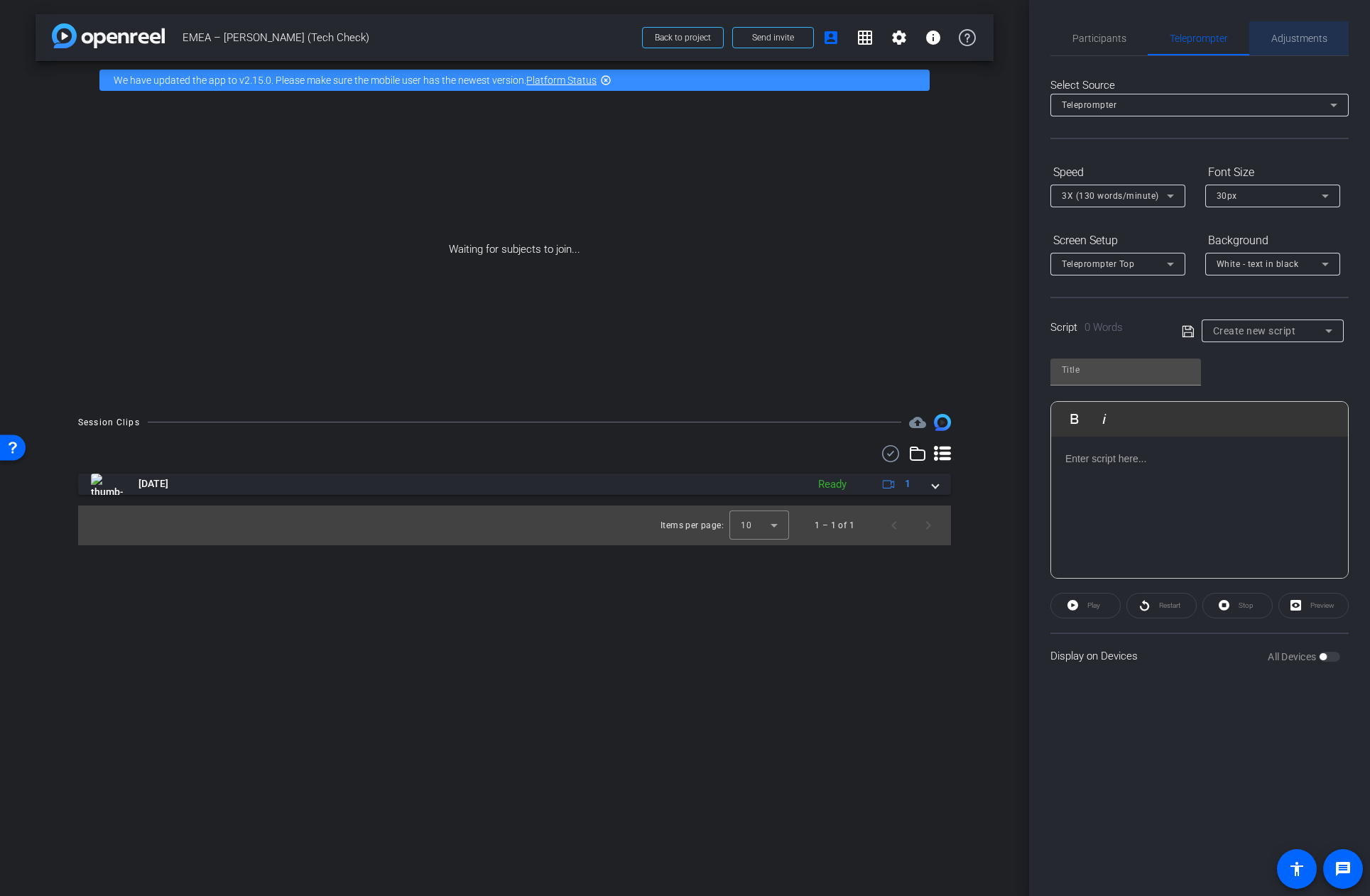
click at [1293, 37] on span "Adjustments" at bounding box center [1300, 38] width 56 height 10
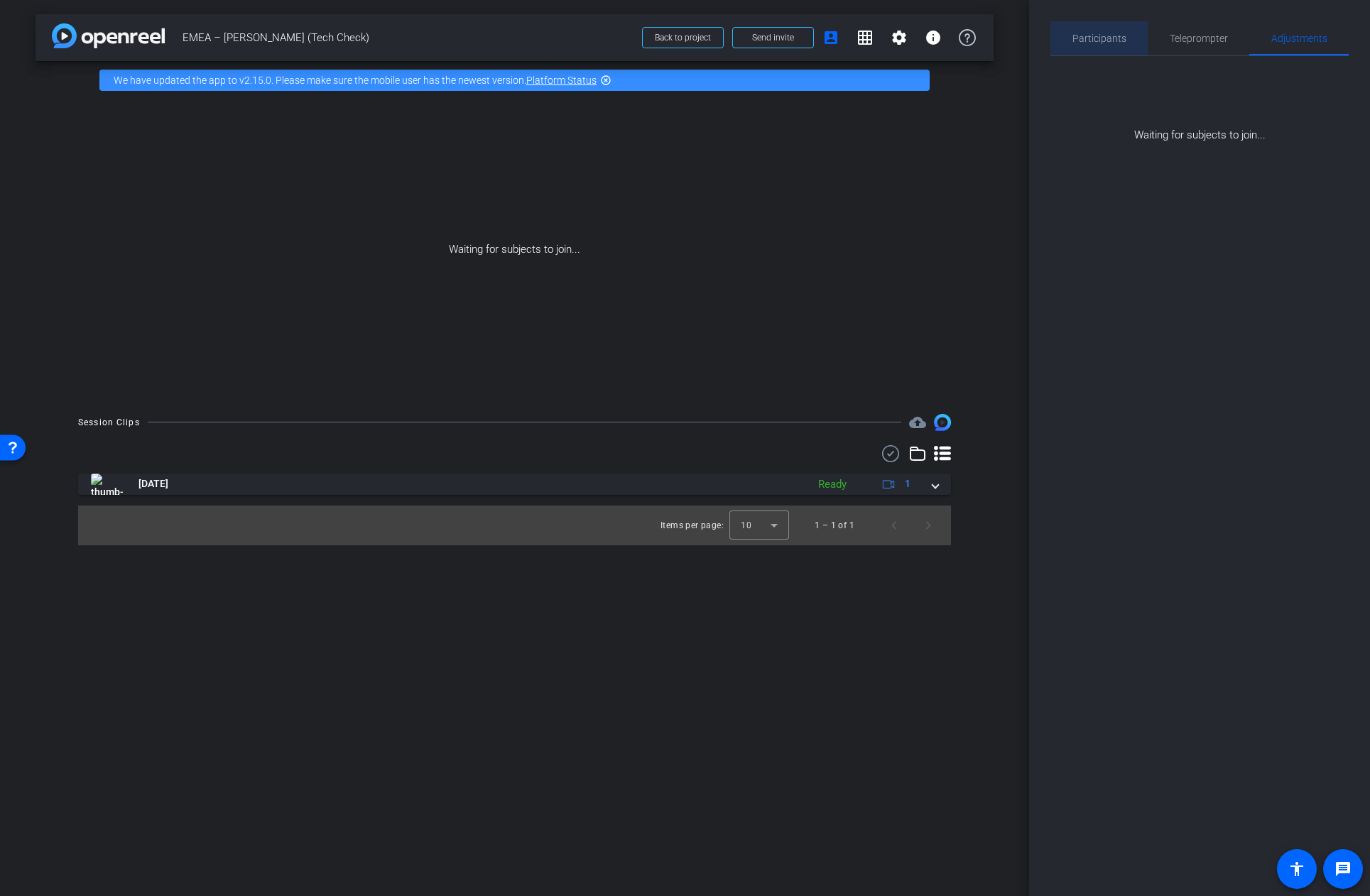
drag, startPoint x: 1094, startPoint y: 36, endPoint x: 1124, endPoint y: 36, distance: 30.0
click at [1096, 36] on span "Participants" at bounding box center [1099, 38] width 54 height 10
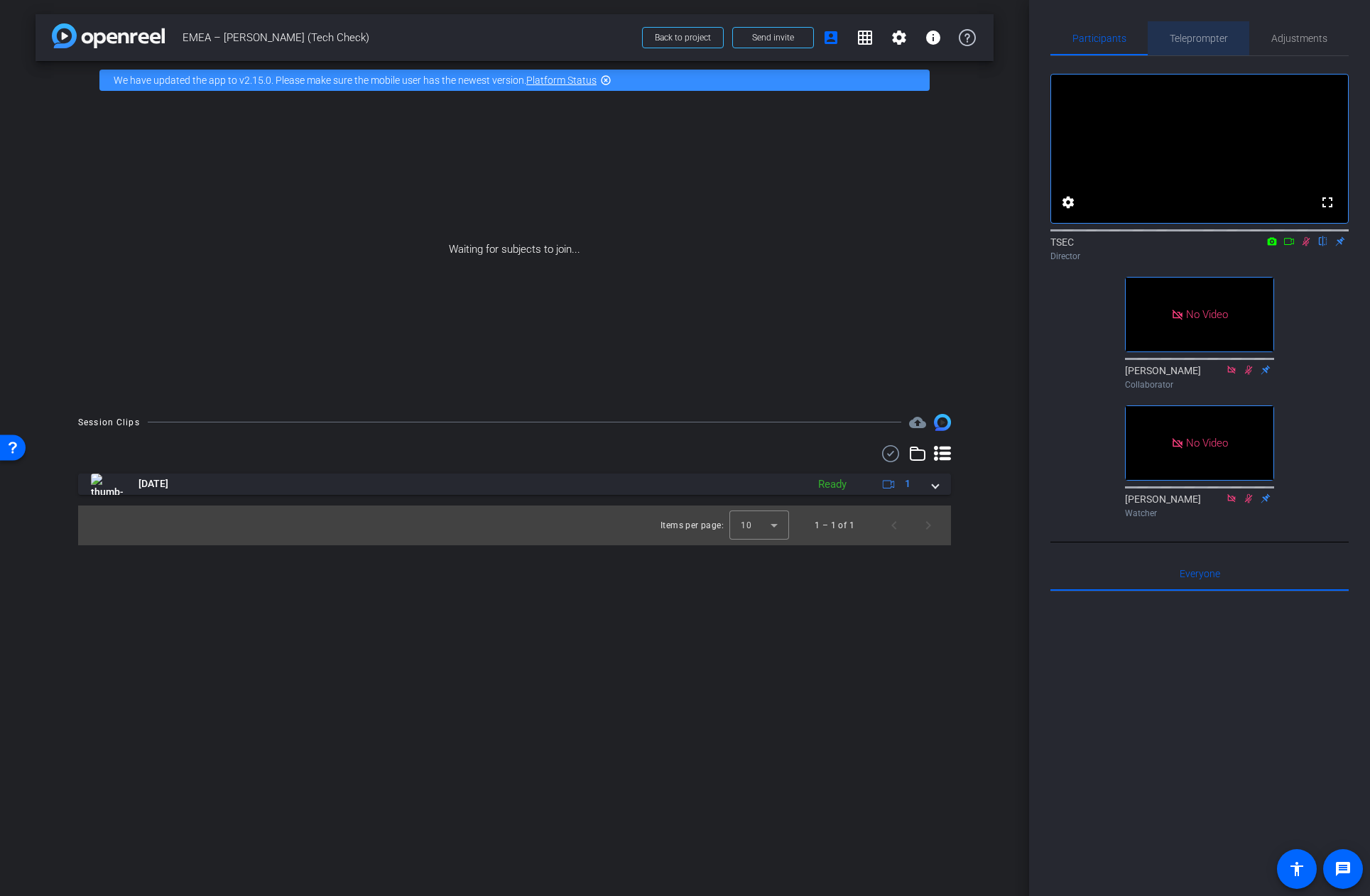
click at [1182, 37] on span "Teleprompter" at bounding box center [1199, 38] width 59 height 10
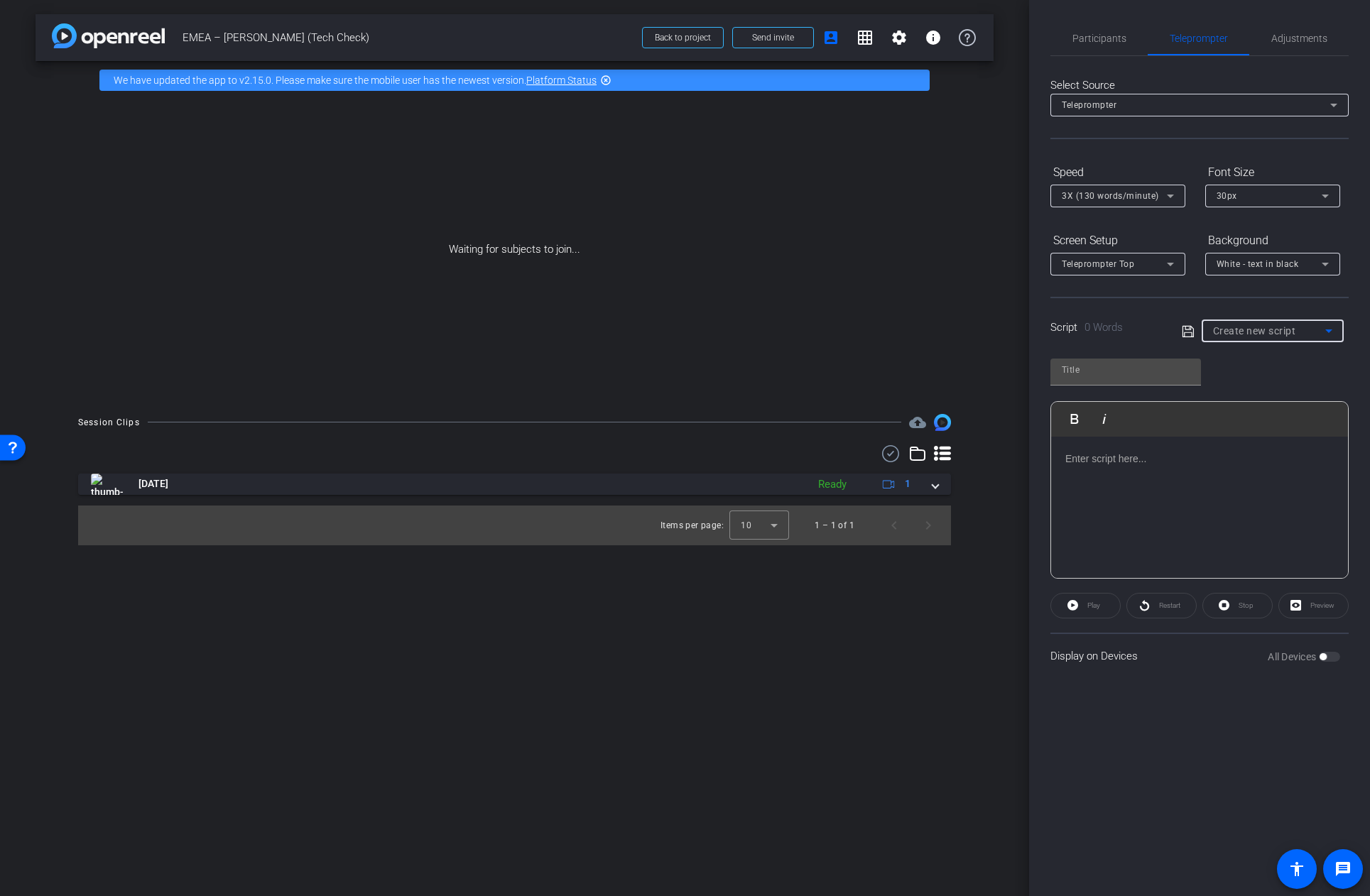
click at [1330, 329] on icon at bounding box center [1328, 331] width 17 height 17
click at [1356, 279] on div at bounding box center [685, 448] width 1370 height 896
click at [1115, 38] on span "Participants" at bounding box center [1099, 38] width 54 height 10
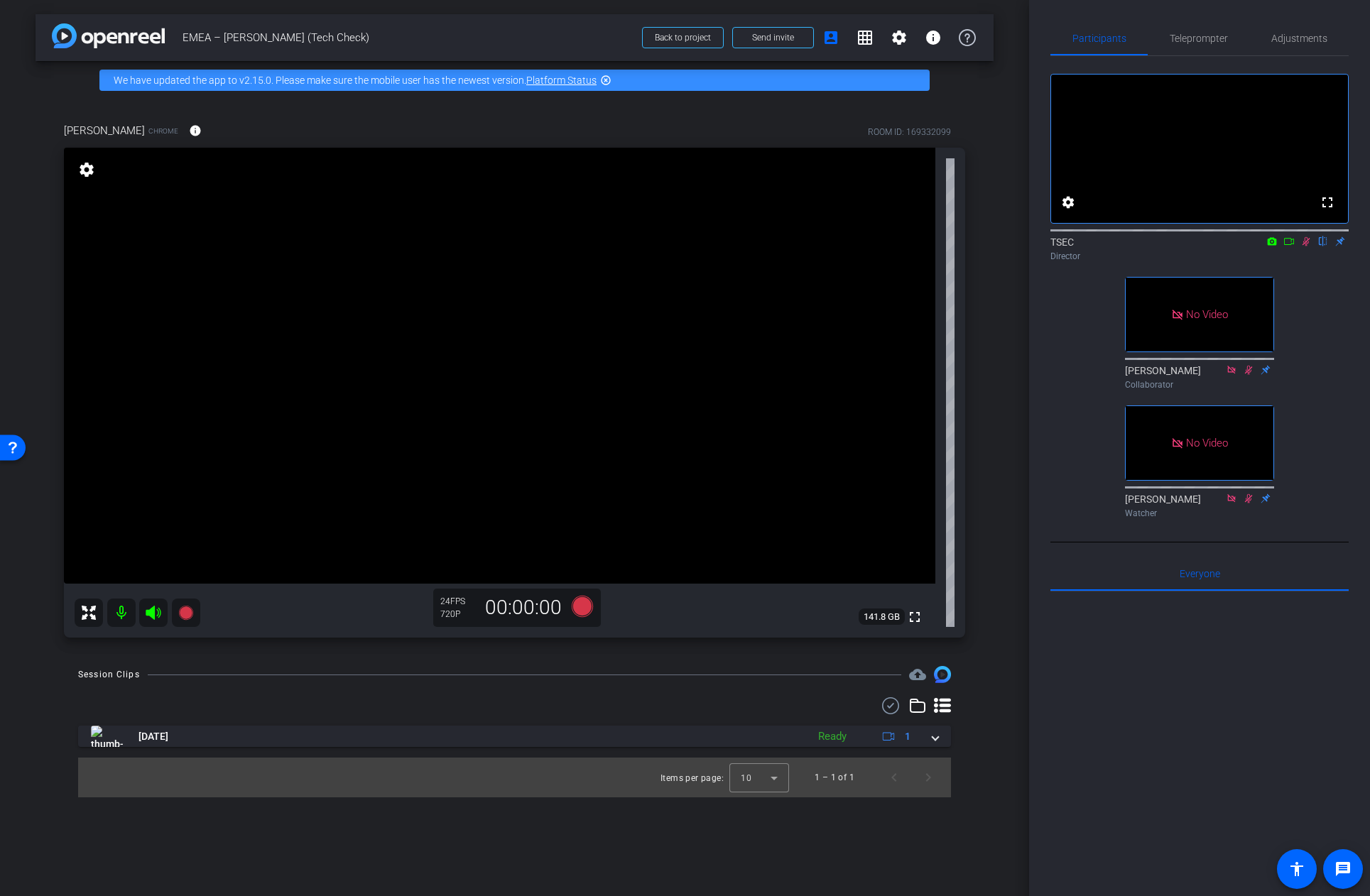
click at [1305, 246] on icon at bounding box center [1306, 241] width 11 height 10
click at [1303, 40] on span "Adjustments" at bounding box center [1300, 38] width 56 height 10
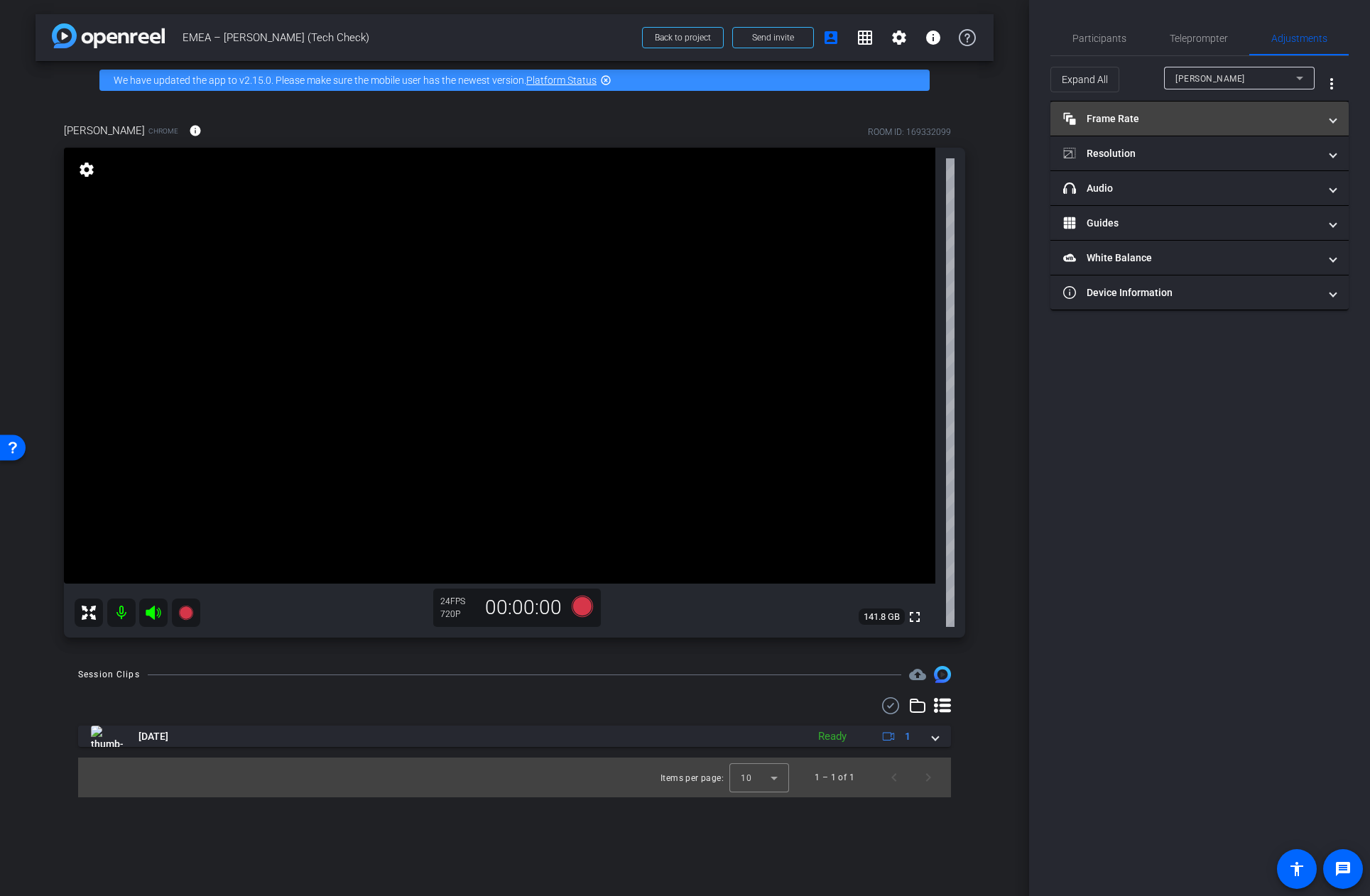
click at [1338, 122] on mat-expansion-panel-header "Frame Rate Frame Rate" at bounding box center [1199, 119] width 298 height 34
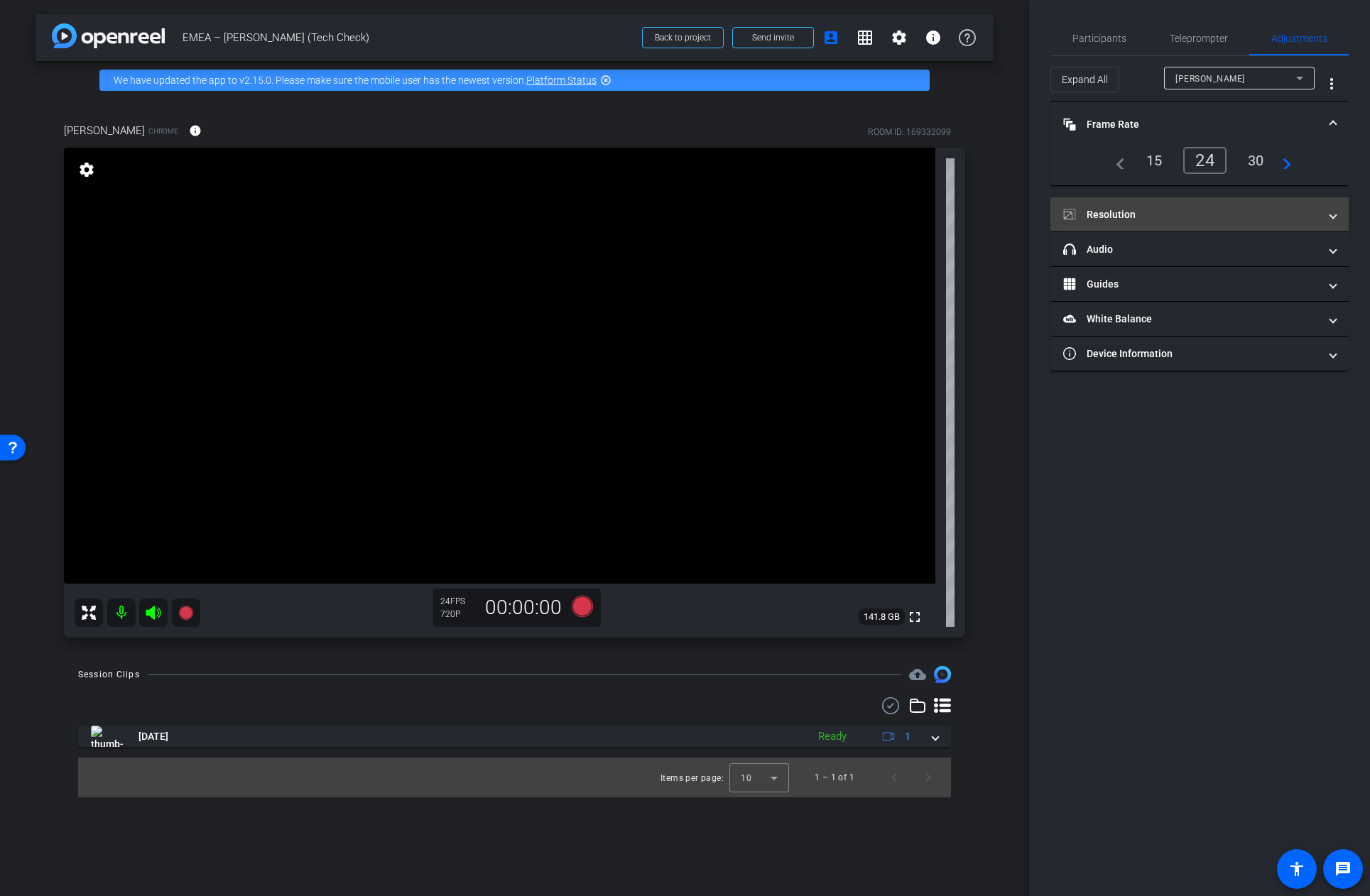
click at [1337, 214] on mat-expansion-panel-header "Resolution" at bounding box center [1199, 214] width 298 height 34
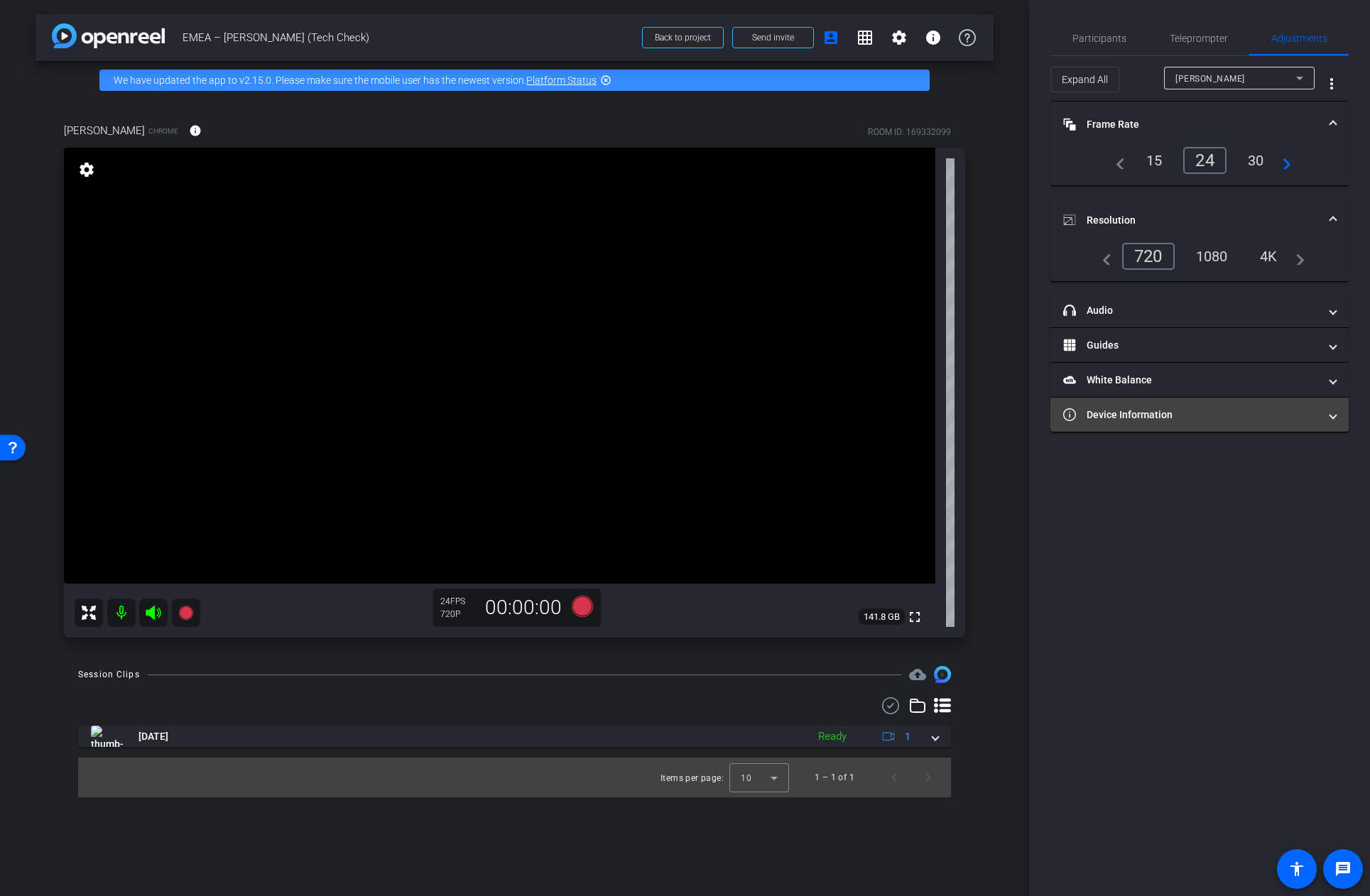
drag, startPoint x: 1340, startPoint y: 417, endPoint x: 1328, endPoint y: 417, distance: 12.0
click at [1340, 417] on mat-expansion-panel-header "Device Information" at bounding box center [1199, 414] width 298 height 34
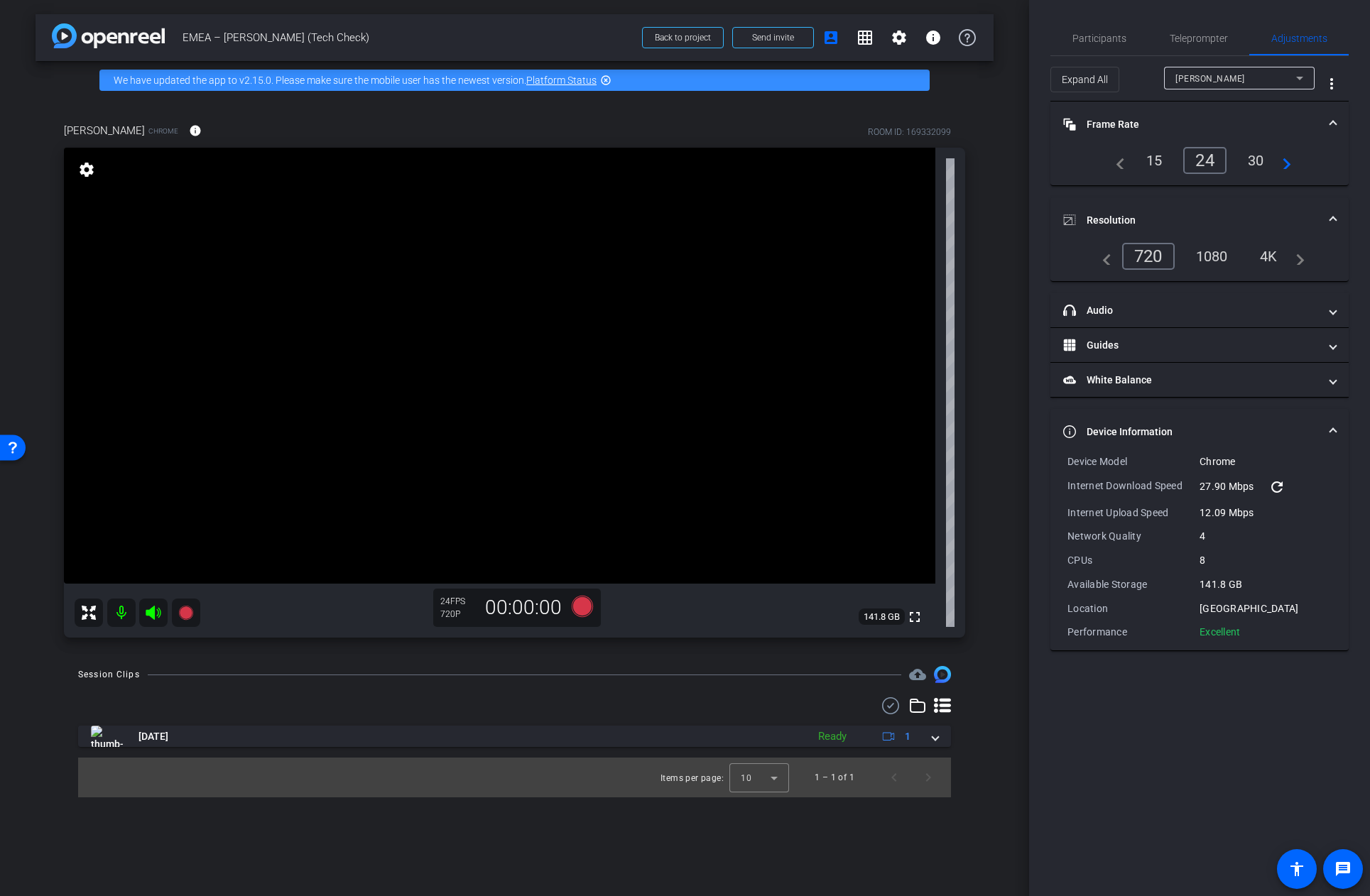
click at [1213, 259] on div "1080" at bounding box center [1212, 256] width 53 height 24
click at [1214, 256] on div "1080" at bounding box center [1212, 256] width 53 height 24
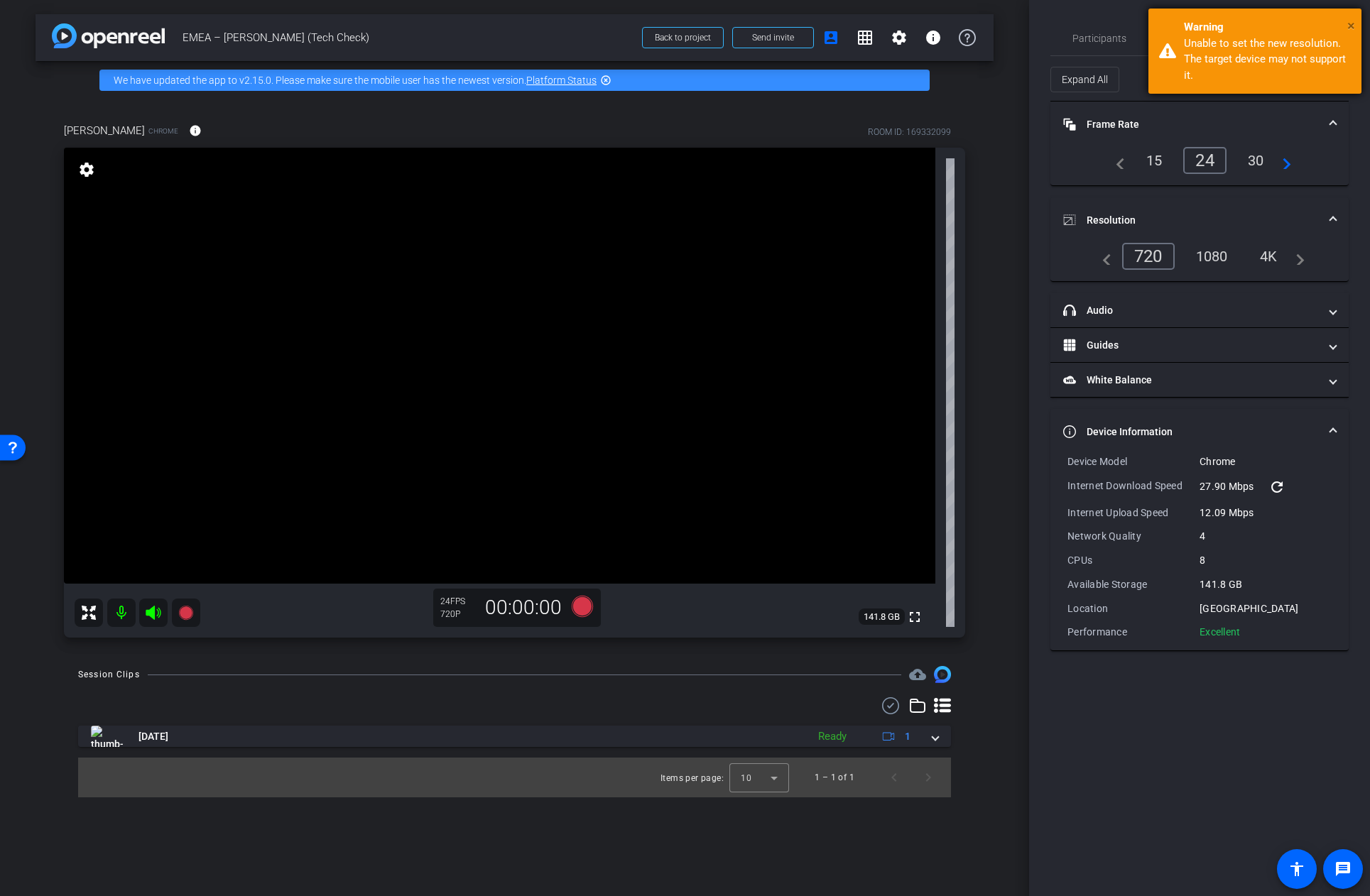
click at [1349, 25] on span "×" at bounding box center [1351, 25] width 8 height 17
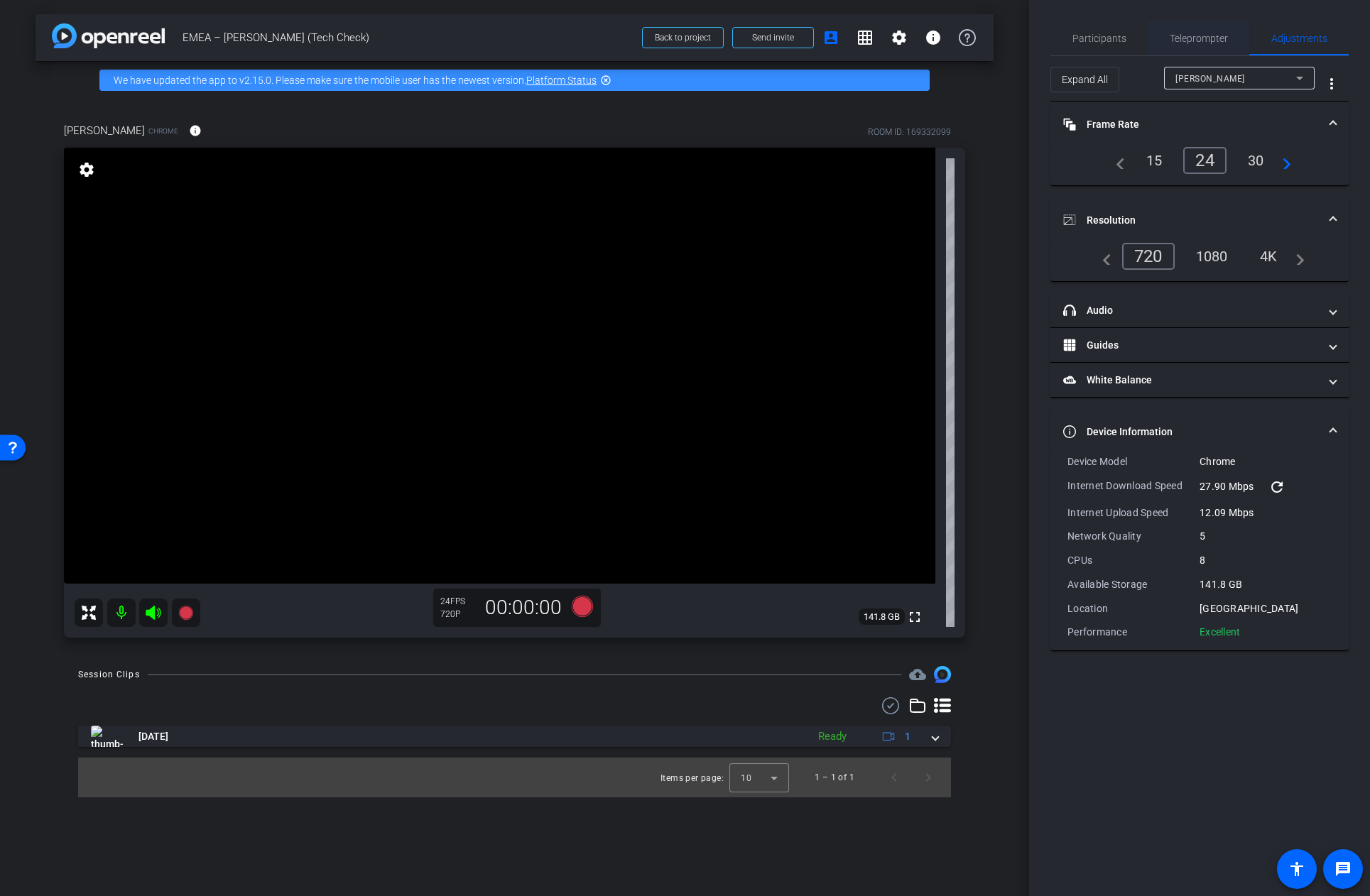
click at [1203, 37] on span "Teleprompter" at bounding box center [1199, 38] width 59 height 10
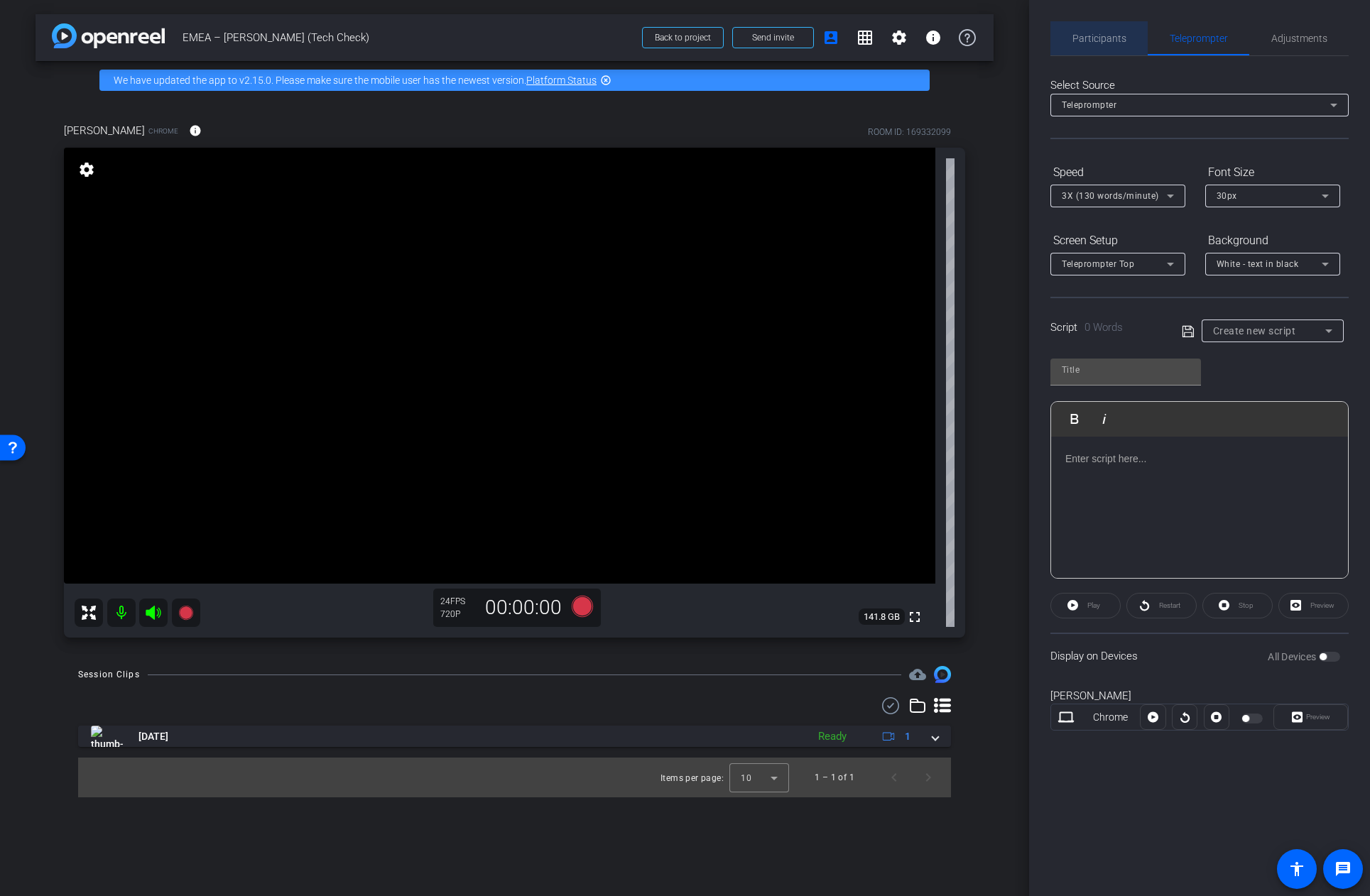
click at [1105, 39] on span "Participants" at bounding box center [1099, 38] width 54 height 10
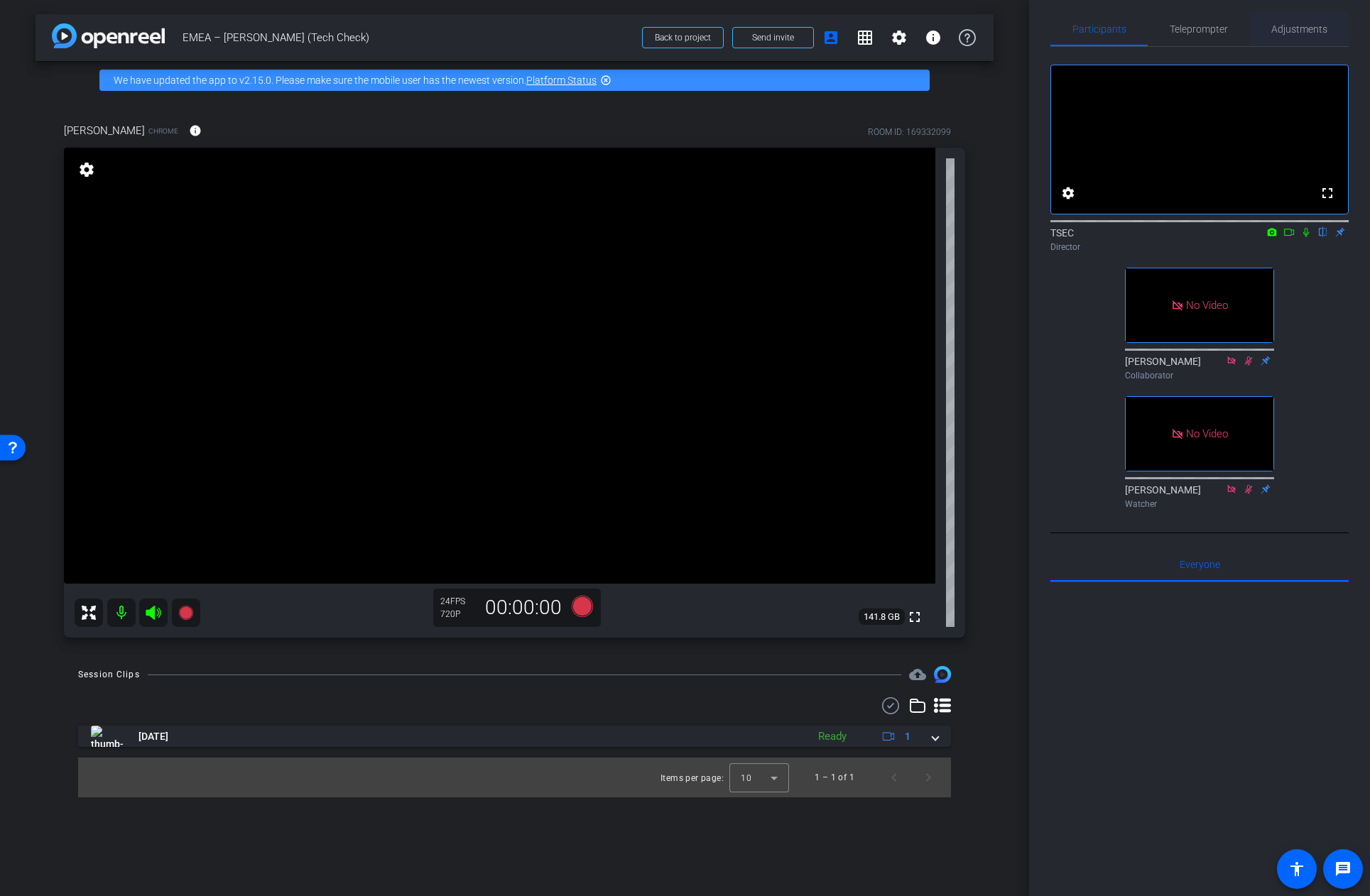
scroll to position [11, 0]
click at [1297, 31] on span "Adjustments" at bounding box center [1300, 27] width 56 height 10
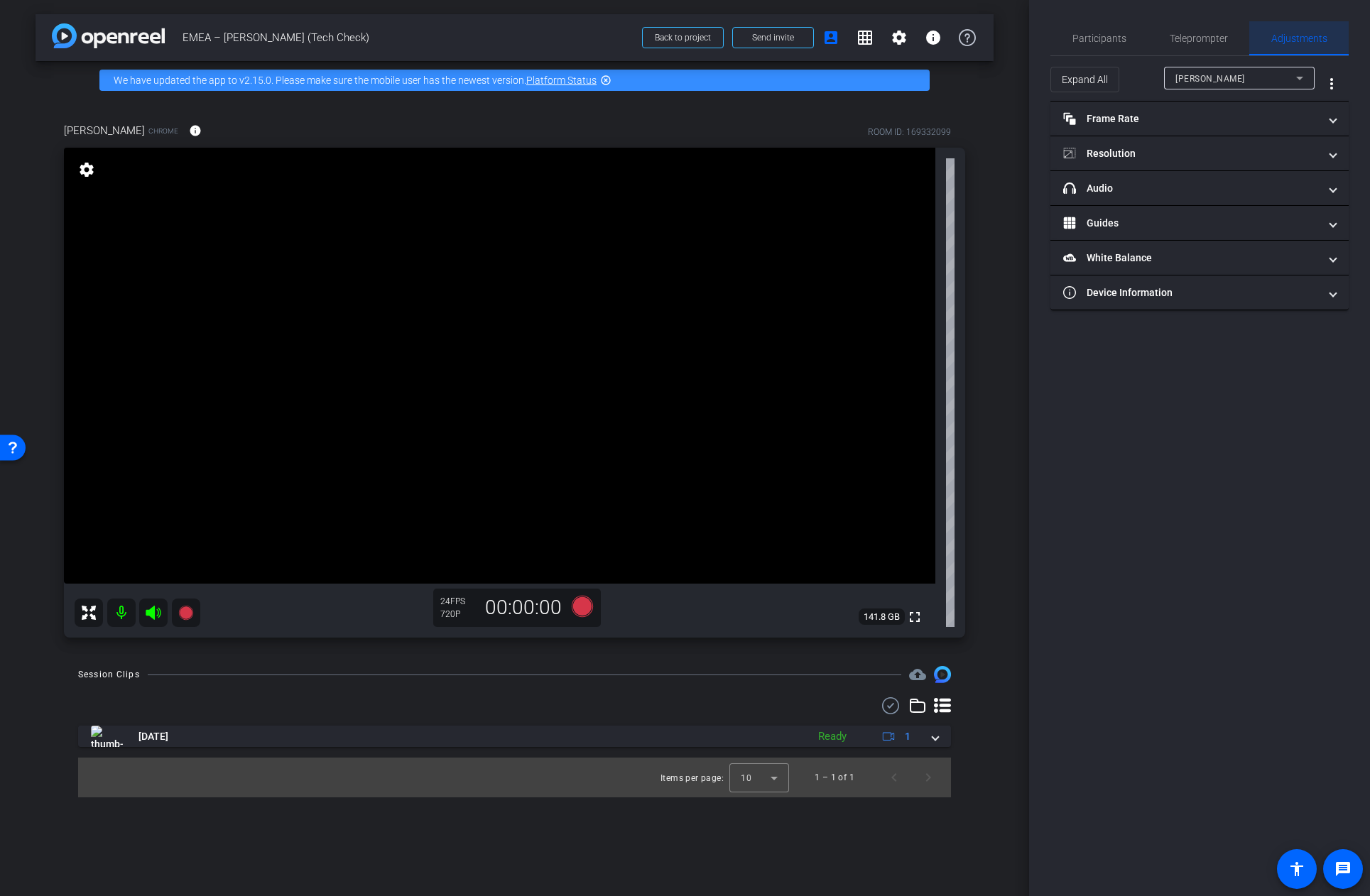
scroll to position [0, 0]
click at [1154, 156] on mat-panel-title "Resolution" at bounding box center [1191, 153] width 256 height 15
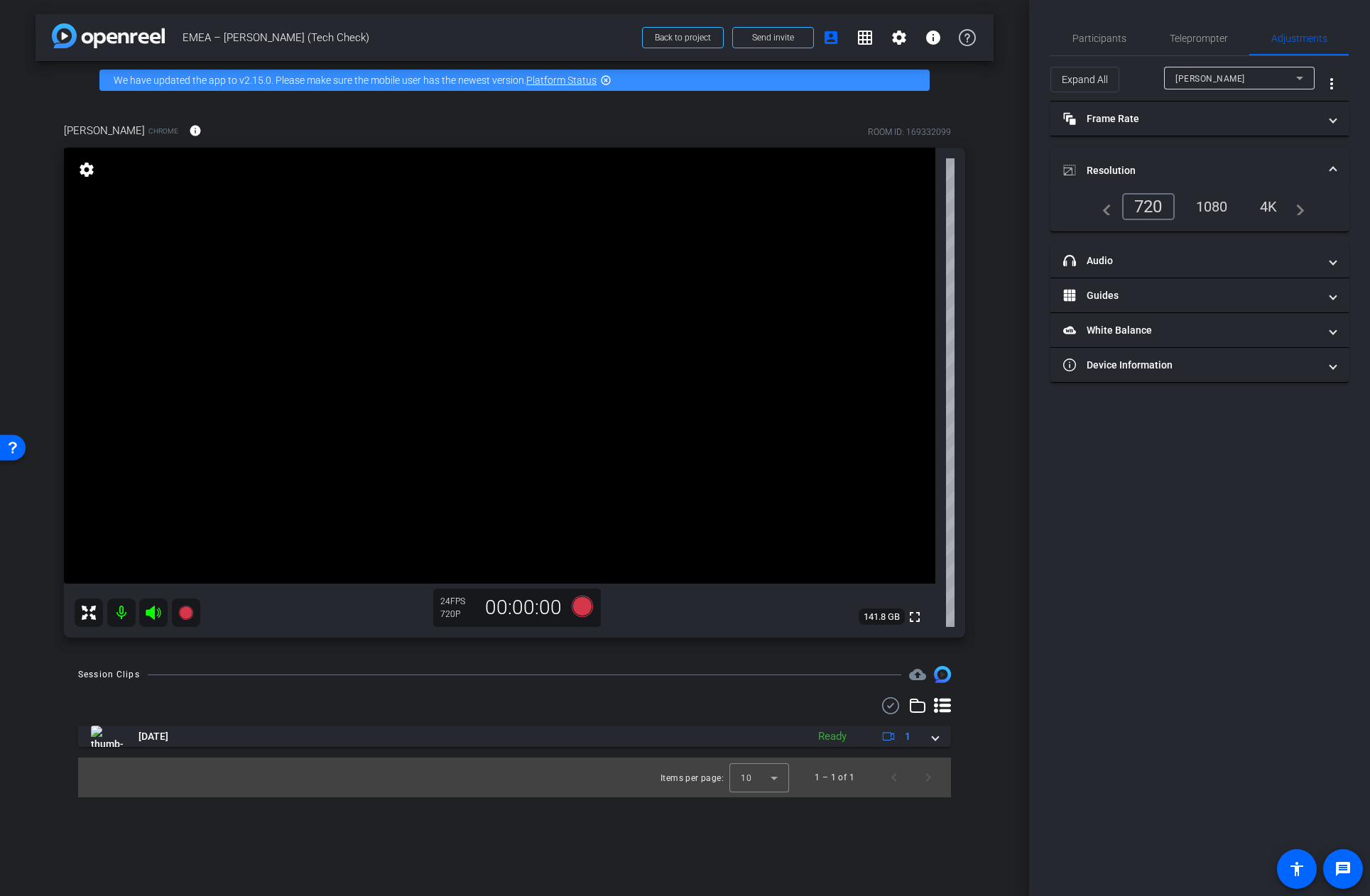
click at [1215, 205] on div "1080" at bounding box center [1212, 206] width 53 height 24
click at [1114, 36] on span "Participants" at bounding box center [1099, 38] width 54 height 10
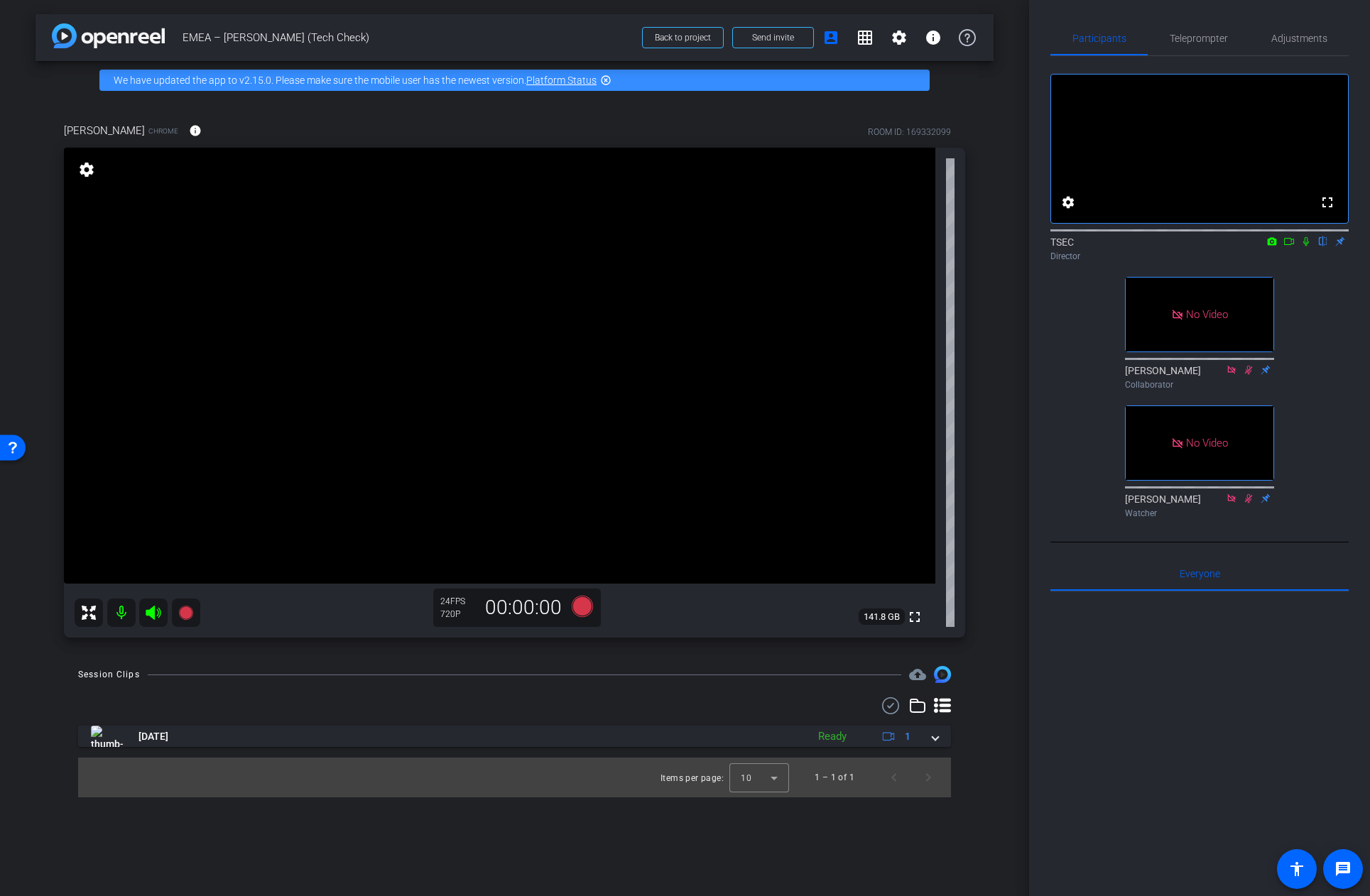
click at [1288, 246] on icon at bounding box center [1288, 241] width 11 height 10
click at [580, 607] on icon at bounding box center [581, 606] width 21 height 21
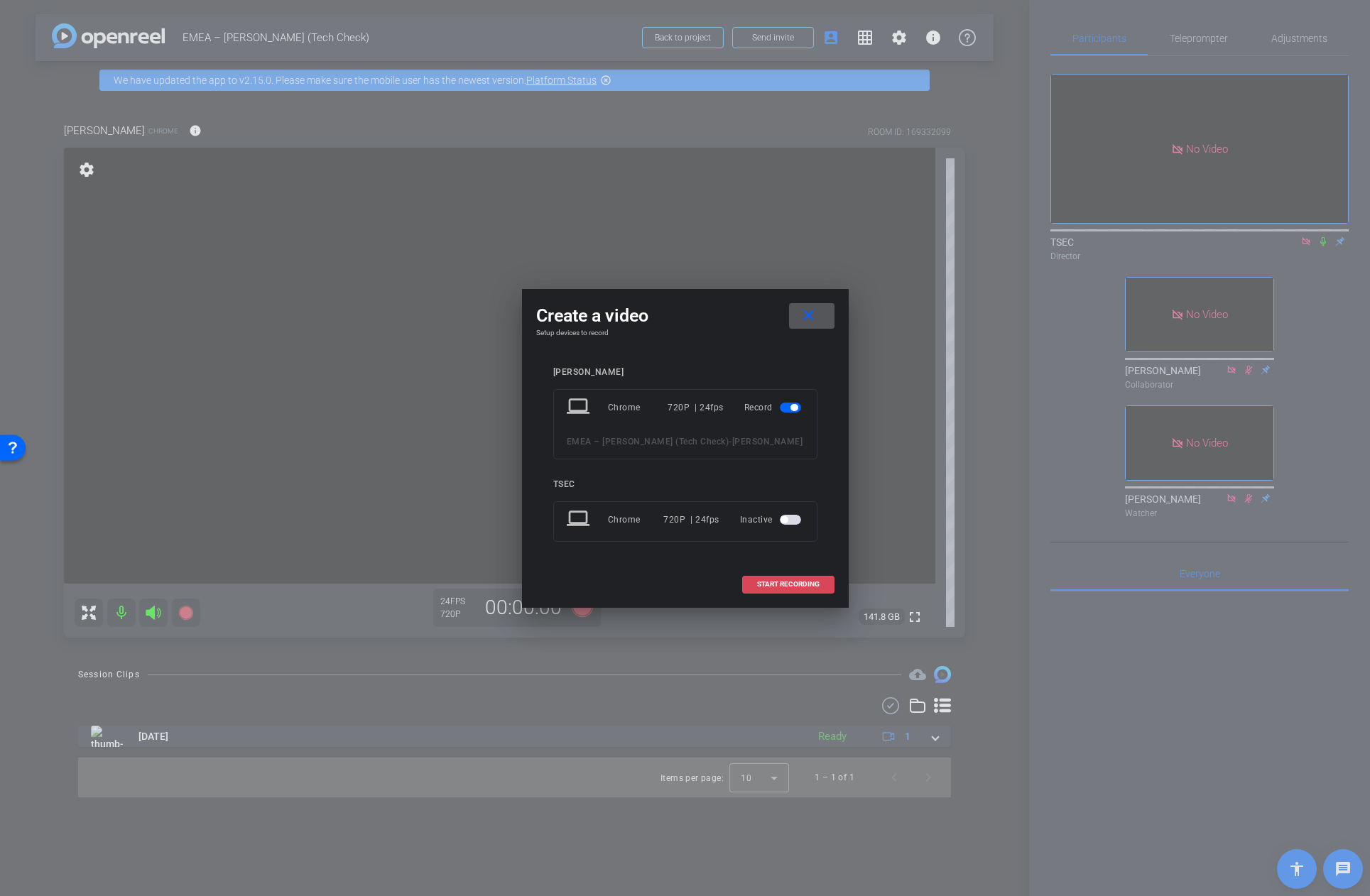
click at [776, 581] on span "START RECORDING" at bounding box center [788, 585] width 62 height 7
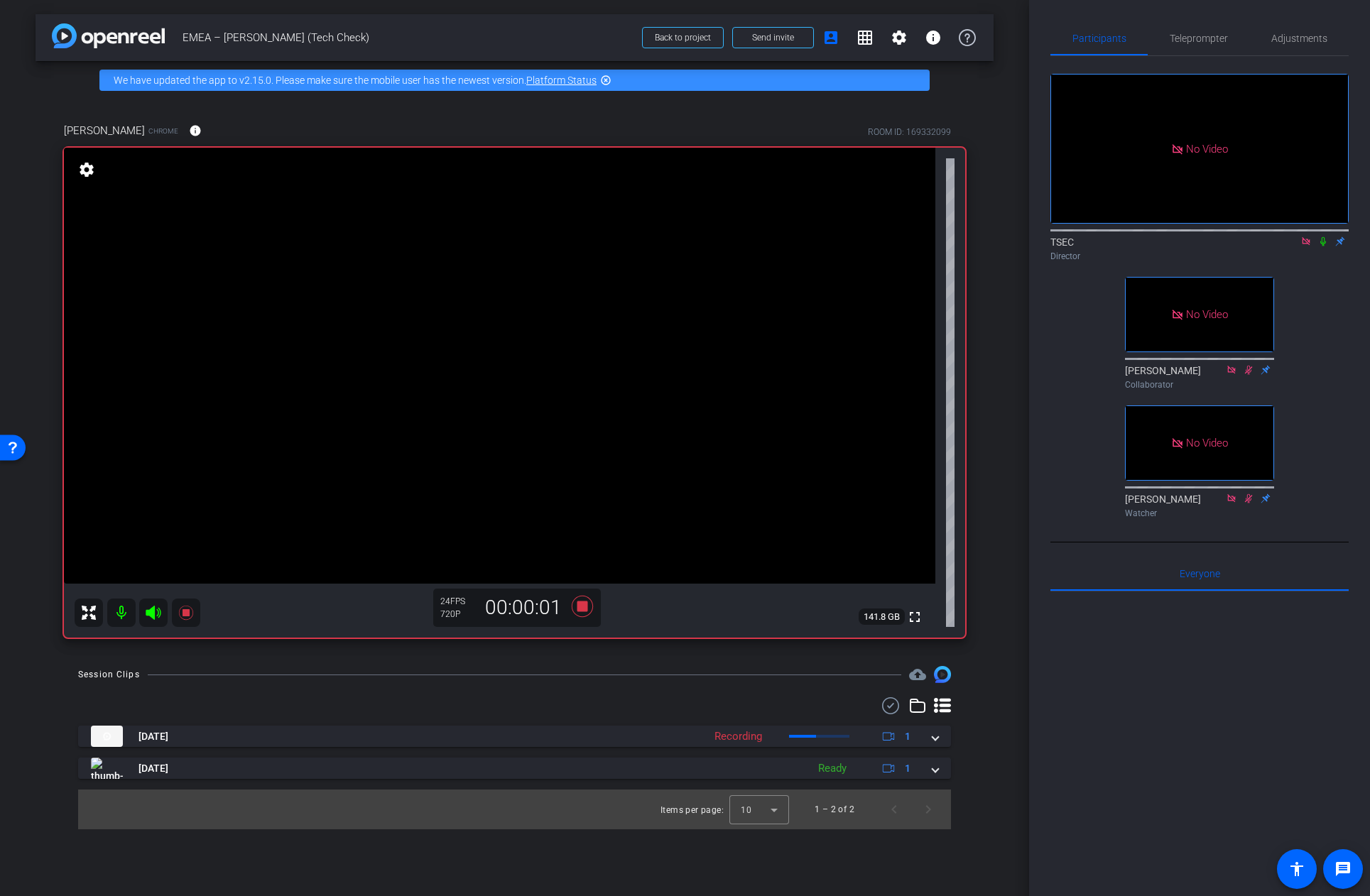
click at [1323, 246] on icon at bounding box center [1323, 241] width 11 height 10
click at [583, 609] on icon at bounding box center [581, 606] width 21 height 21
click at [1321, 246] on icon at bounding box center [1323, 242] width 8 height 9
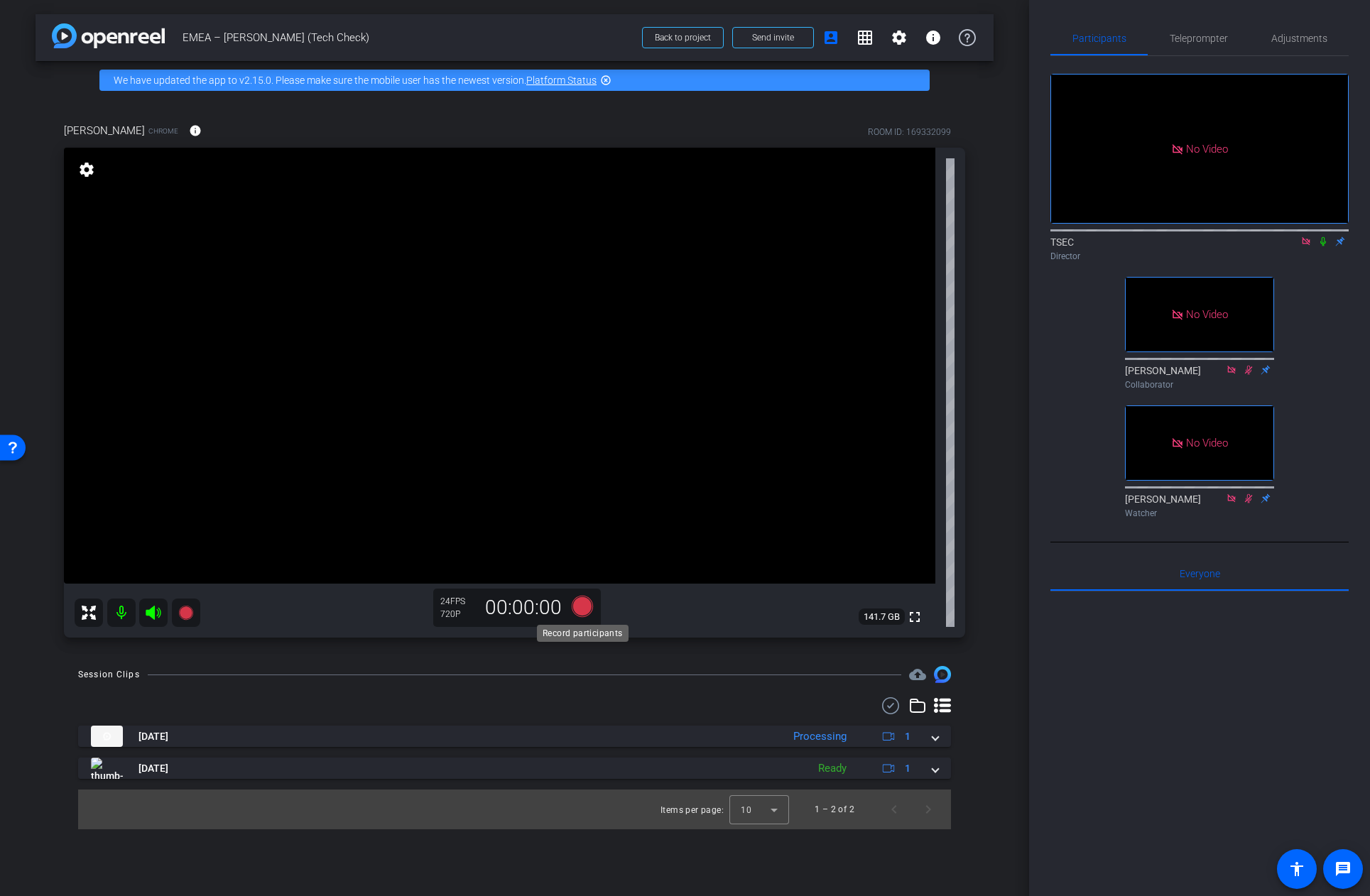
click at [578, 604] on icon at bounding box center [581, 606] width 21 height 21
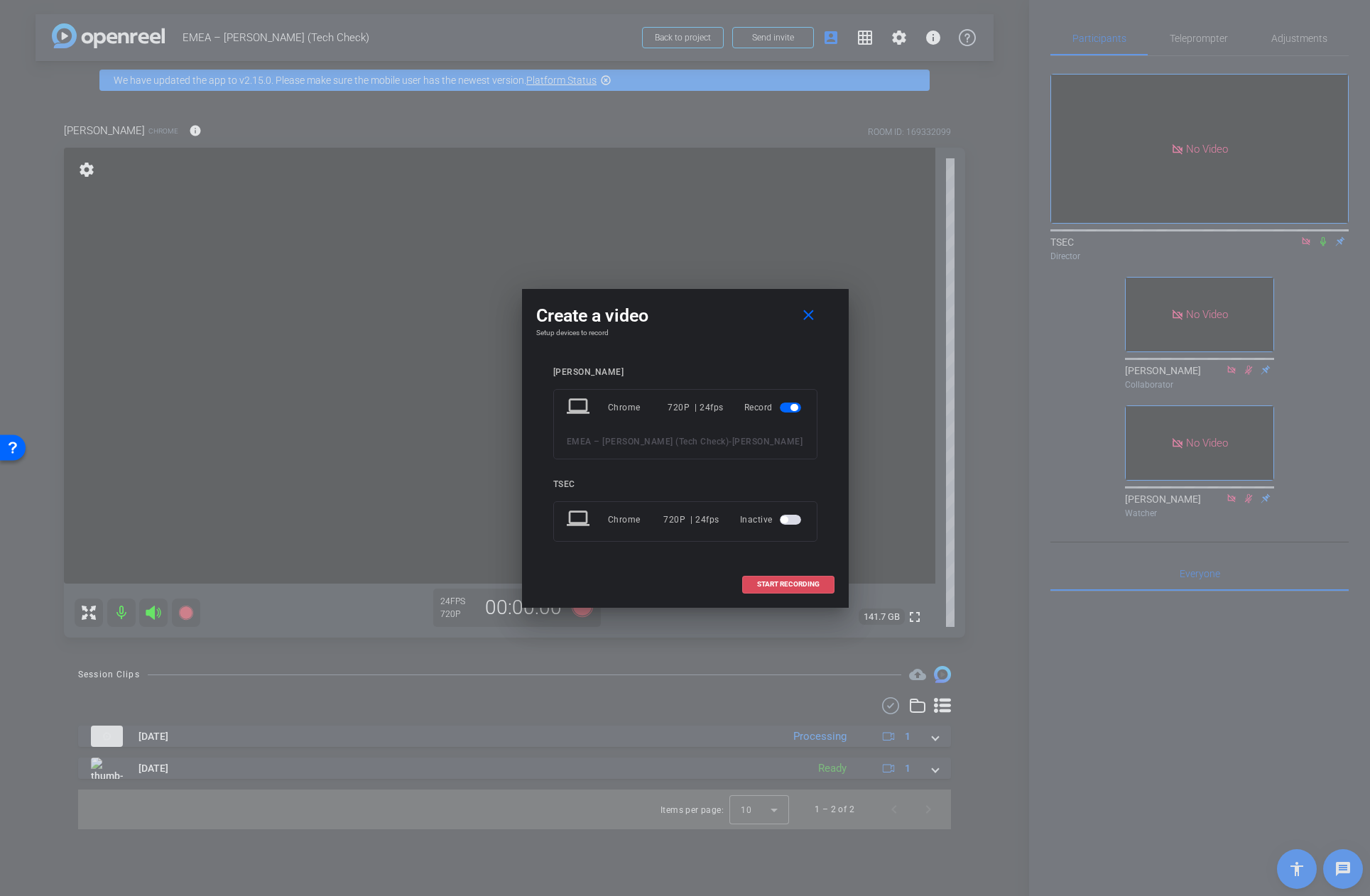
click at [811, 584] on span "START RECORDING" at bounding box center [788, 585] width 62 height 7
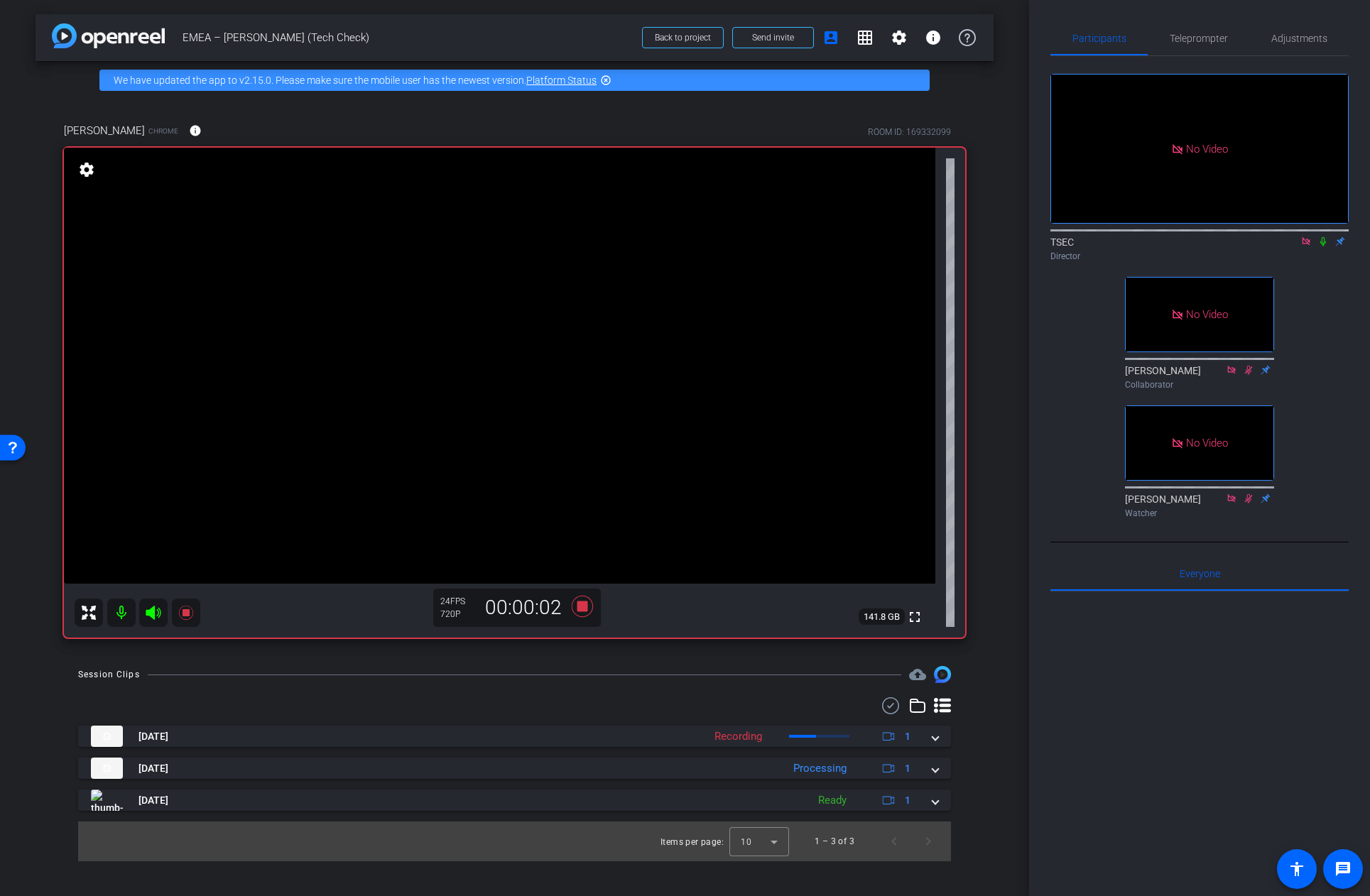
click at [1323, 246] on icon at bounding box center [1323, 242] width 6 height 9
click at [1323, 246] on icon at bounding box center [1323, 242] width 8 height 9
click at [1323, 246] on icon at bounding box center [1323, 242] width 6 height 9
click at [1324, 246] on icon at bounding box center [1323, 242] width 8 height 9
click at [582, 607] on icon at bounding box center [581, 606] width 21 height 21
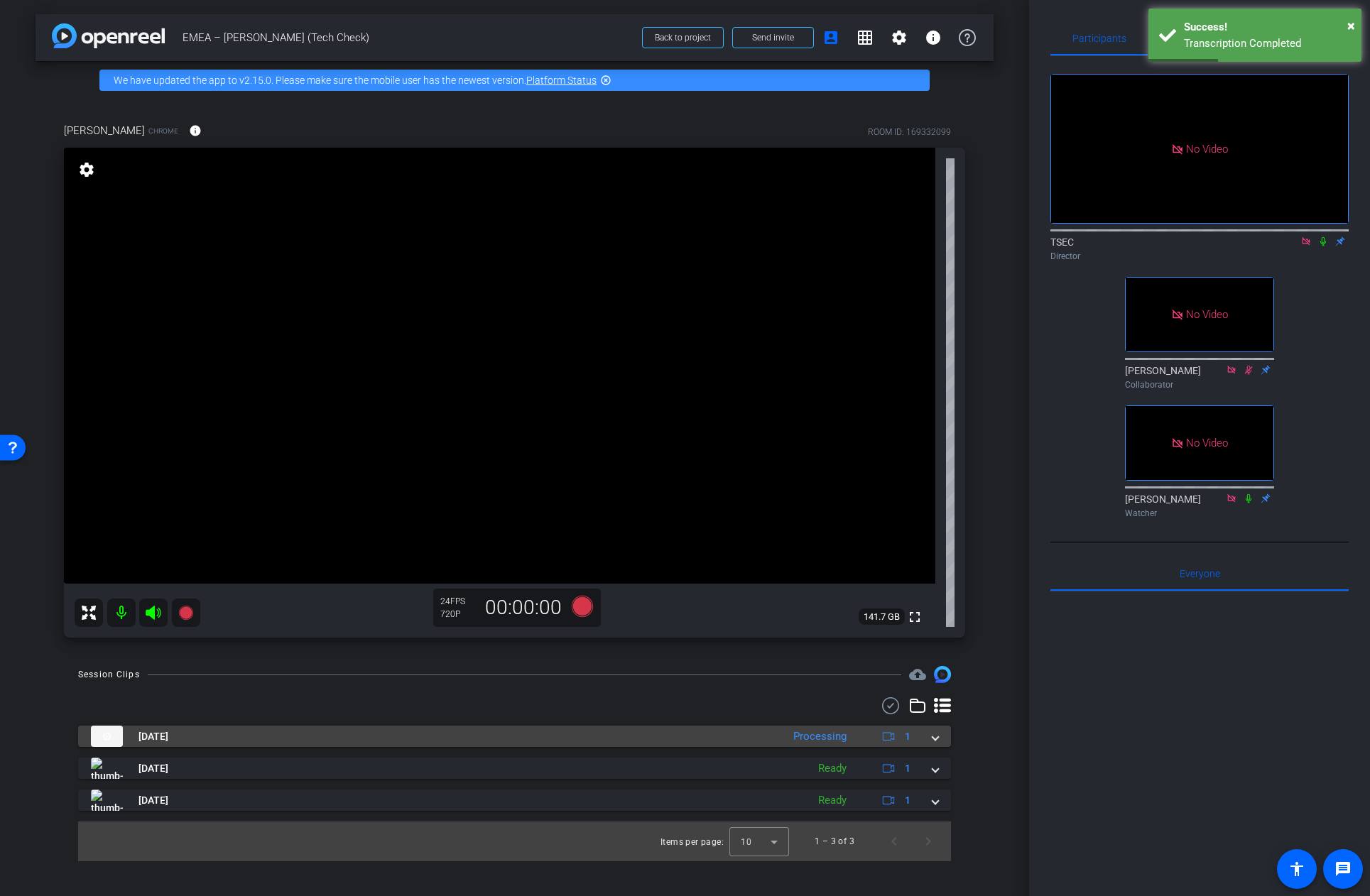
click at [939, 735] on mat-expansion-panel-header "[DATE] Processing 1" at bounding box center [514, 736] width 873 height 21
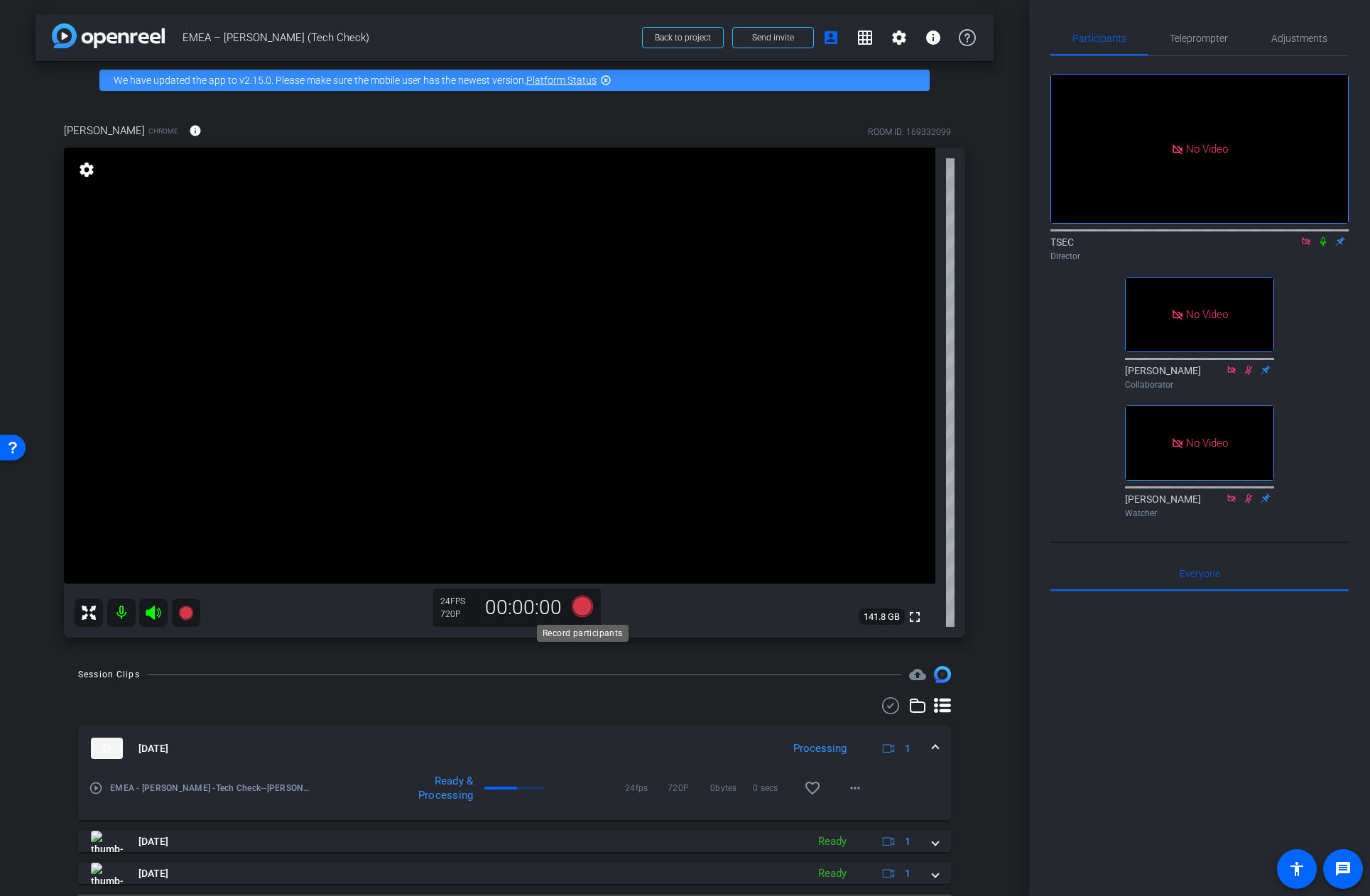
click at [590, 605] on icon at bounding box center [581, 606] width 21 height 21
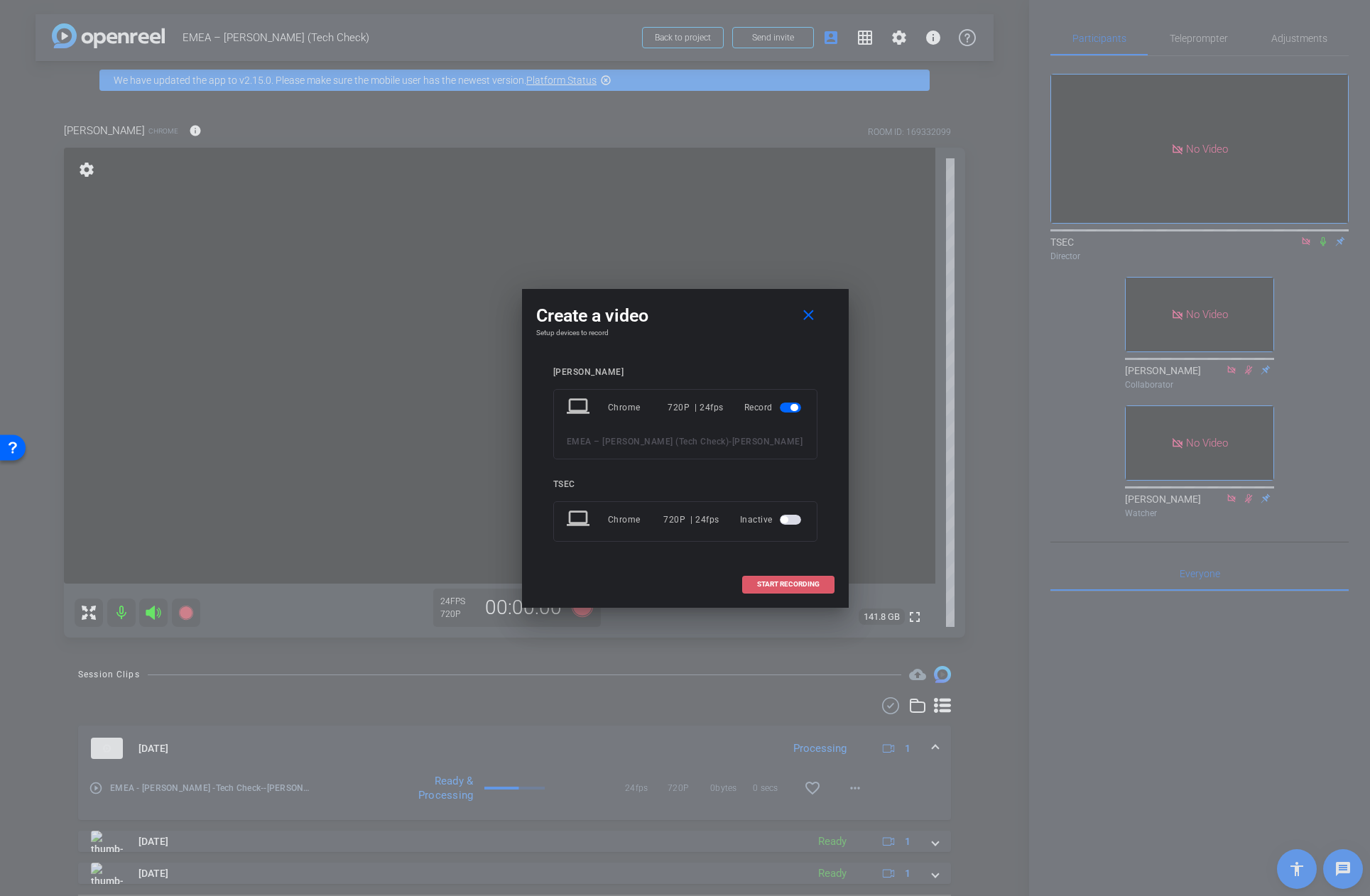
click at [778, 582] on span "START RECORDING" at bounding box center [788, 585] width 62 height 7
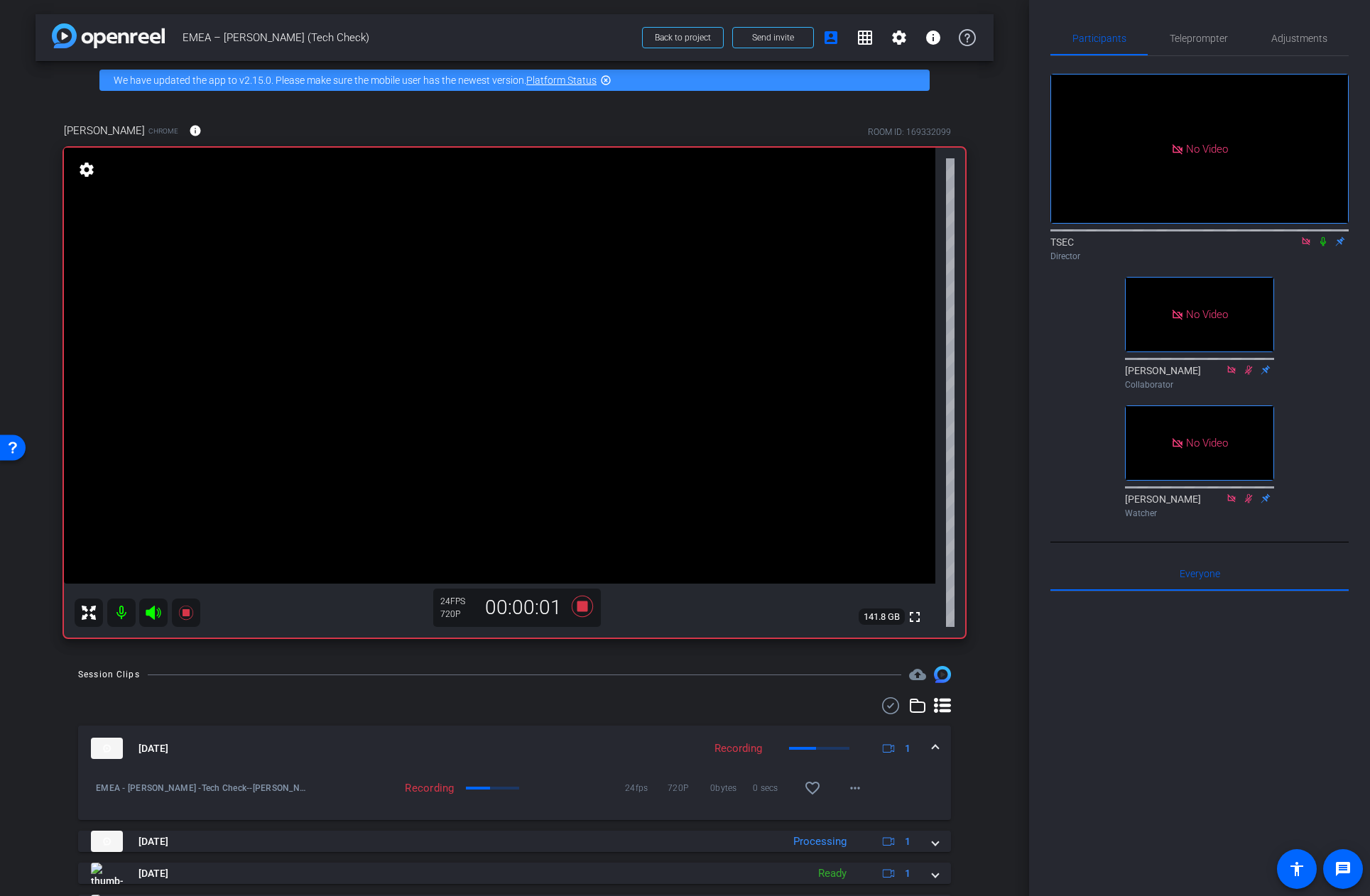
click at [1323, 246] on icon at bounding box center [1323, 242] width 6 height 9
click at [1326, 246] on icon at bounding box center [1323, 241] width 11 height 10
click at [580, 604] on icon at bounding box center [581, 606] width 21 height 21
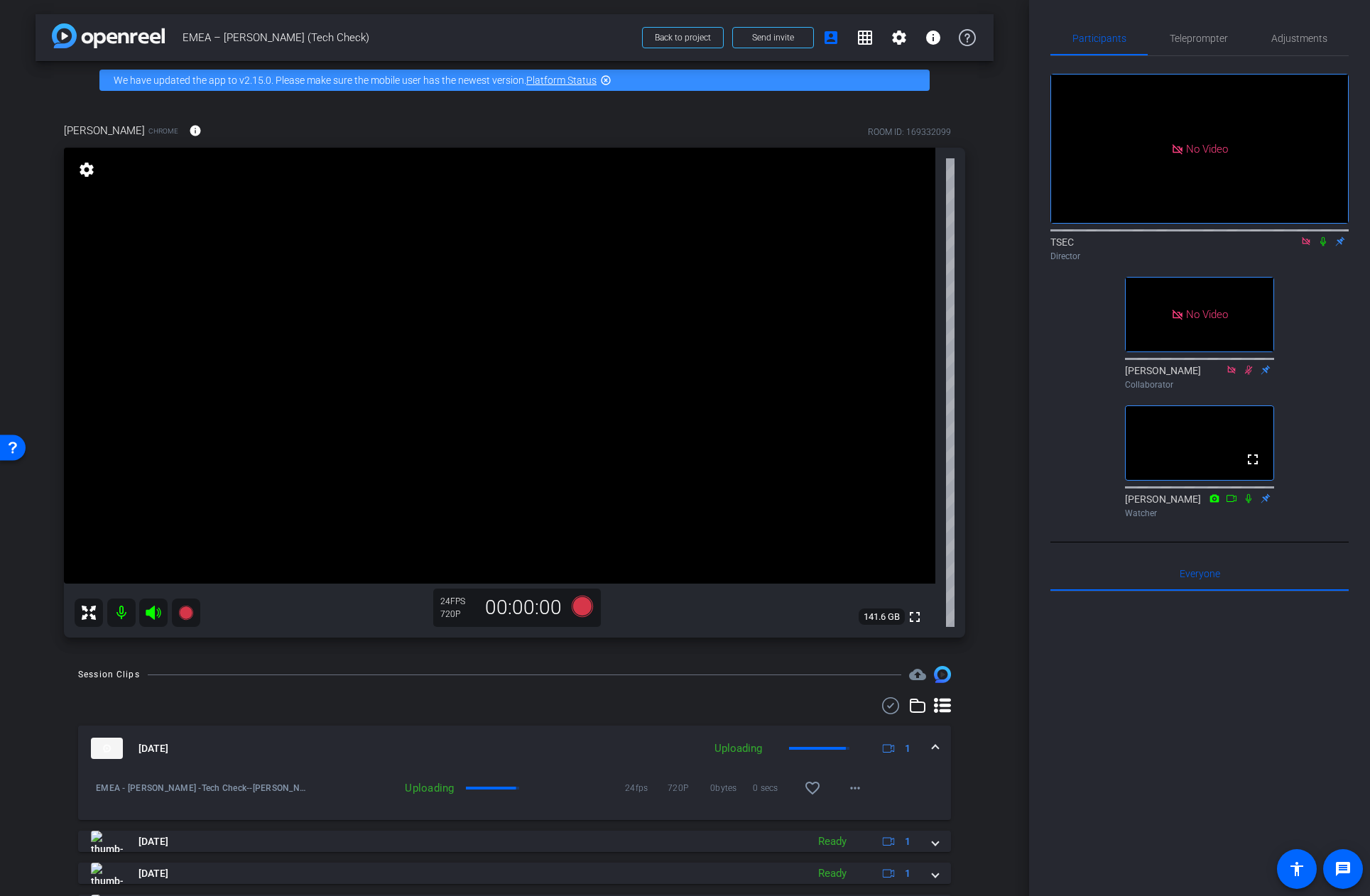
click at [1305, 245] on icon at bounding box center [1306, 241] width 8 height 8
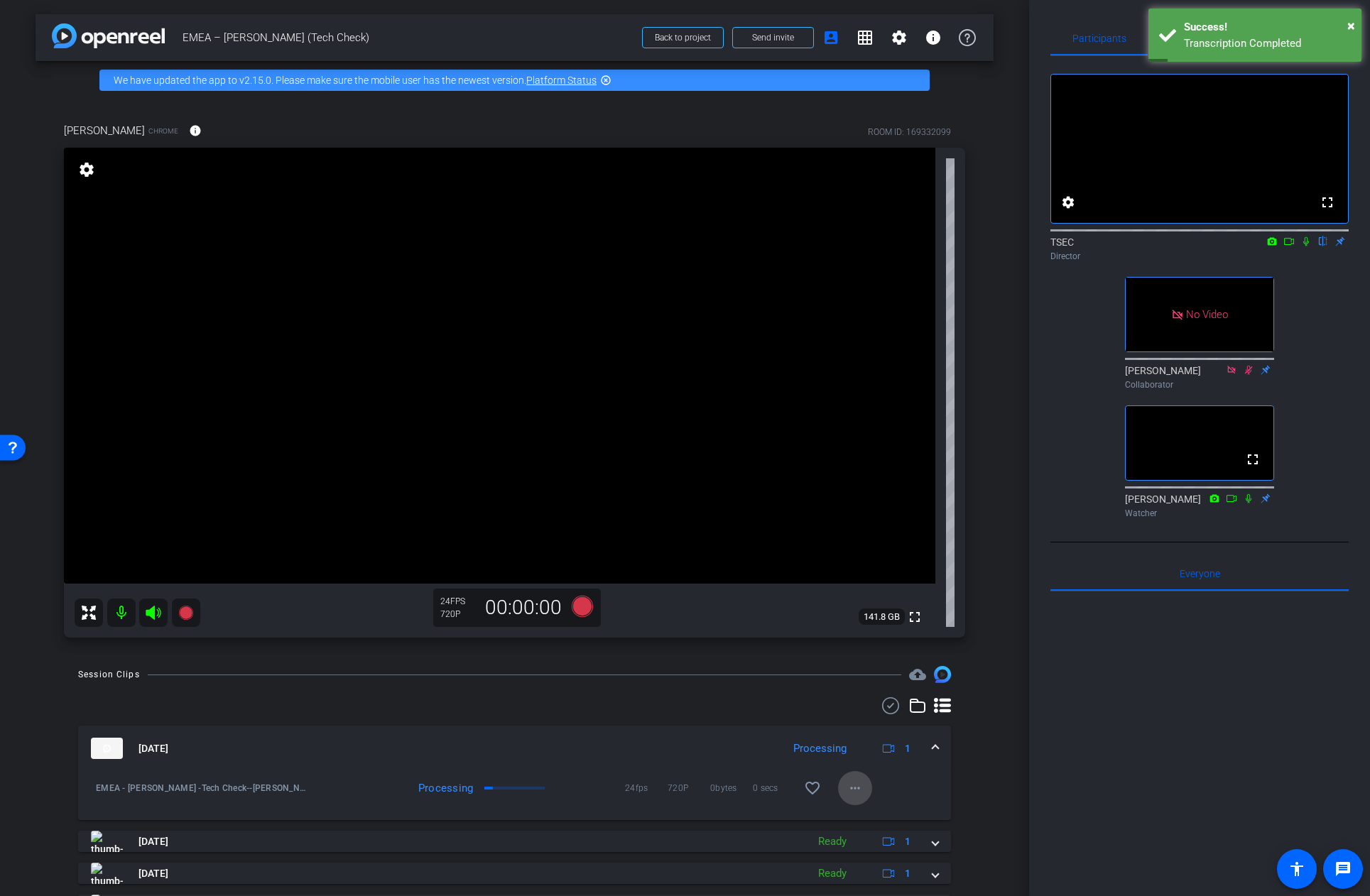
click at [854, 788] on mat-icon "more_horiz" at bounding box center [855, 788] width 17 height 17
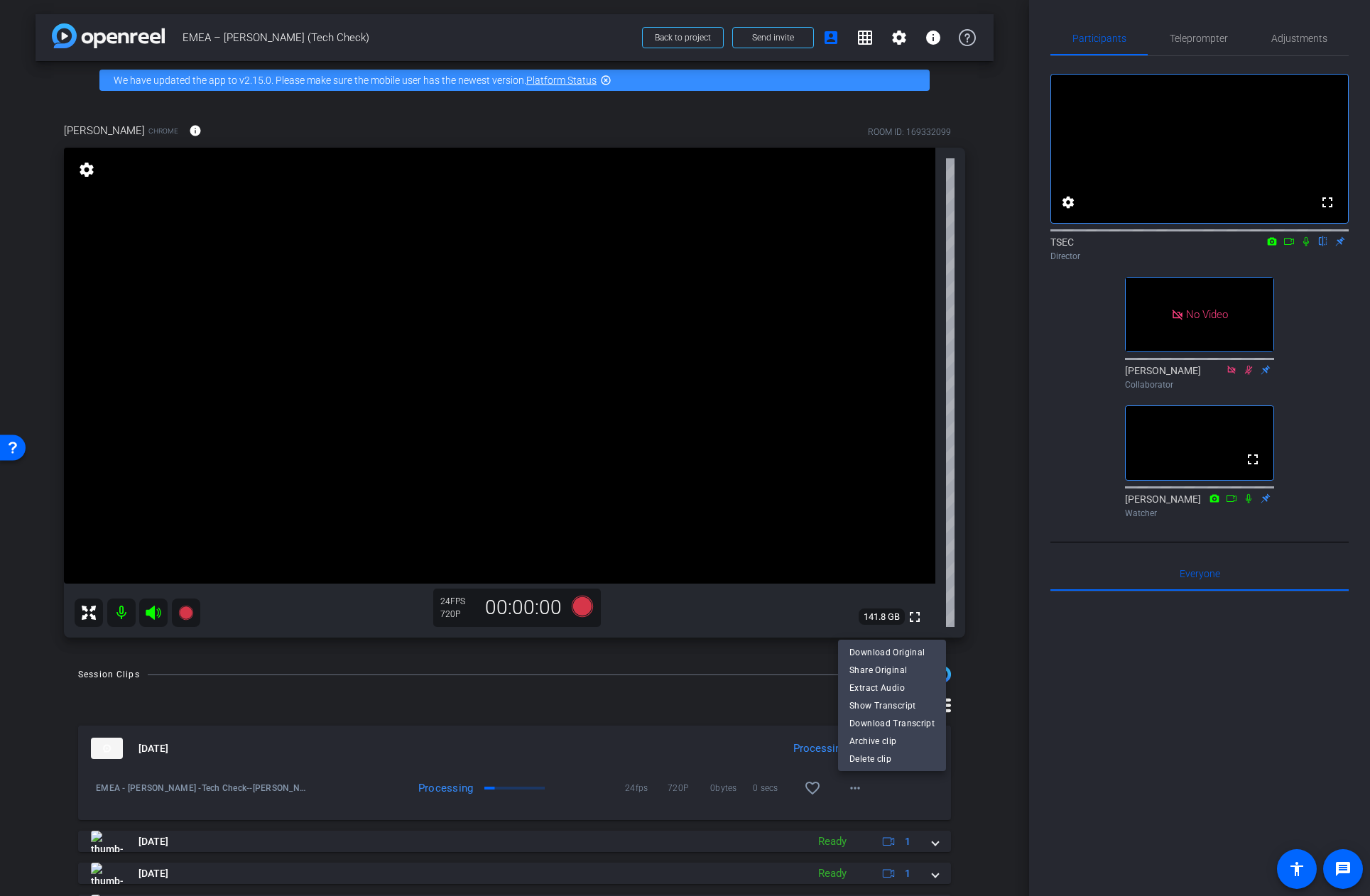
click at [996, 691] on div at bounding box center [685, 448] width 1370 height 896
click at [847, 787] on mat-icon "more_horiz" at bounding box center [855, 788] width 17 height 17
click at [876, 651] on span "Download Original" at bounding box center [892, 652] width 85 height 17
click at [1308, 246] on icon at bounding box center [1306, 241] width 11 height 10
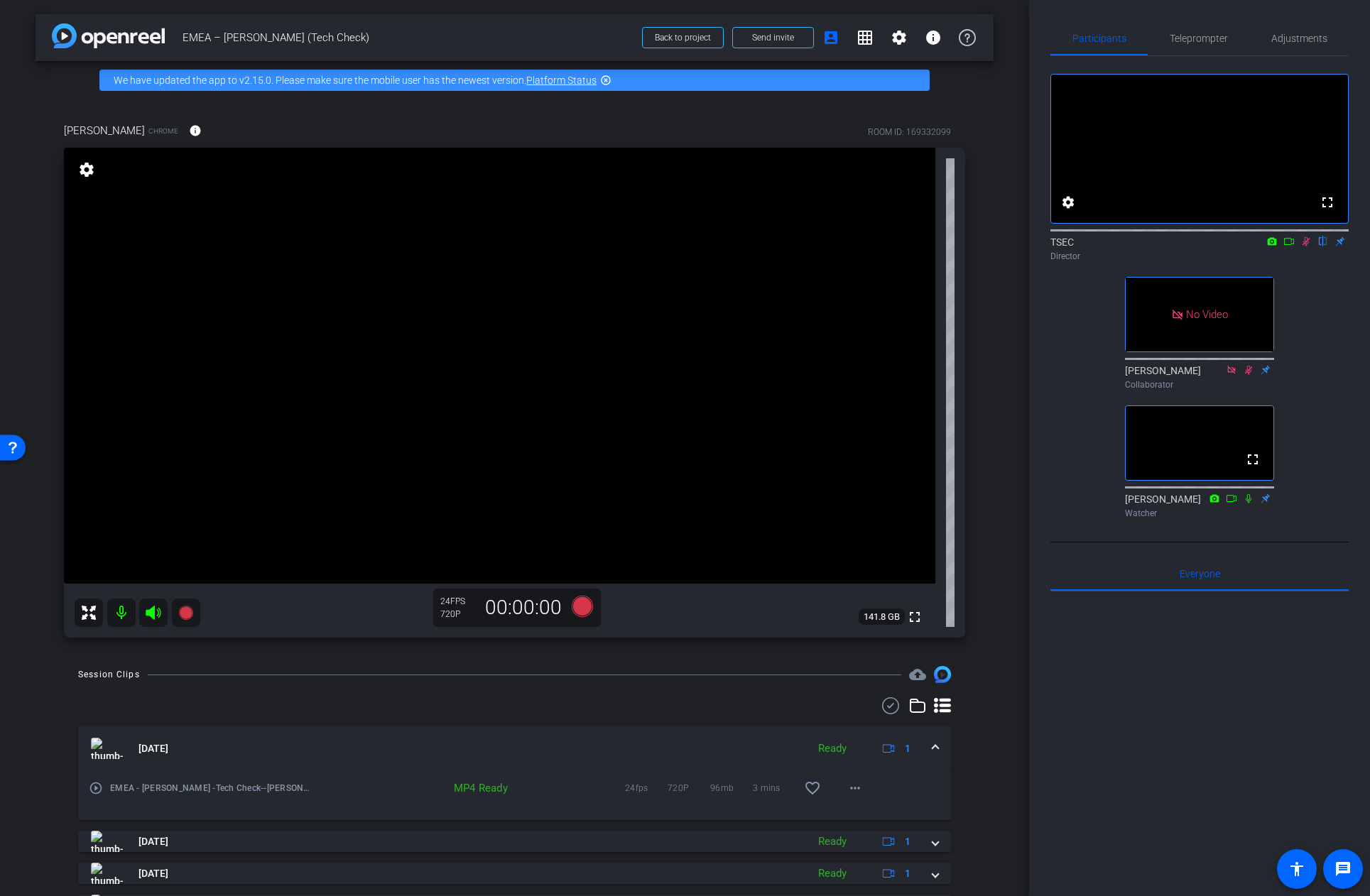
click at [1309, 246] on icon at bounding box center [1306, 241] width 11 height 10
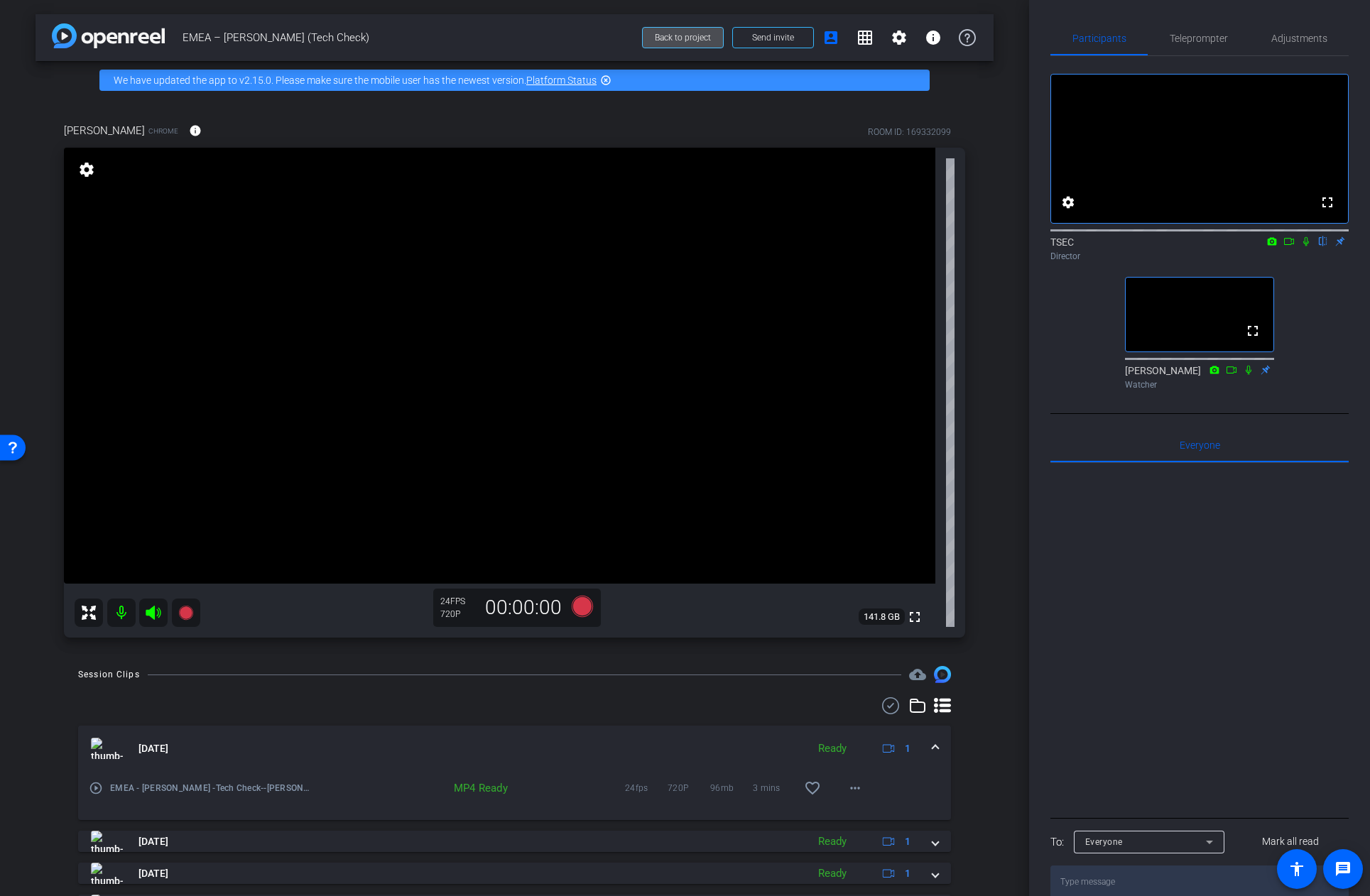
click at [685, 35] on span "Back to project" at bounding box center [683, 37] width 56 height 10
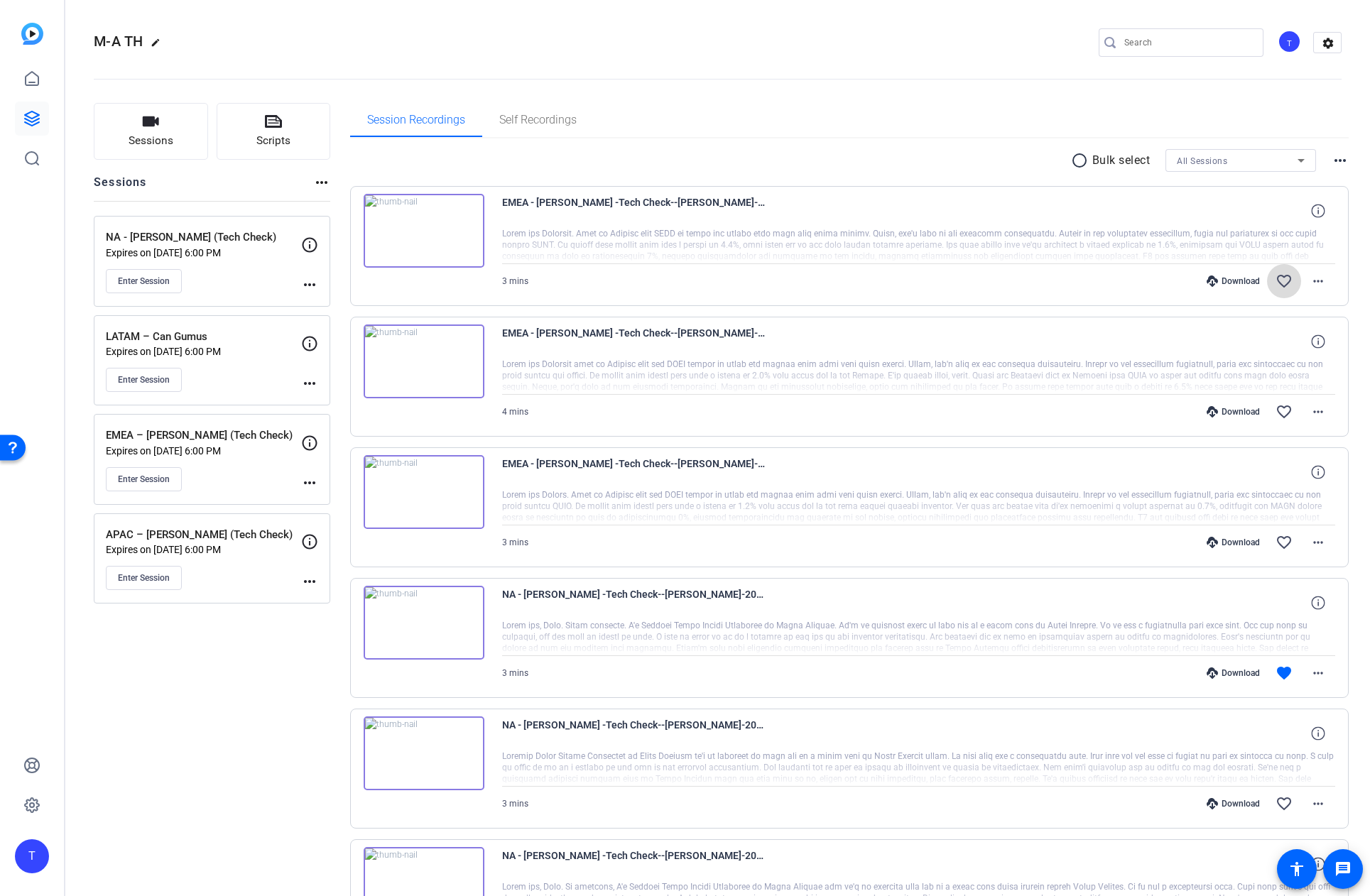
click at [1287, 280] on mat-icon "favorite_border" at bounding box center [1284, 281] width 17 height 17
drag, startPoint x: 1231, startPoint y: 279, endPoint x: 1308, endPoint y: 255, distance: 80.7
click at [1307, 251] on div "EMEA - [PERSON_NAME] -Tech Check--[PERSON_NAME]-2025-10-08-14-23-56-036-0 3 min…" at bounding box center [919, 246] width 834 height 104
click at [1317, 279] on mat-icon "more_horiz" at bounding box center [1318, 281] width 17 height 17
click at [1251, 345] on span "Download MP4" at bounding box center [1281, 346] width 85 height 17
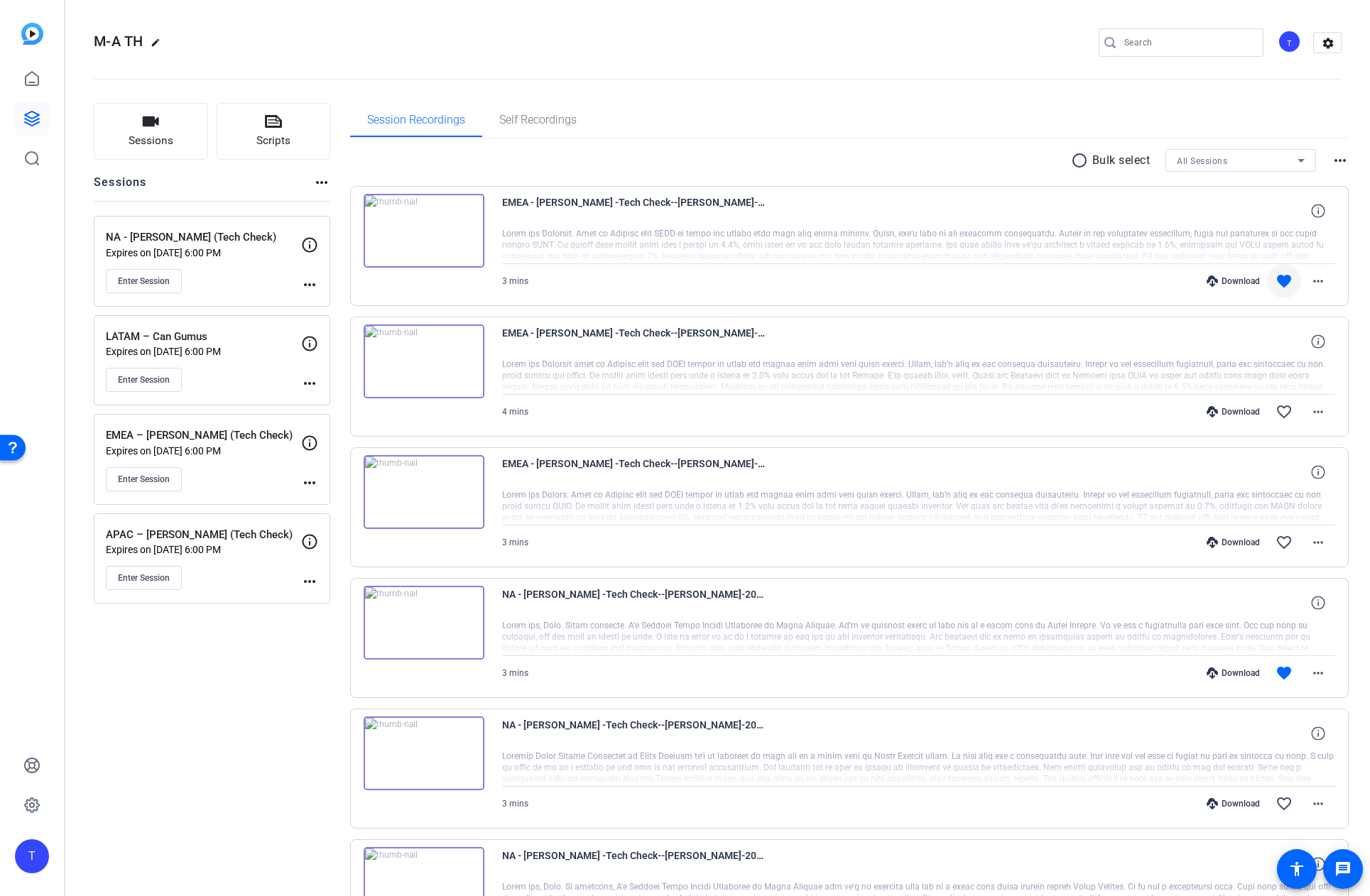
click at [219, 266] on div "NA - [PERSON_NAME] (Tech Check) Expires on [DATE] 6:00 PM Enter Session" at bounding box center [203, 261] width 195 height 64
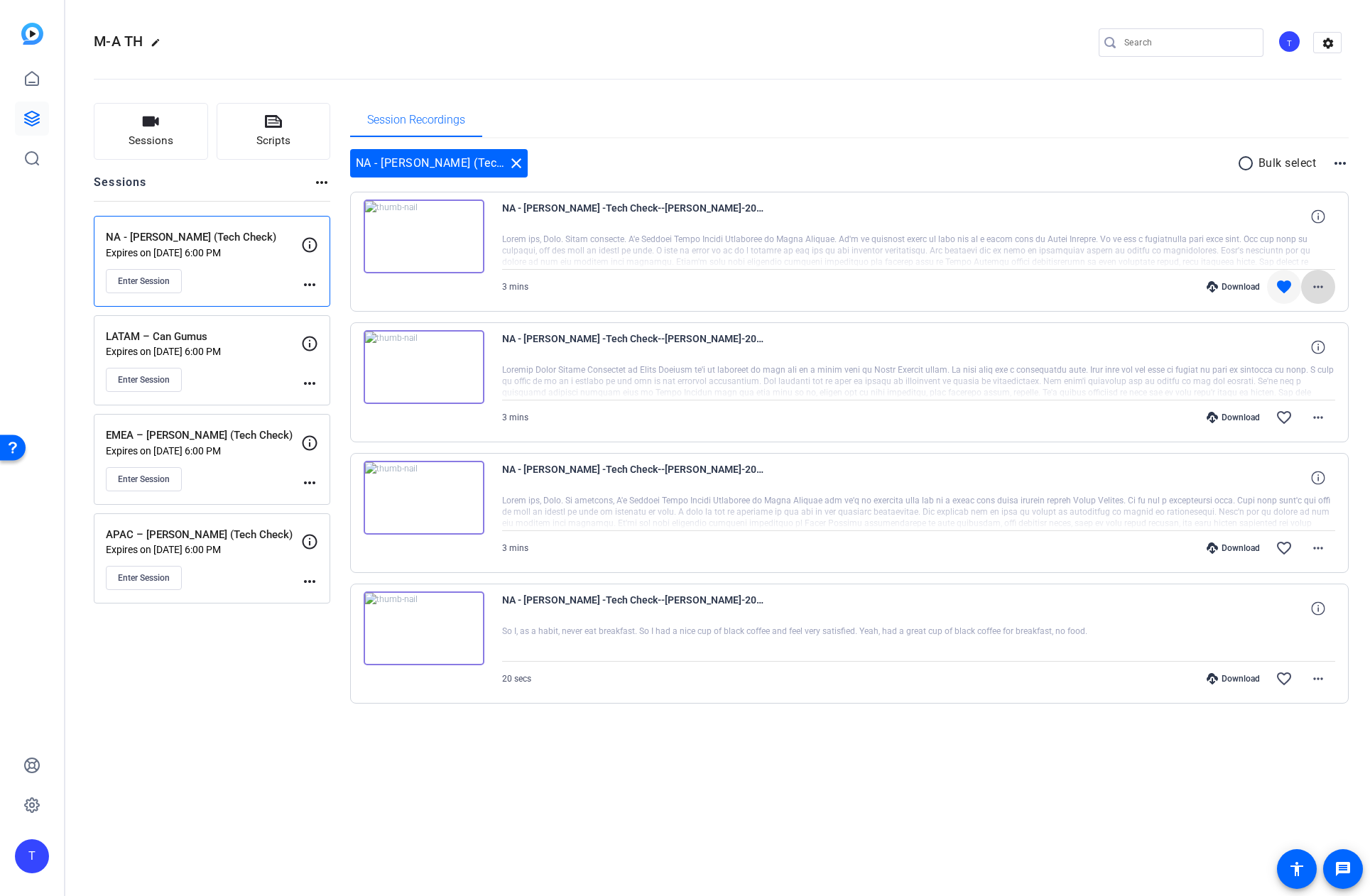
click at [1311, 284] on mat-icon "more_horiz" at bounding box center [1318, 287] width 17 height 17
click at [1276, 350] on span "Download MP4" at bounding box center [1281, 352] width 85 height 17
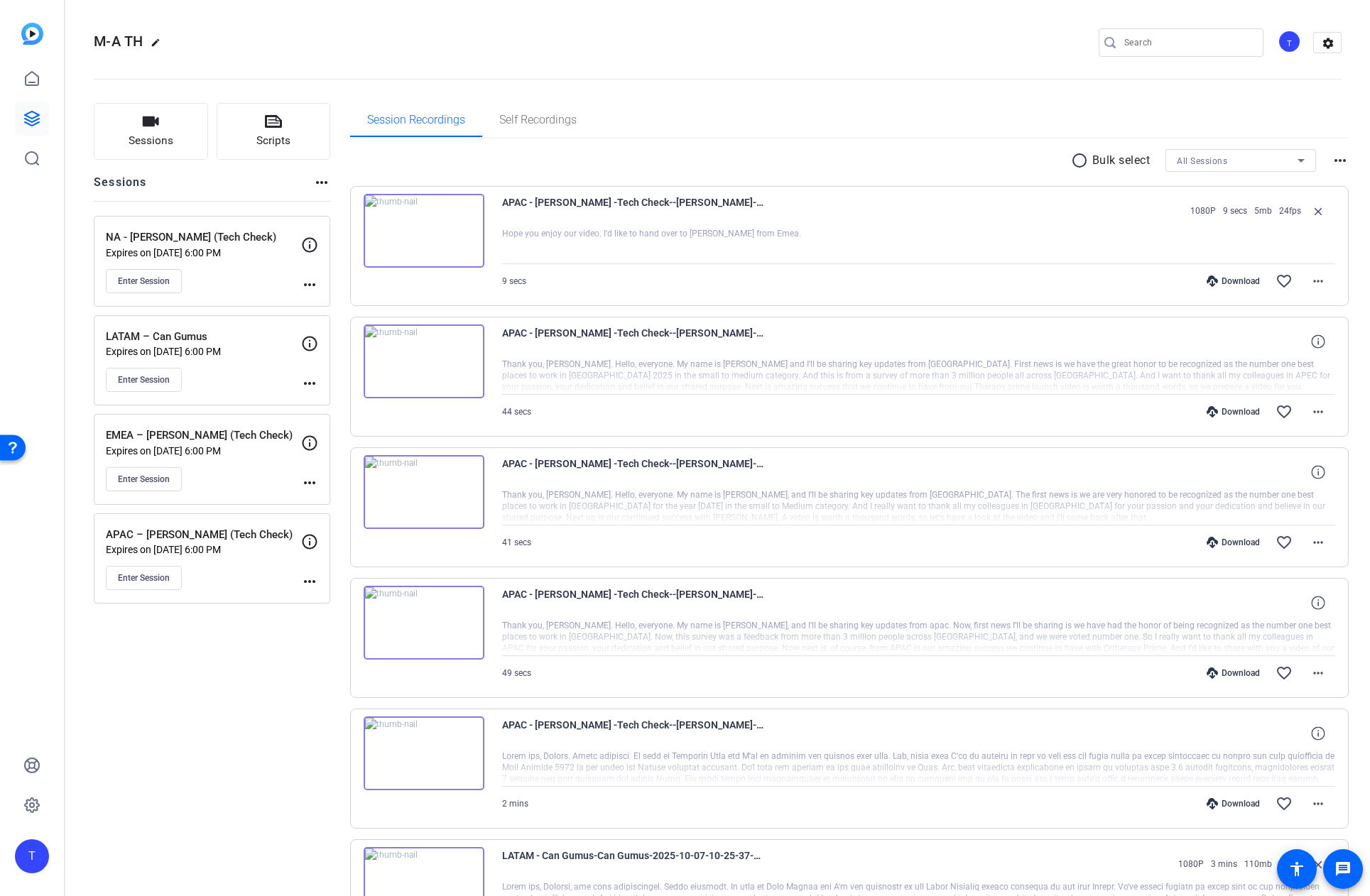
click at [225, 551] on p "Expires on [DATE] 6:00 PM" at bounding box center [203, 549] width 195 height 11
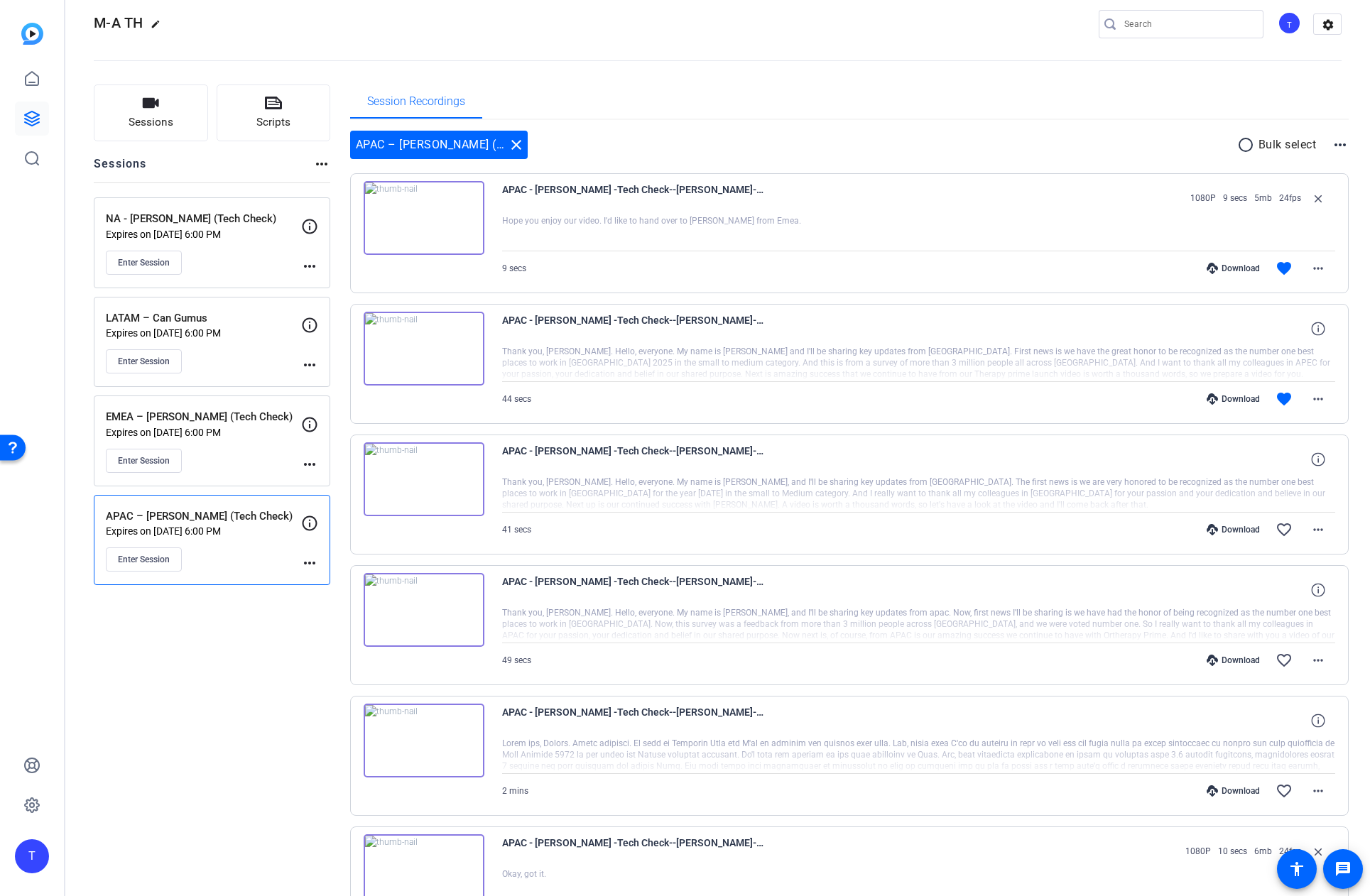
scroll to position [20, 0]
click at [1319, 266] on mat-icon "more_horiz" at bounding box center [1318, 267] width 17 height 17
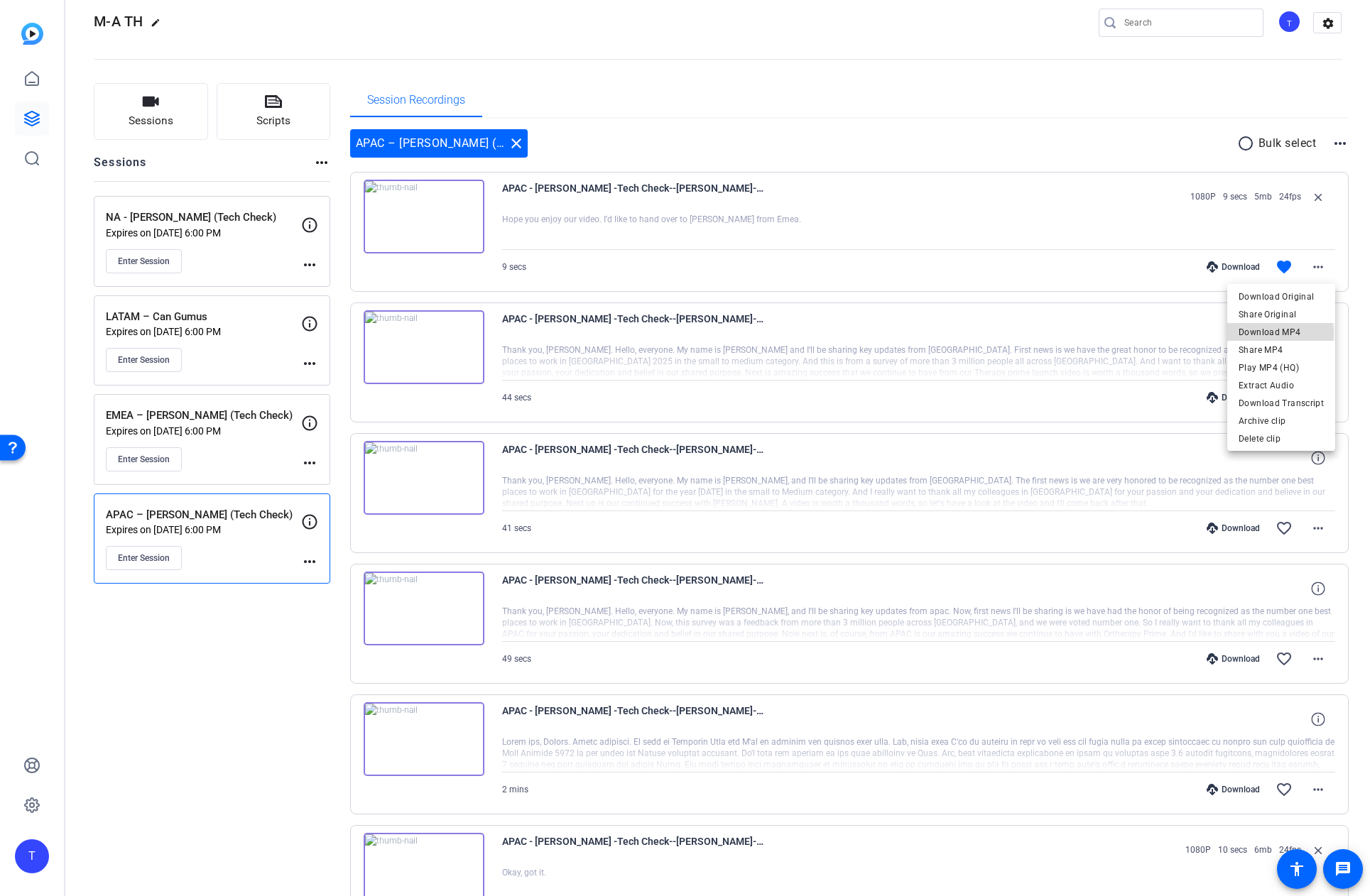
click at [1266, 333] on span "Download MP4" at bounding box center [1281, 332] width 85 height 17
click at [1321, 397] on mat-icon "more_horiz" at bounding box center [1318, 397] width 17 height 17
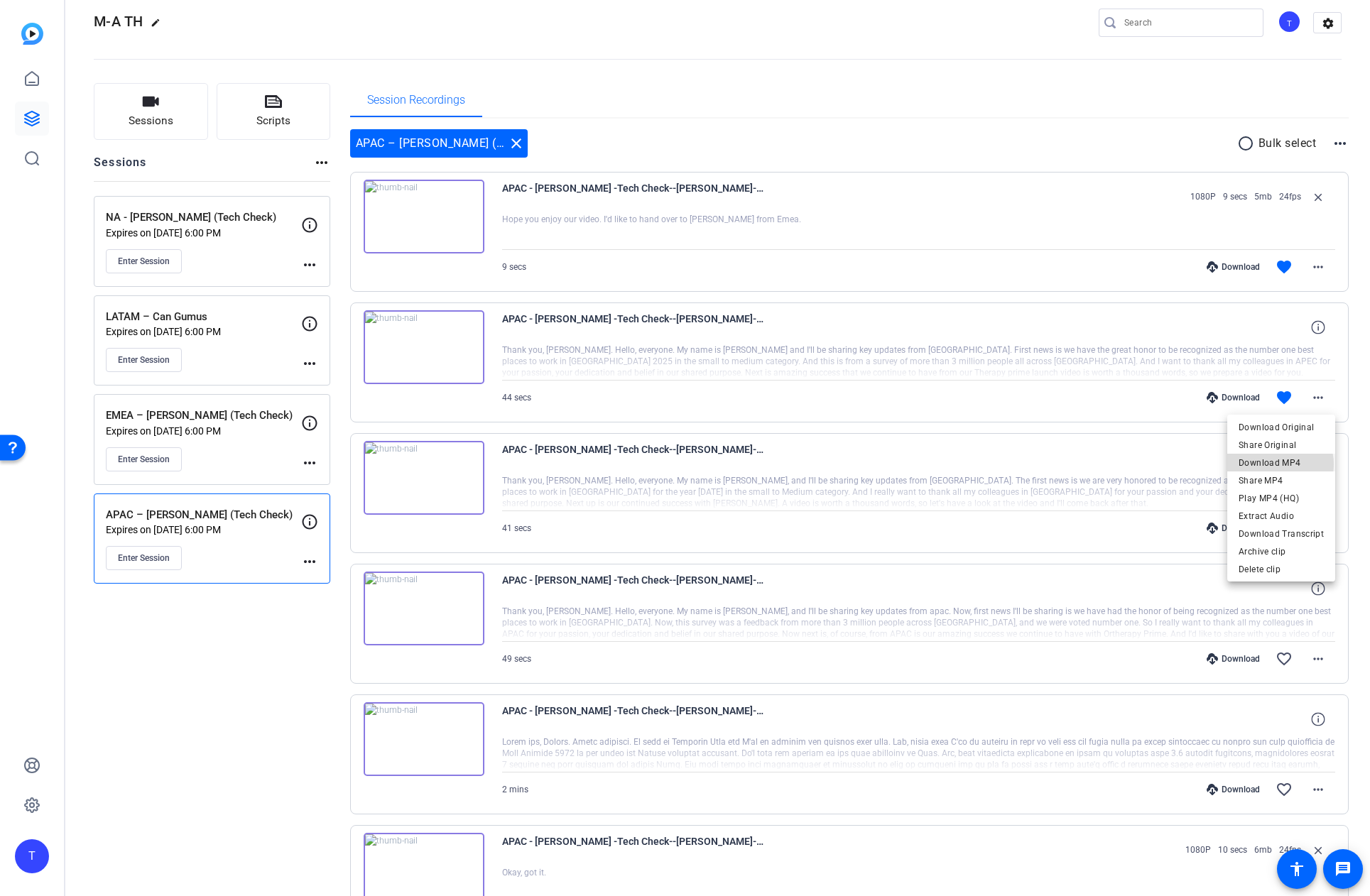
click at [1275, 464] on span "Download MP4" at bounding box center [1281, 462] width 85 height 17
click at [225, 441] on div "EMEA – Gonzalo Mibelli (Tech Check) Expires on Oct 13, 2025 @ 6:00 PM Enter Ses…" at bounding box center [203, 439] width 195 height 64
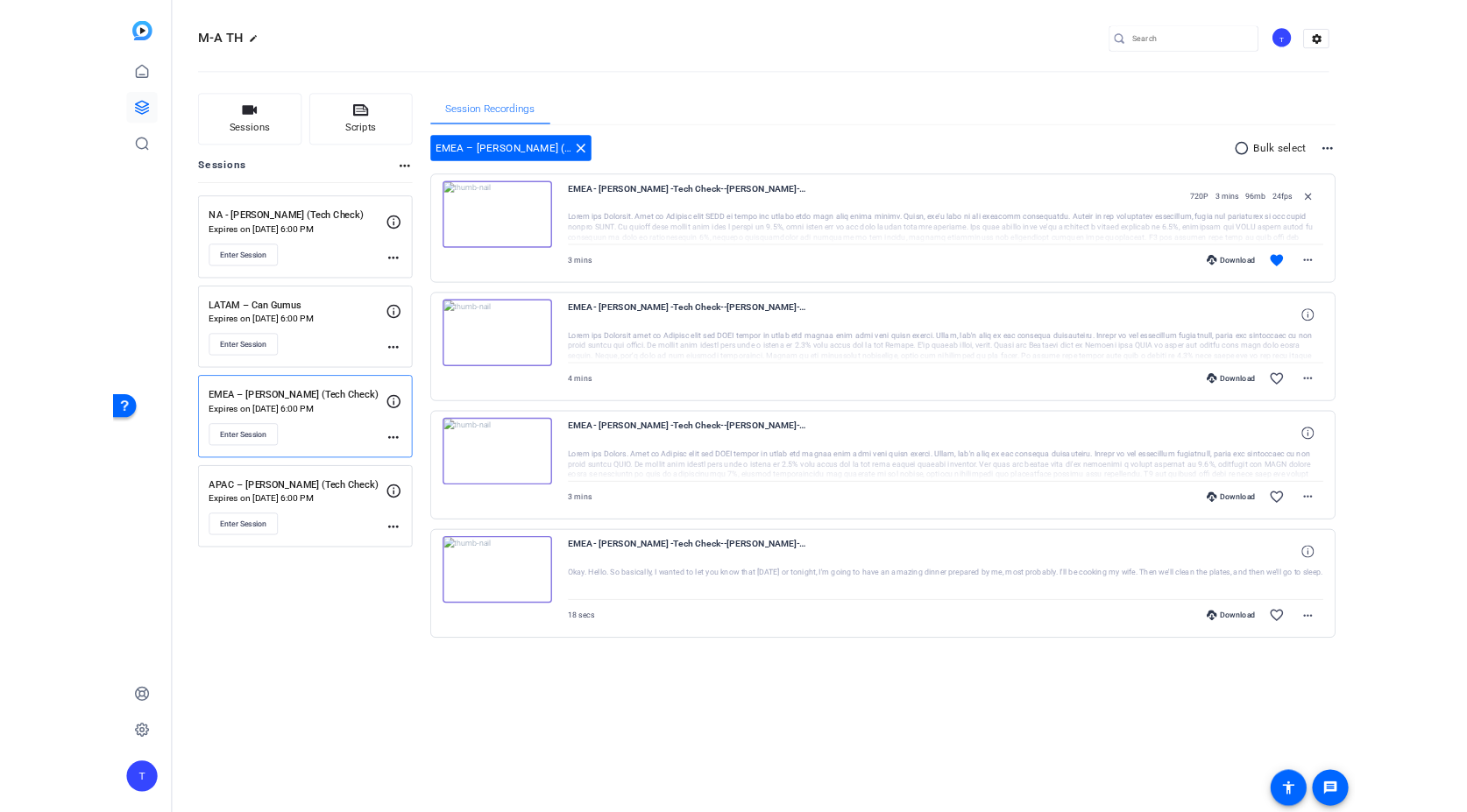
scroll to position [0, 0]
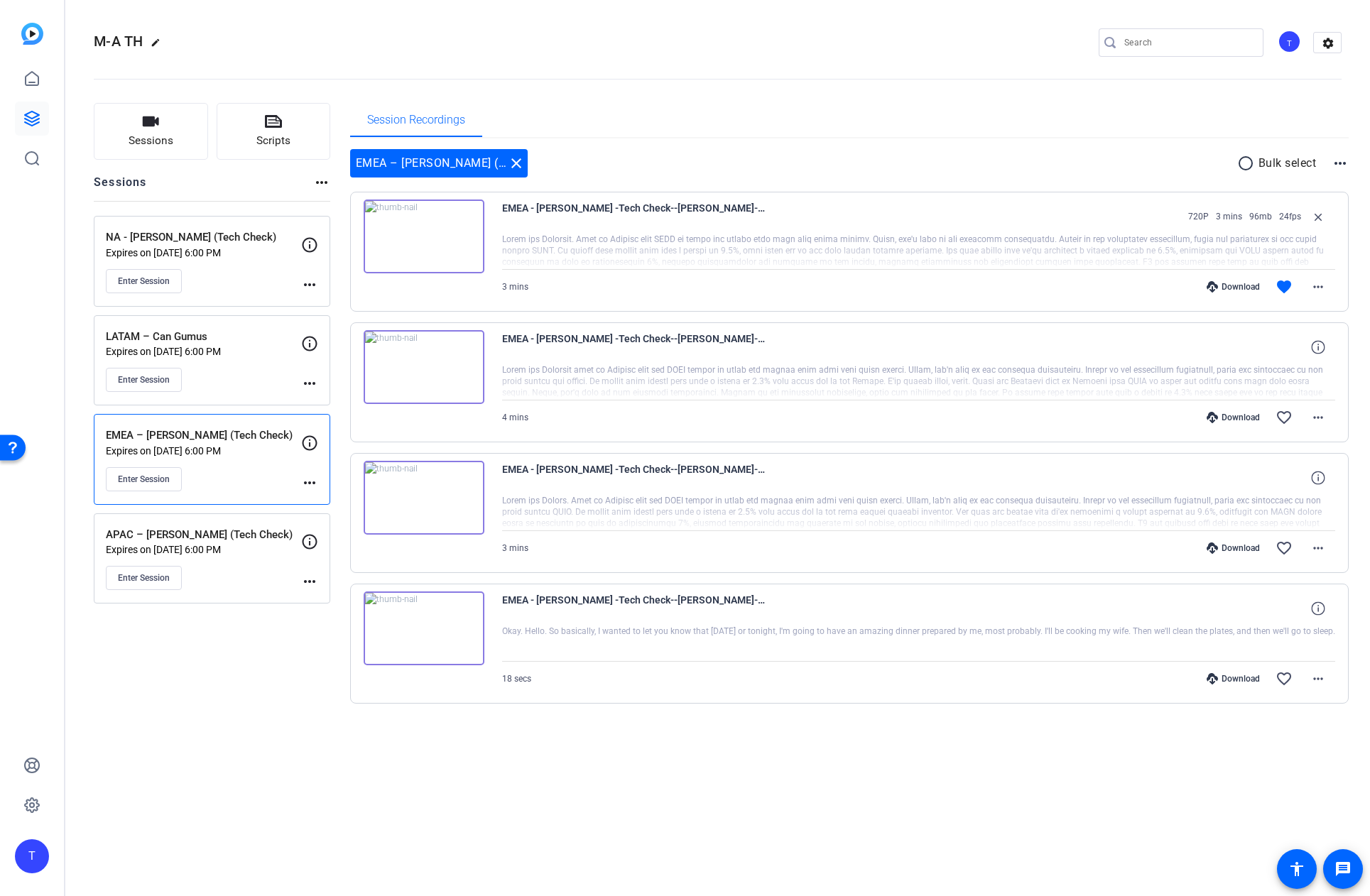
click at [251, 354] on p "Expires on [DATE] 6:00 PM" at bounding box center [203, 351] width 195 height 11
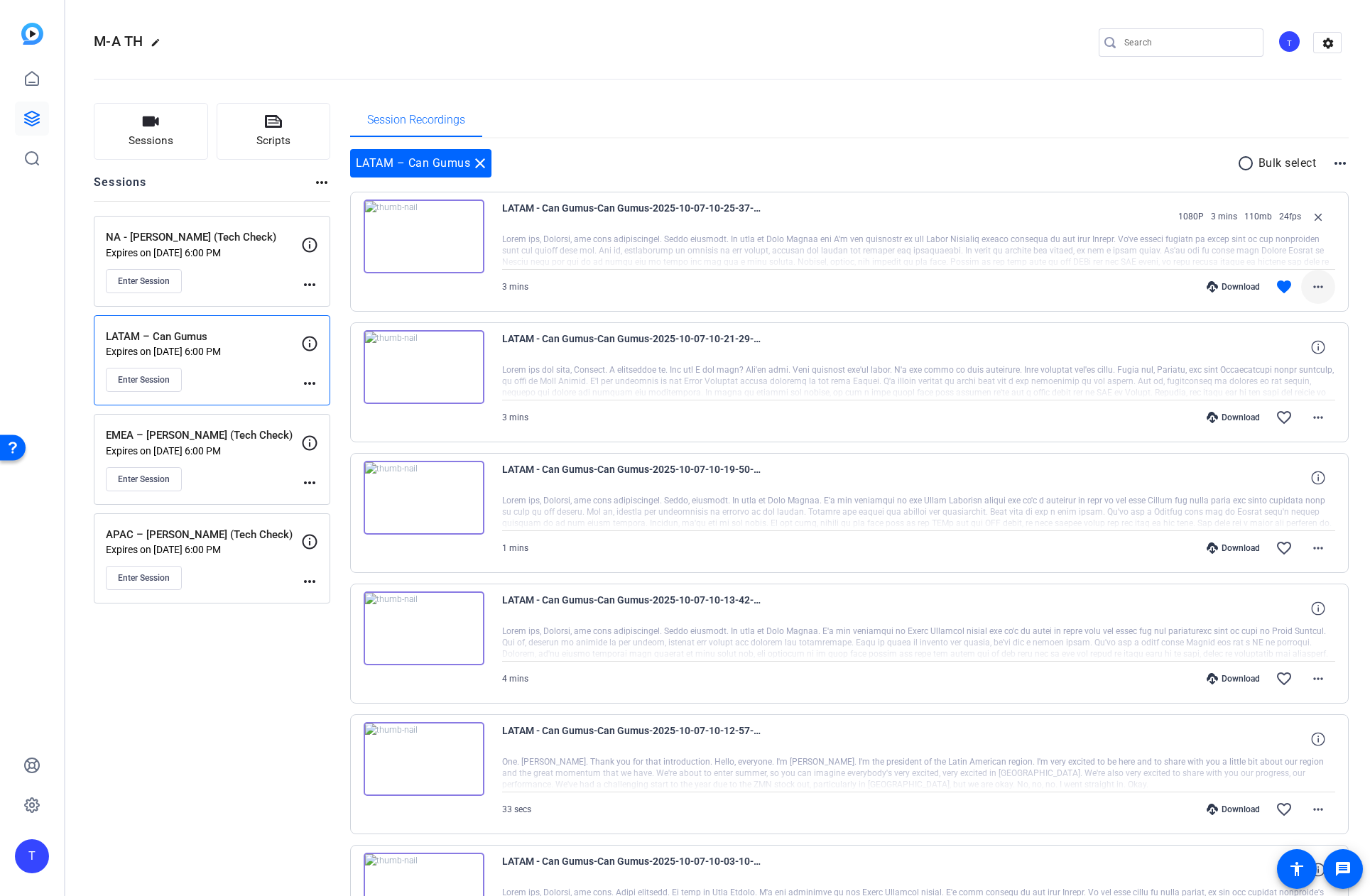
click at [1318, 288] on mat-icon "more_horiz" at bounding box center [1318, 287] width 17 height 17
click at [1283, 352] on span "Download MP4" at bounding box center [1281, 352] width 85 height 17
